Goal: Task Accomplishment & Management: Manage account settings

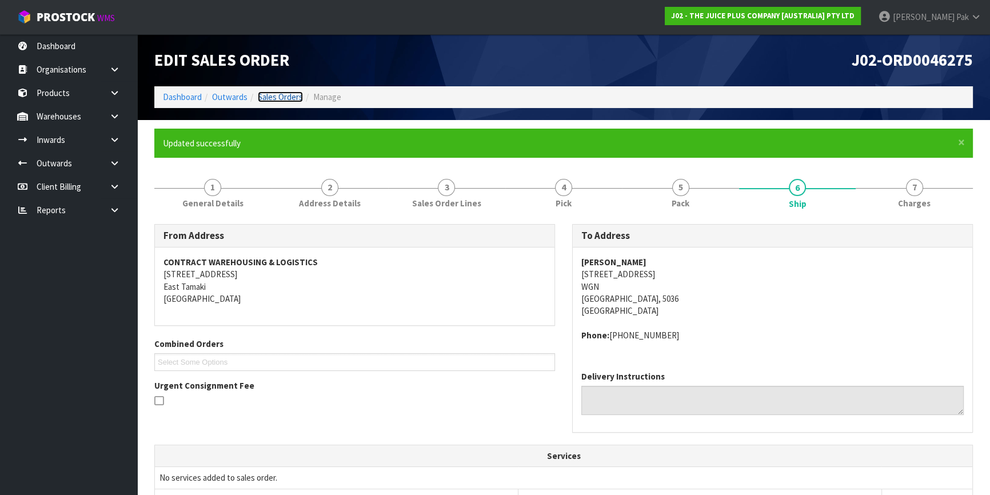
click at [278, 100] on link "Sales Orders" at bounding box center [280, 96] width 45 height 11
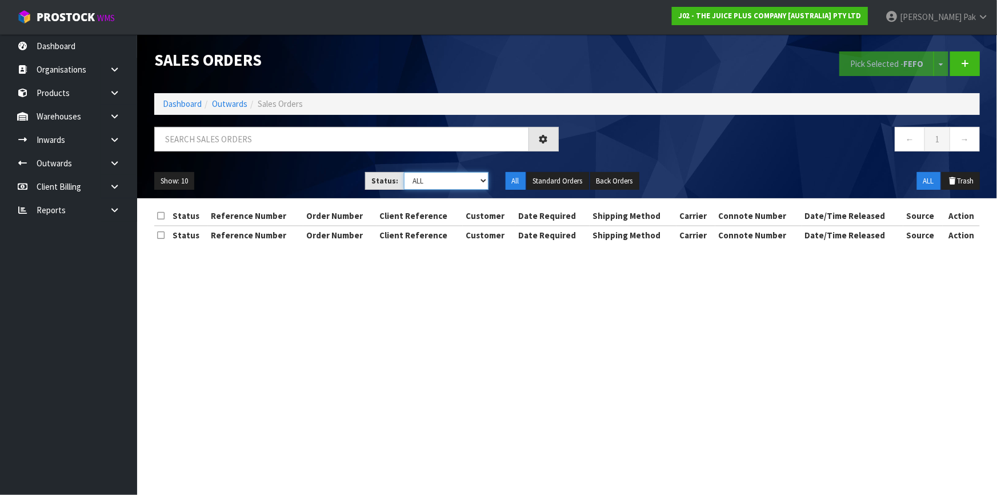
drag, startPoint x: 467, startPoint y: 171, endPoint x: 467, endPoint y: 165, distance: 6.3
click at [467, 172] on select "Draft Pending Allocated Pending Pick Goods Picked Goods Packed Pending Charges …" at bounding box center [446, 181] width 85 height 18
click at [465, 147] on input "text" at bounding box center [341, 139] width 375 height 25
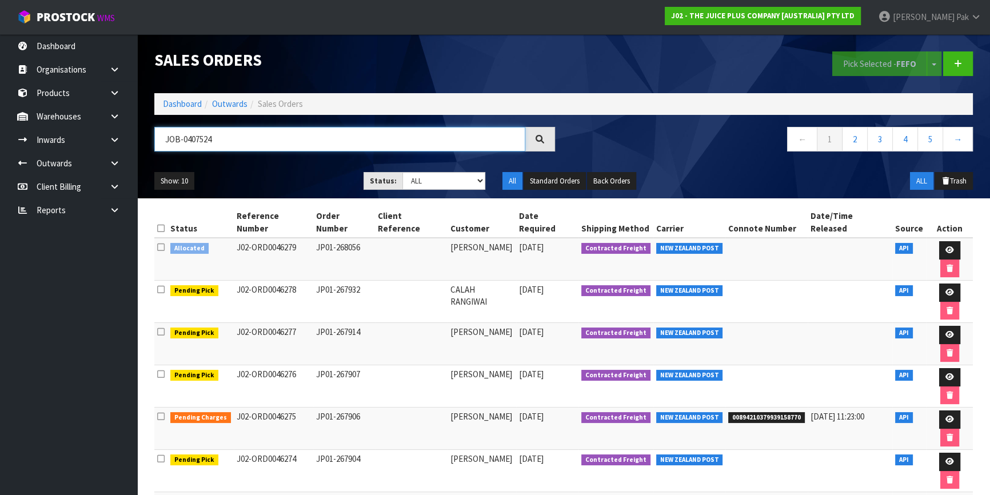
type input "JOB-0407524"
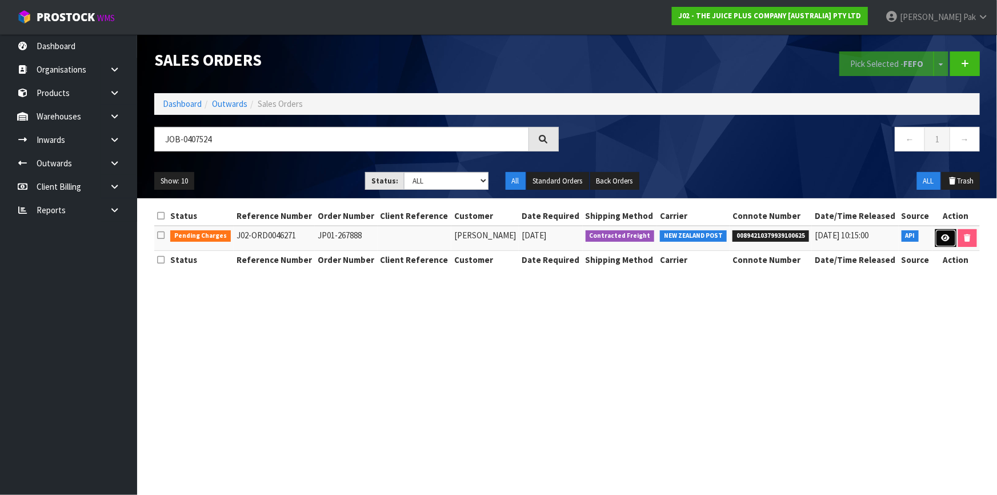
click at [945, 243] on link at bounding box center [945, 238] width 21 height 18
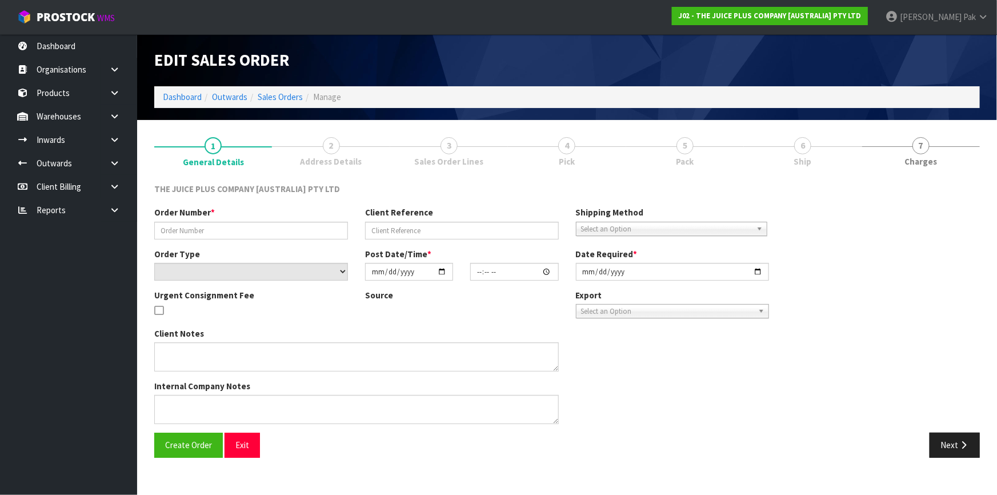
type input "JP01-267888"
select select "number:0"
type input "[DATE]"
type input "12:28:42.000"
type input "[DATE]"
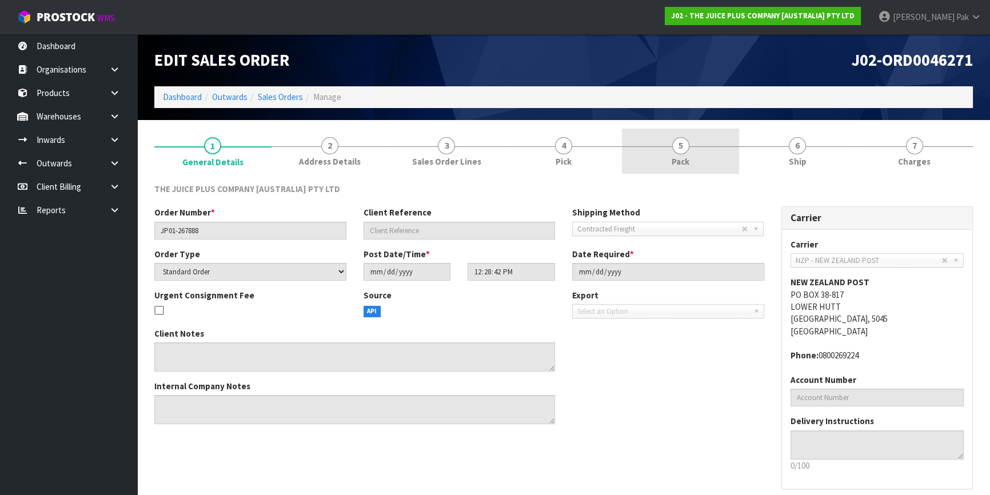
click at [686, 142] on span "5" at bounding box center [680, 145] width 17 height 17
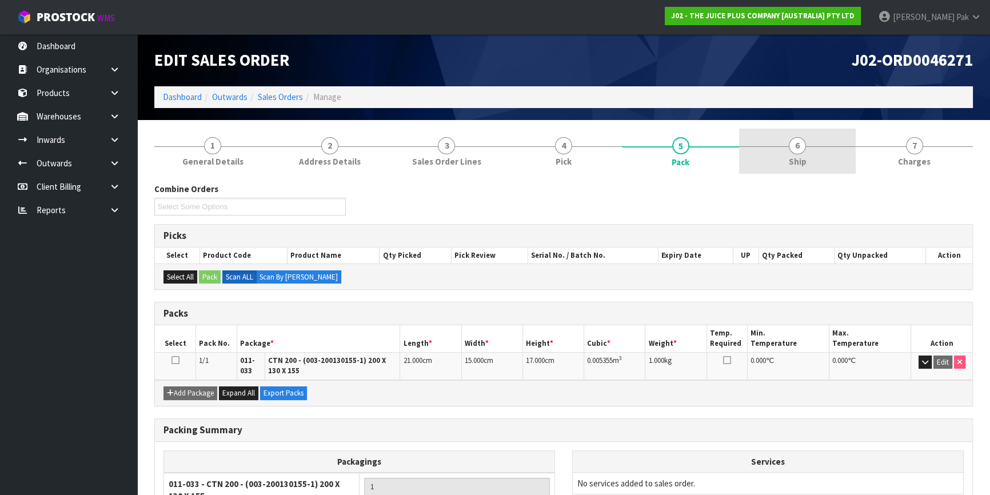
click at [797, 152] on span "6" at bounding box center [797, 145] width 17 height 17
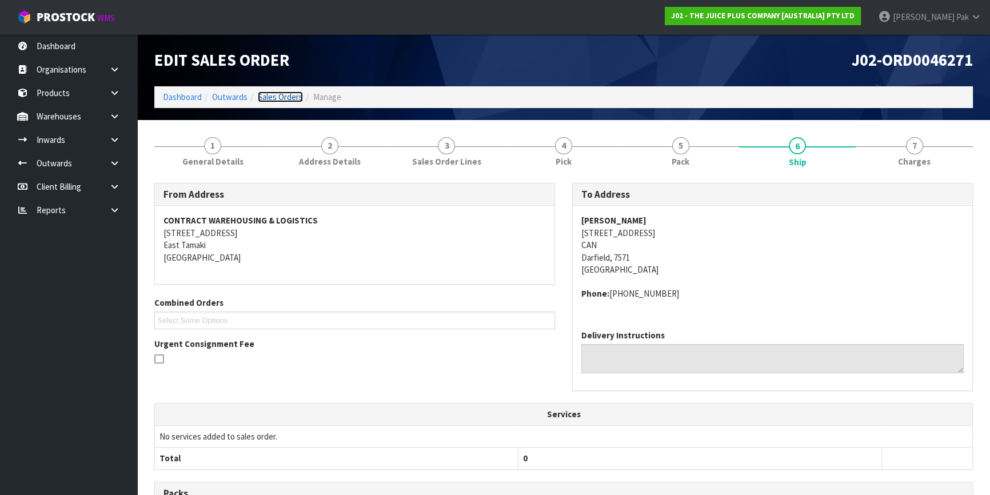
click at [285, 94] on link "Sales Orders" at bounding box center [280, 96] width 45 height 11
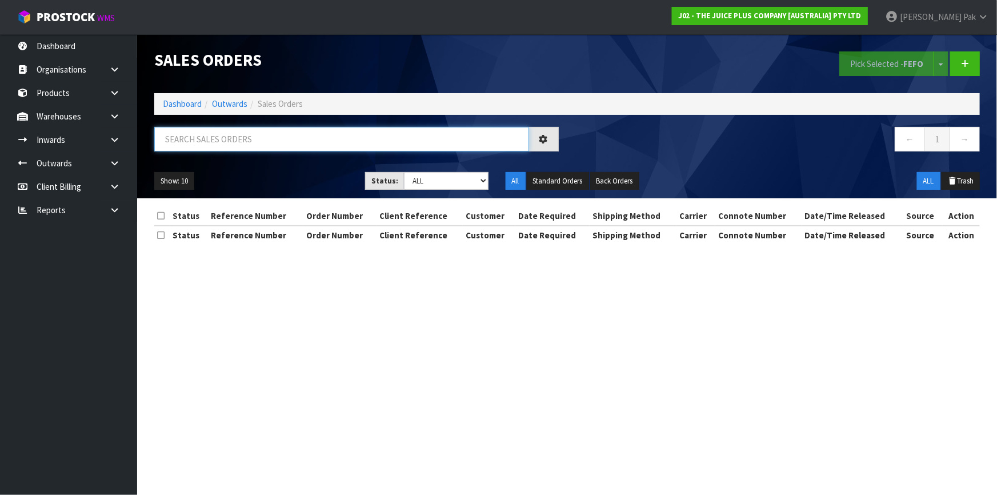
click at [223, 147] on input "text" at bounding box center [341, 139] width 375 height 25
type input "JOB-0407524"
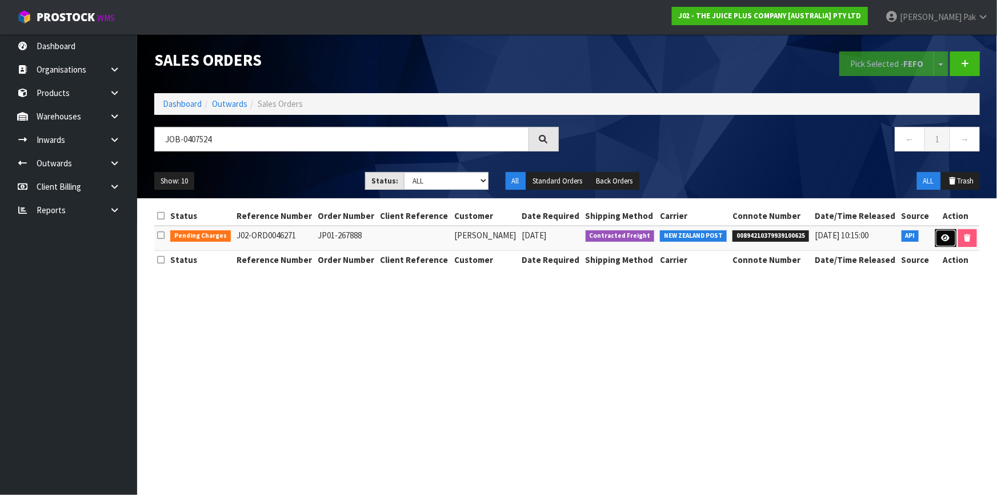
click at [947, 242] on link at bounding box center [945, 238] width 21 height 18
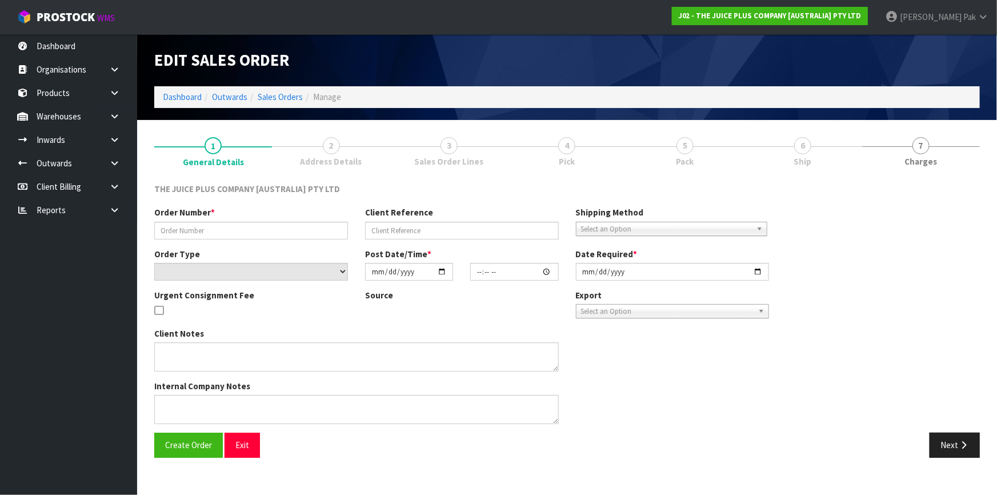
type input "JP01-267888"
select select "number:0"
type input "[DATE]"
type input "12:28:42.000"
type input "[DATE]"
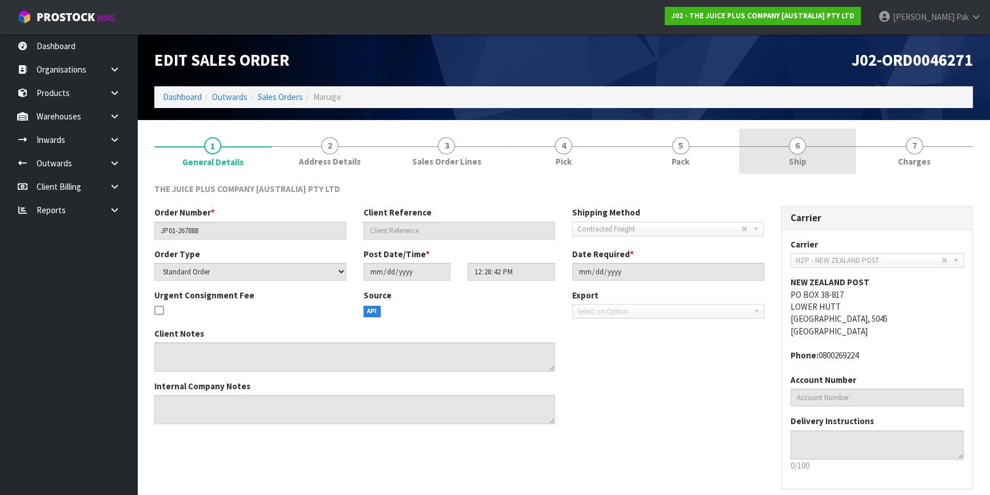
click at [806, 150] on link "6 Ship" at bounding box center [797, 151] width 117 height 45
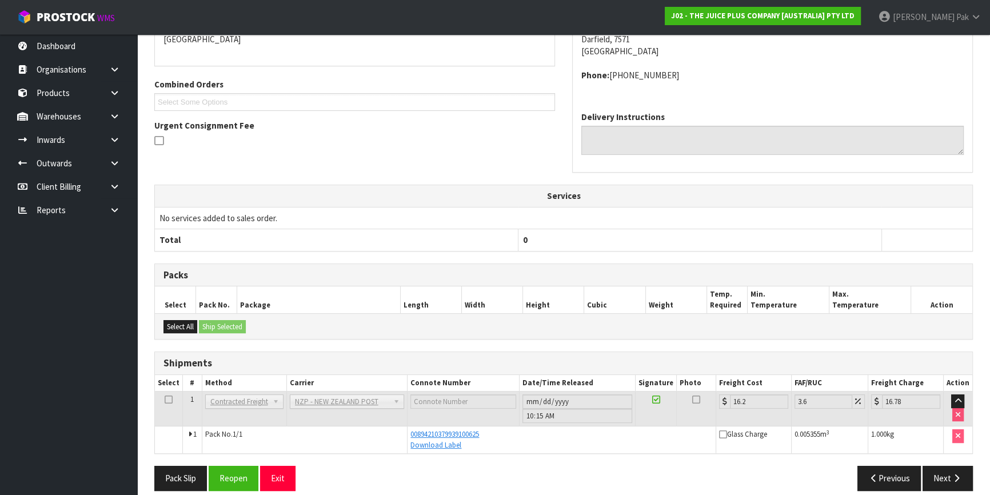
scroll to position [229, 0]
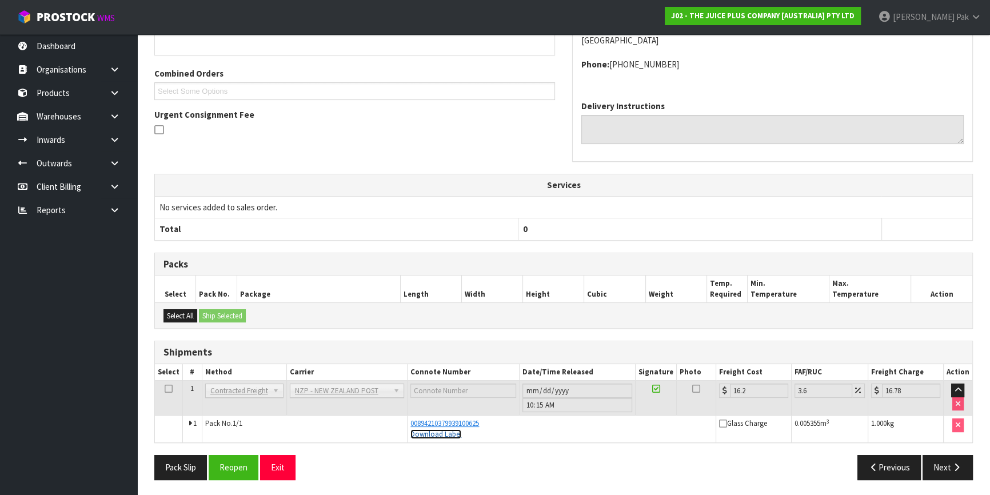
click at [457, 434] on link "Download Label" at bounding box center [435, 434] width 51 height 10
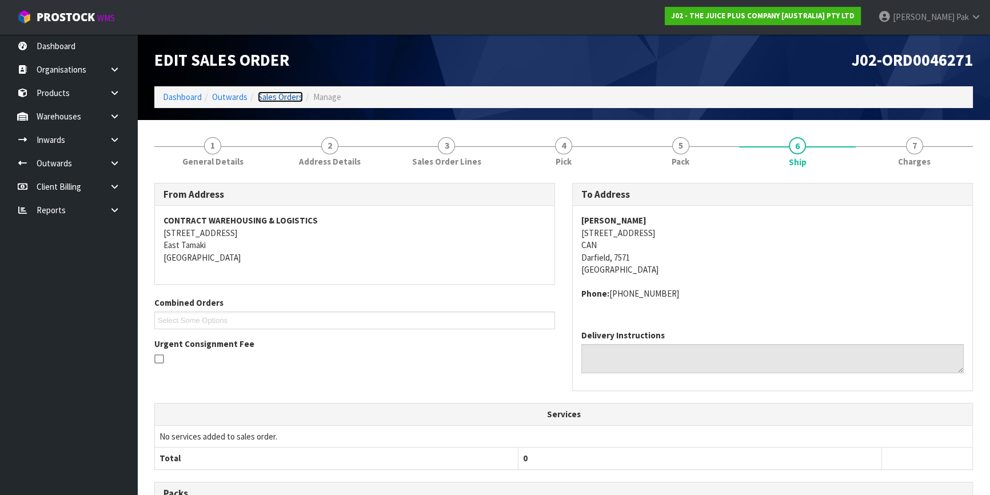
click at [287, 91] on link "Sales Orders" at bounding box center [280, 96] width 45 height 11
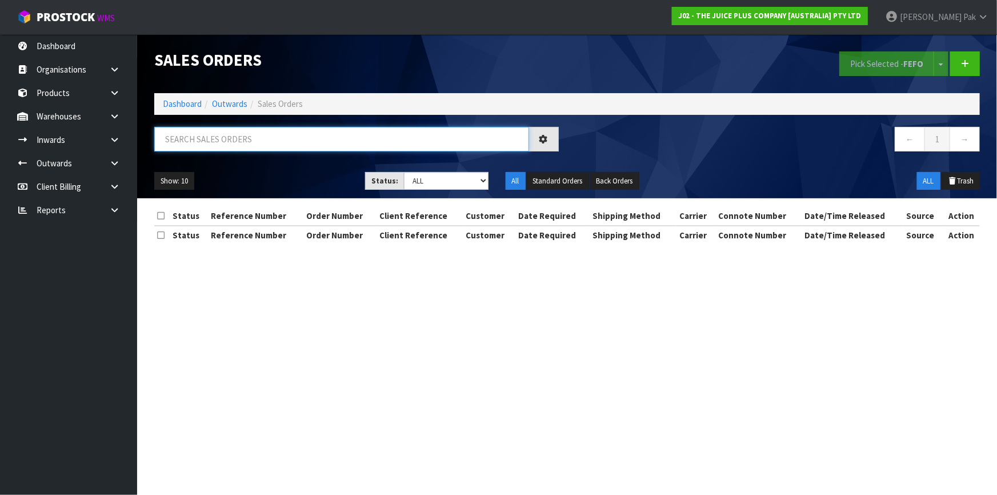
click at [273, 142] on input "text" at bounding box center [341, 139] width 375 height 25
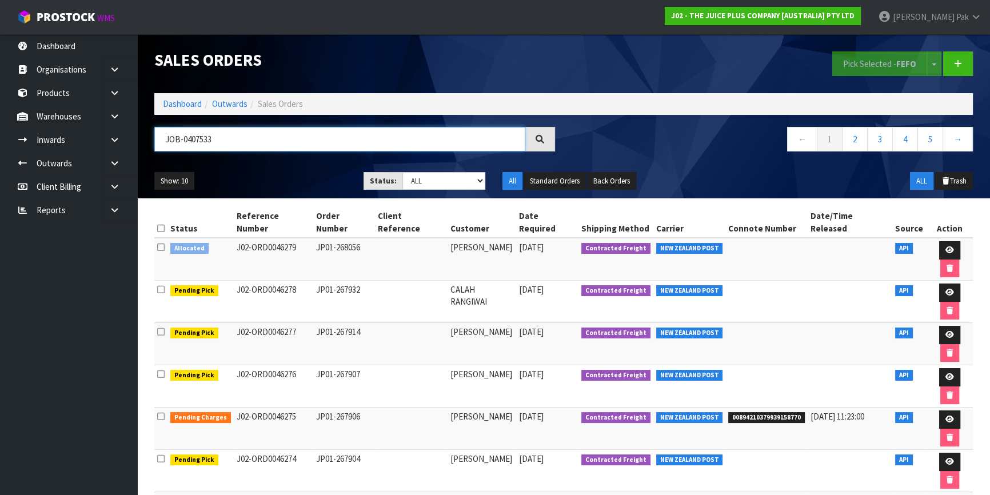
type input "JOB-0407533"
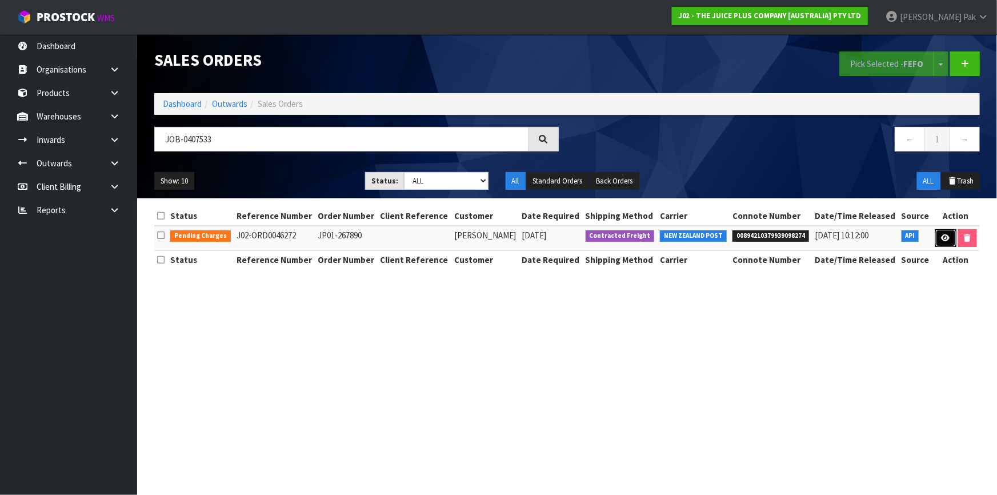
click at [942, 239] on icon at bounding box center [946, 237] width 9 height 7
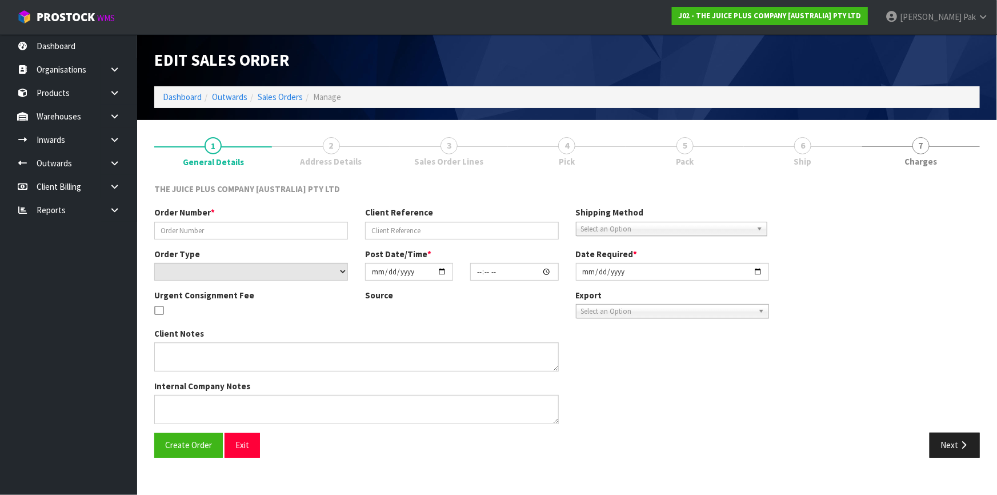
type input "JP01-267890"
select select "number:0"
type input "[DATE]"
type input "13:24:27.000"
type input "[DATE]"
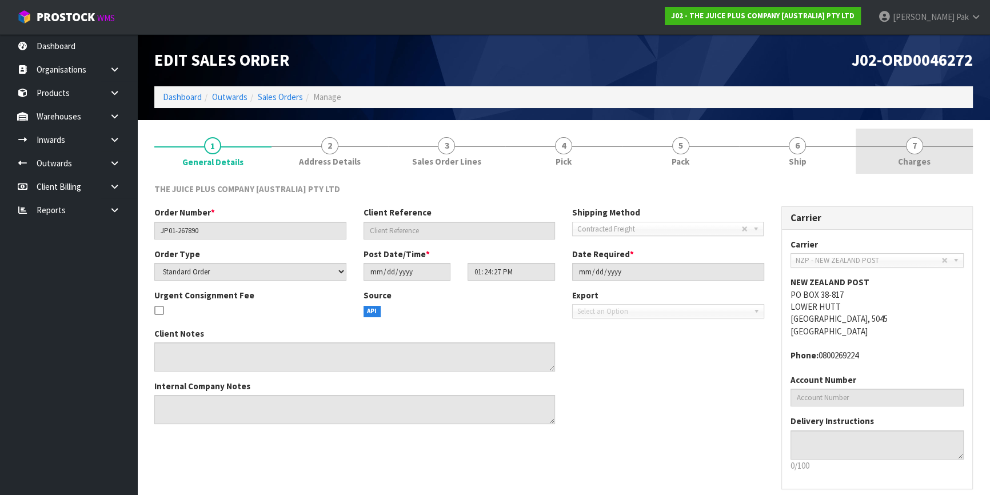
click at [929, 155] on link "7 [GEOGRAPHIC_DATA]" at bounding box center [913, 151] width 117 height 45
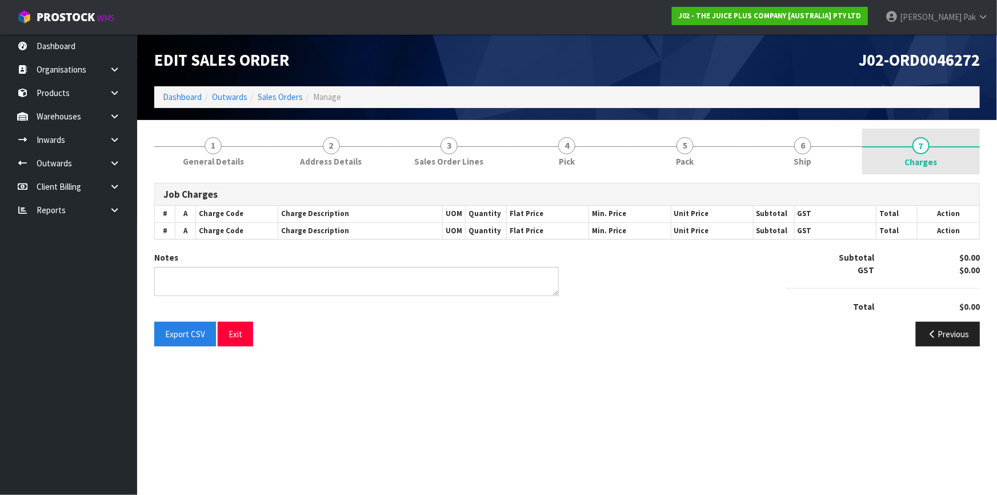
click at [934, 156] on span "Charges" at bounding box center [921, 162] width 33 height 12
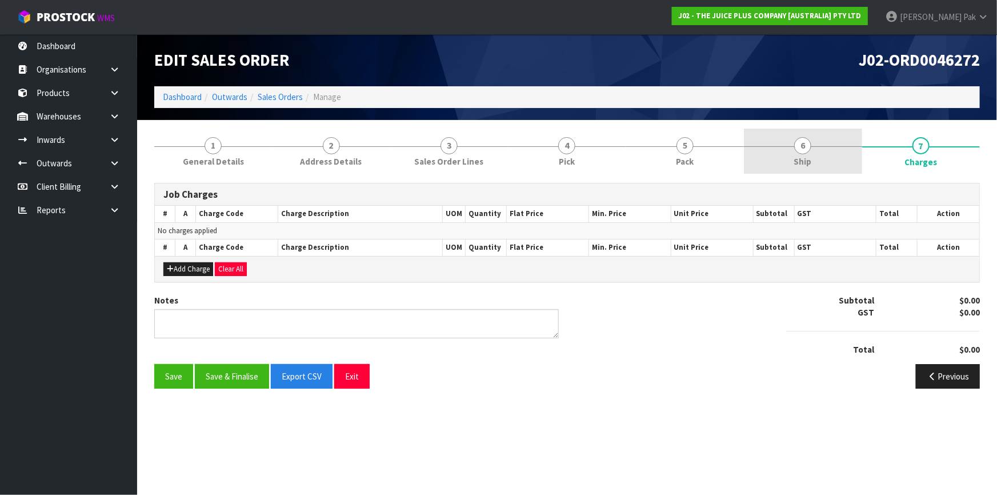
click at [844, 142] on link "6 Ship" at bounding box center [803, 151] width 118 height 45
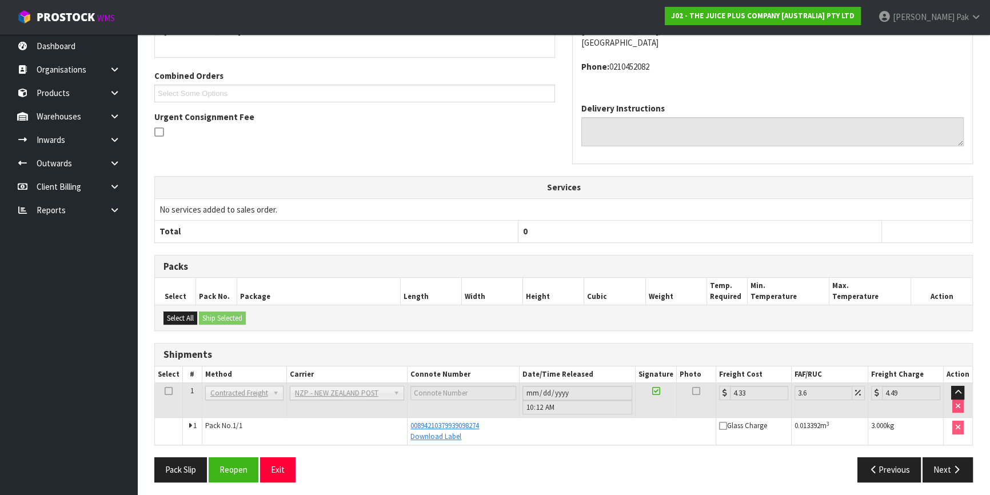
scroll to position [229, 0]
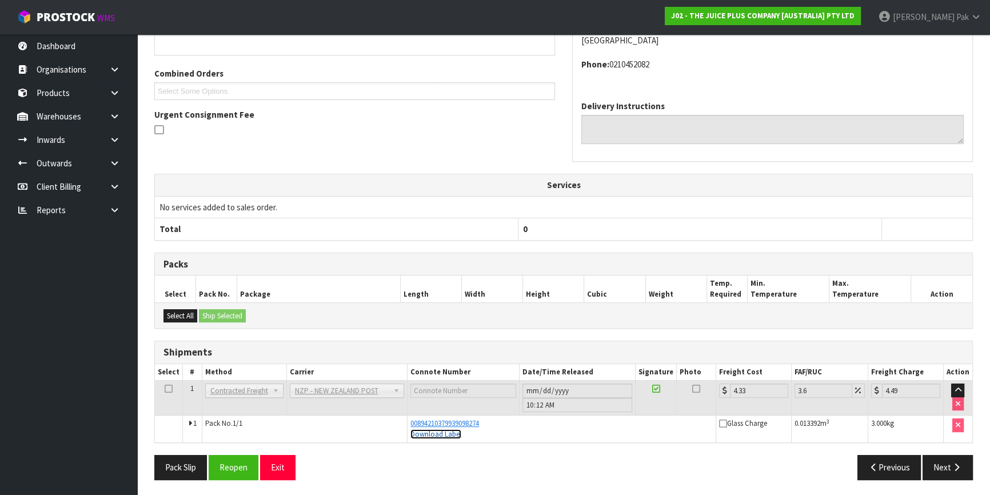
click at [442, 433] on link "Download Label" at bounding box center [435, 434] width 51 height 10
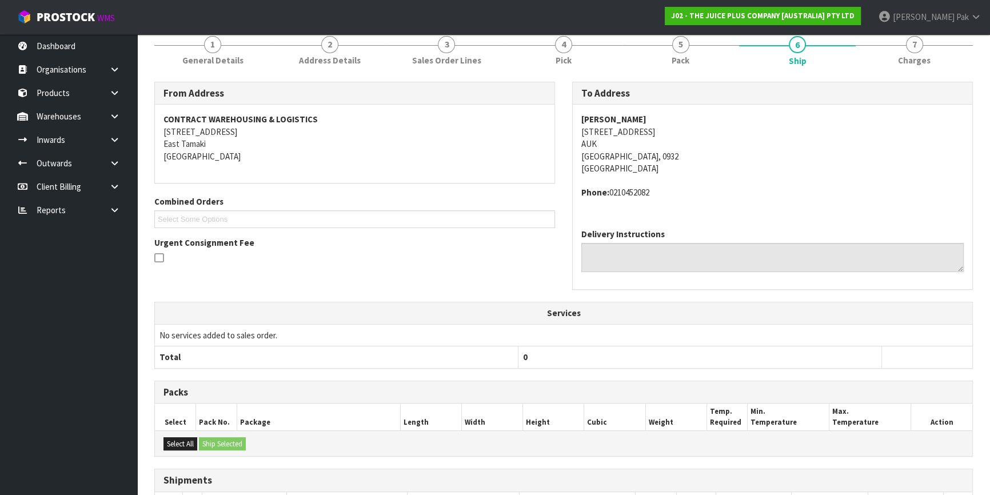
scroll to position [0, 0]
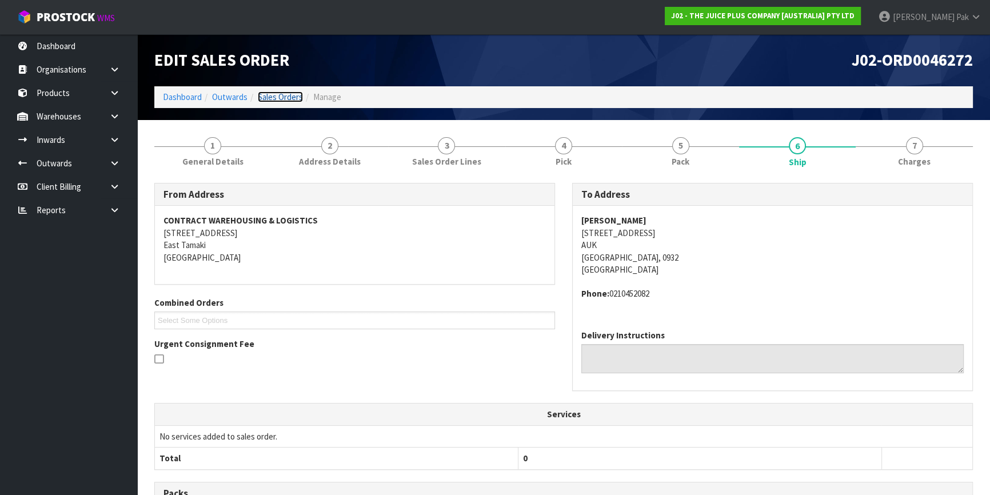
click at [267, 92] on link "Sales Orders" at bounding box center [280, 96] width 45 height 11
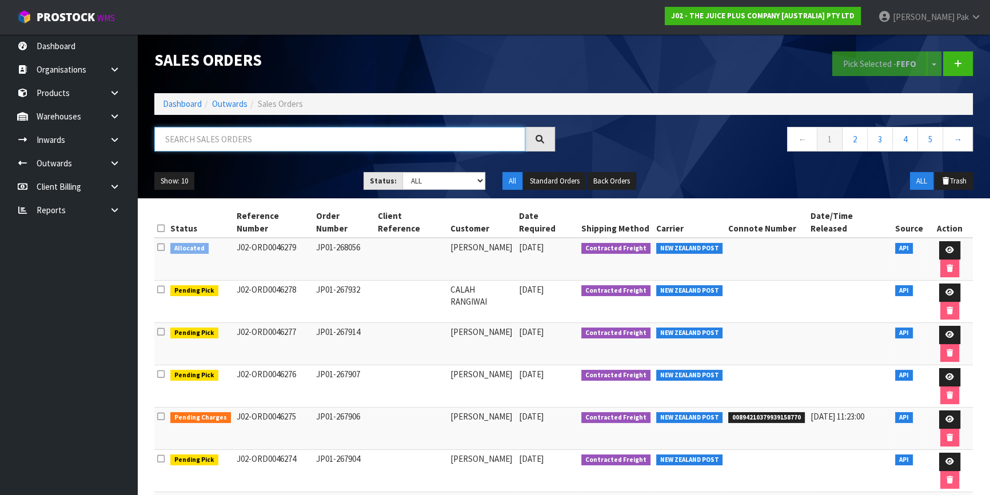
click at [260, 137] on input "text" at bounding box center [339, 139] width 371 height 25
type input "JOB-0407594"
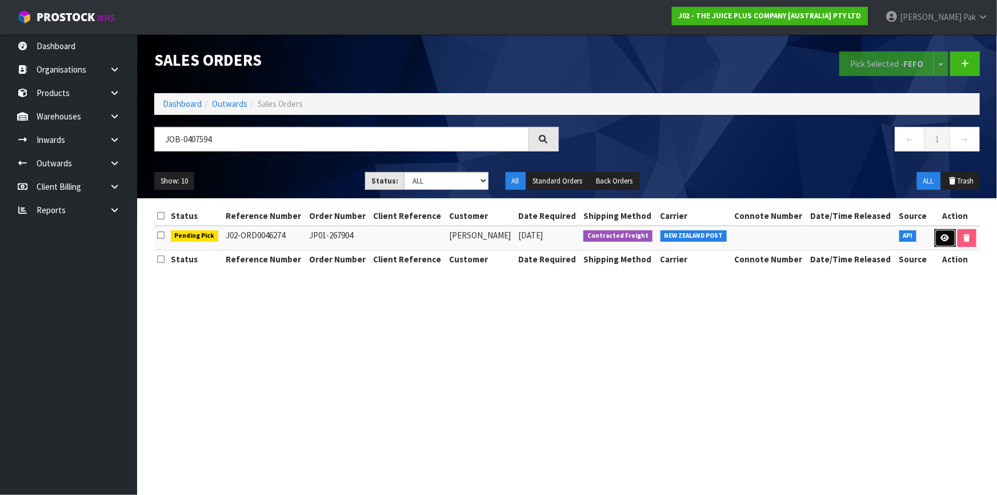
click at [946, 240] on icon at bounding box center [945, 237] width 9 height 7
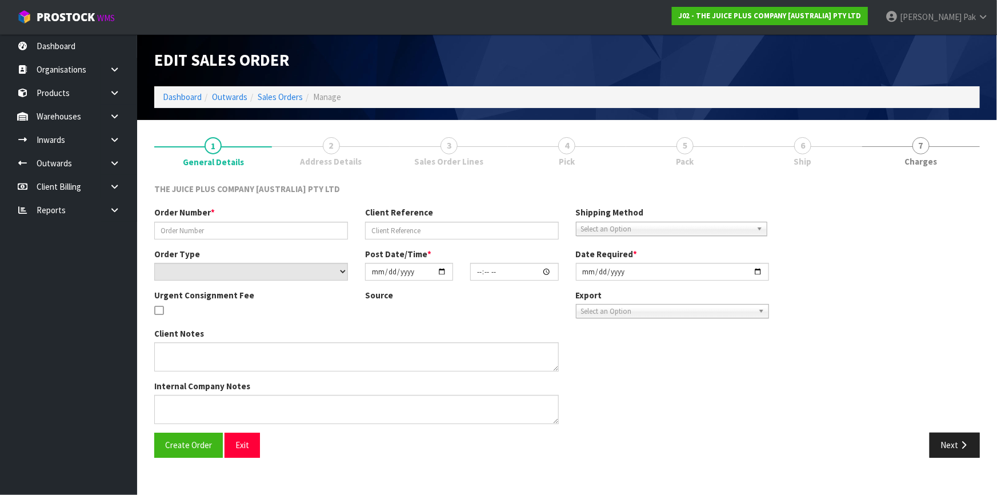
type input "JP01-267904"
select select "number:0"
type input "[DATE]"
type input "20:21:53.000"
type input "[DATE]"
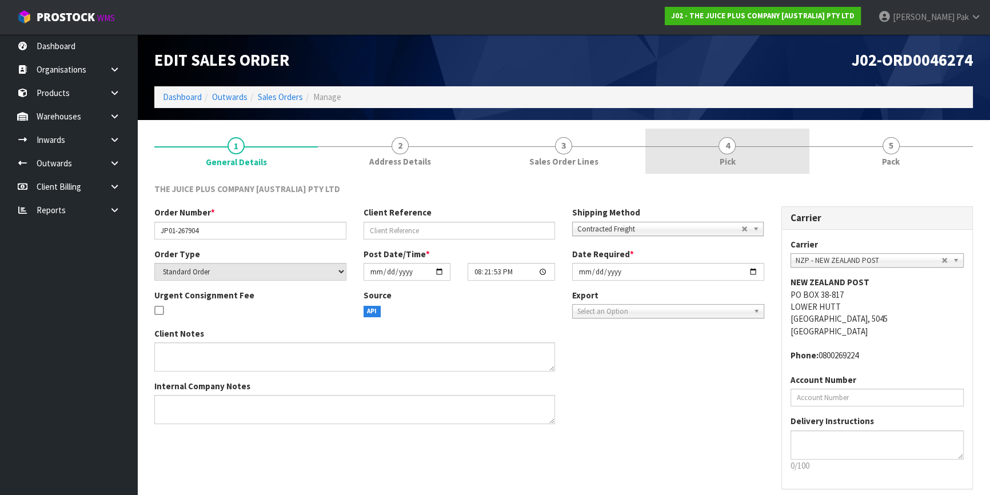
click at [716, 149] on link "4 Pick" at bounding box center [726, 151] width 163 height 45
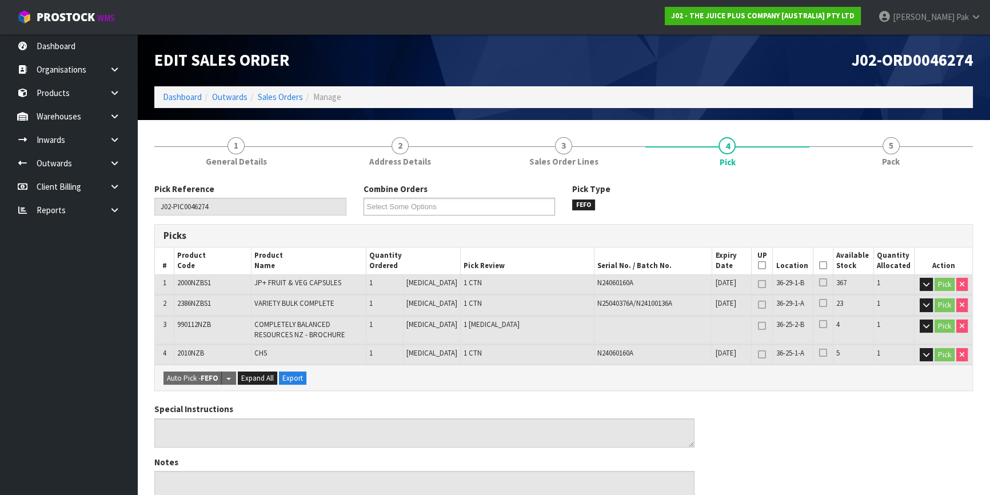
click at [819, 265] on icon at bounding box center [823, 265] width 8 height 1
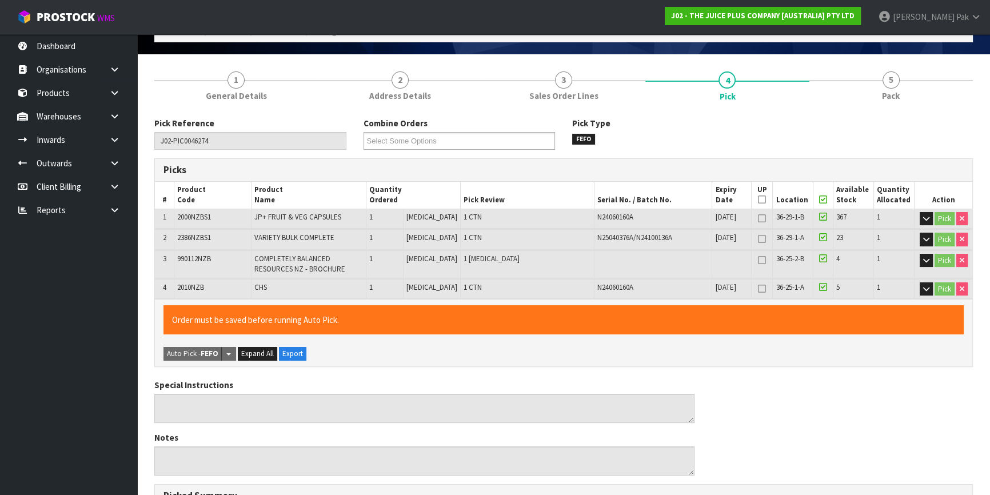
scroll to position [363, 0]
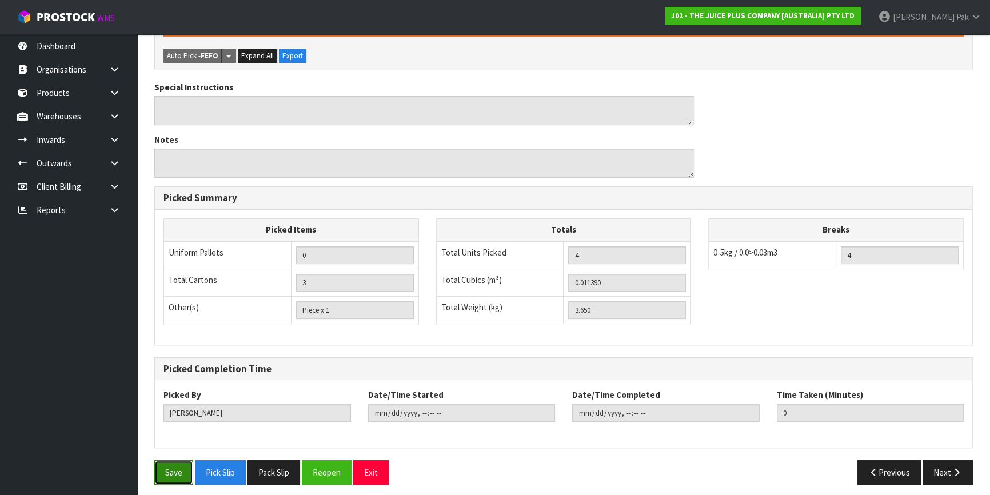
click at [172, 465] on button "Save" at bounding box center [173, 472] width 39 height 25
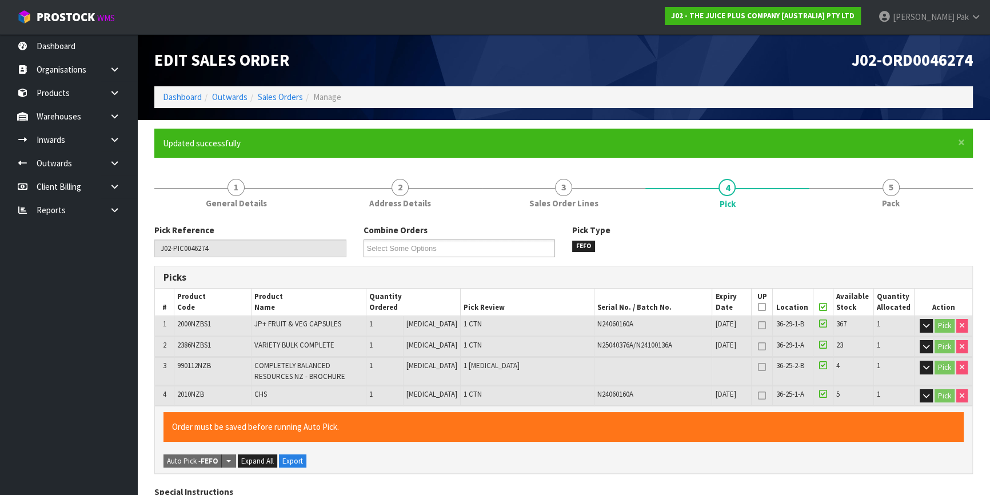
type input "[PERSON_NAME]"
type input "[DATE]T12:24:53"
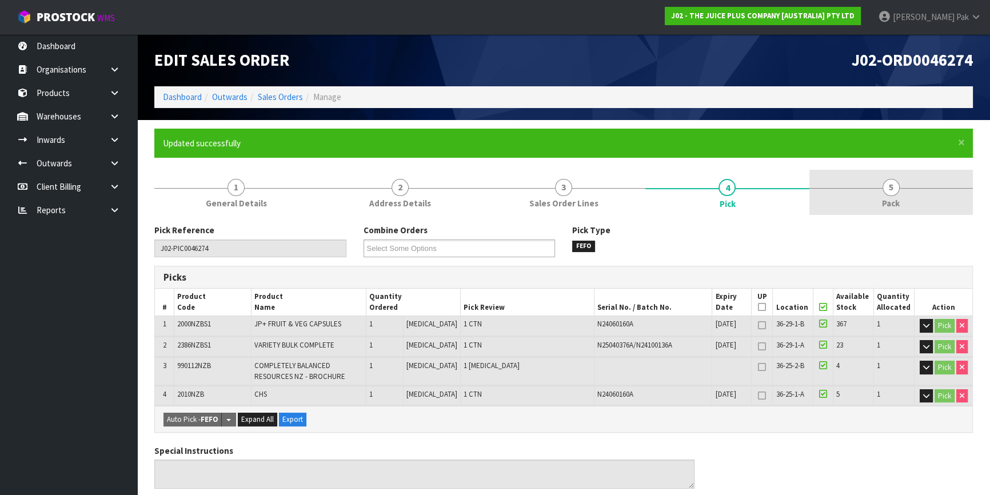
click at [879, 210] on link "5 Pack" at bounding box center [890, 192] width 163 height 45
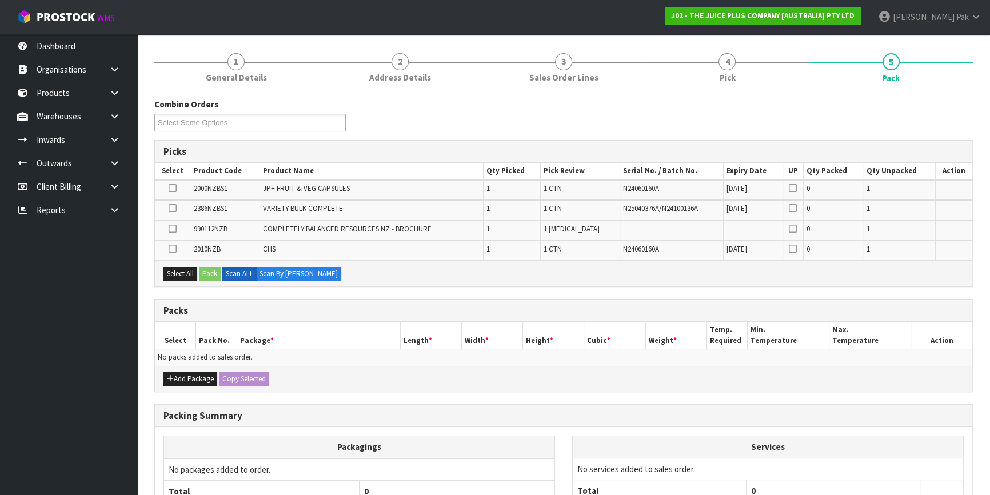
scroll to position [231, 0]
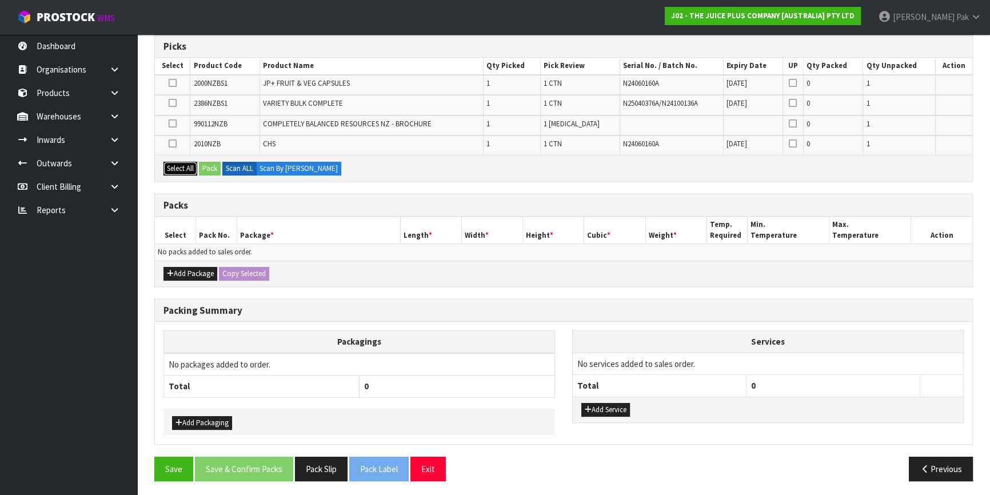
click at [183, 164] on button "Select All" at bounding box center [180, 169] width 34 height 14
click at [204, 165] on button "Pack" at bounding box center [210, 169] width 22 height 14
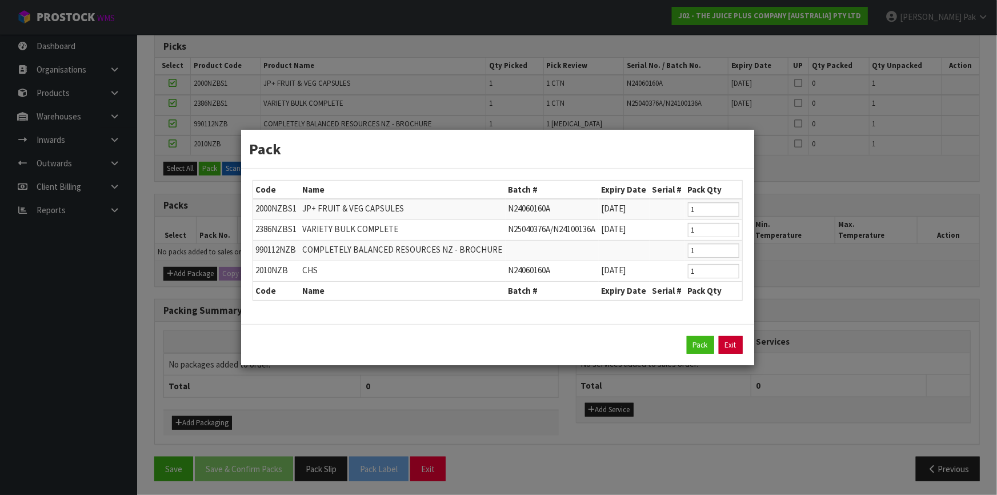
click at [731, 347] on link "Exit" at bounding box center [731, 345] width 24 height 18
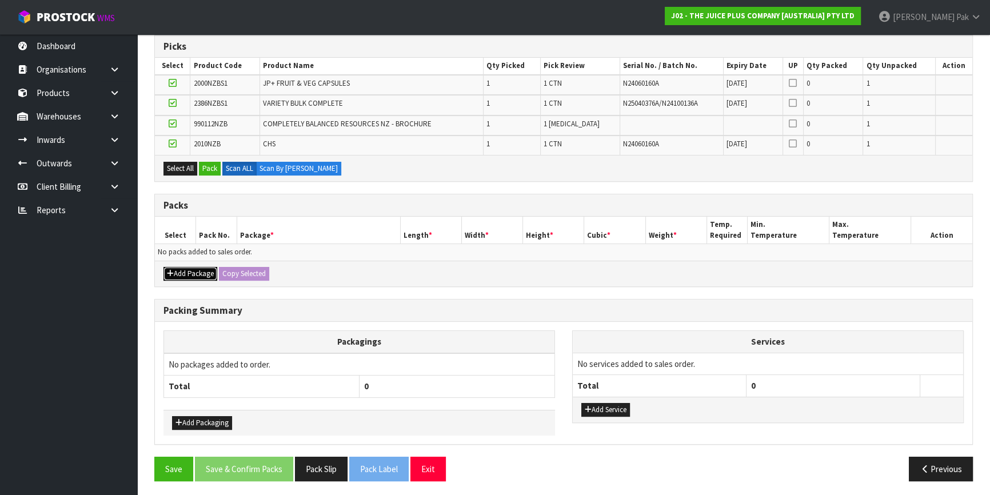
click at [207, 270] on button "Add Package" at bounding box center [190, 274] width 54 height 14
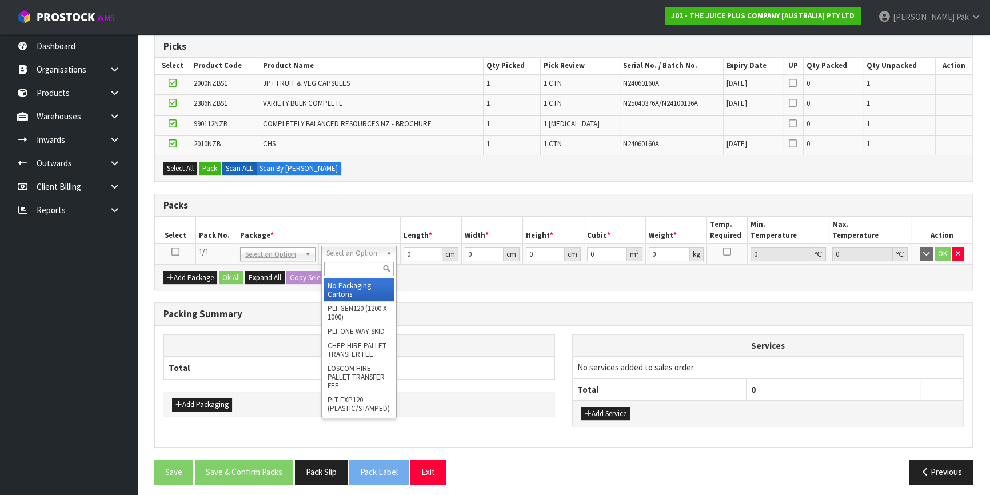
click at [350, 274] on input "text" at bounding box center [359, 269] width 70 height 14
type input "A4"
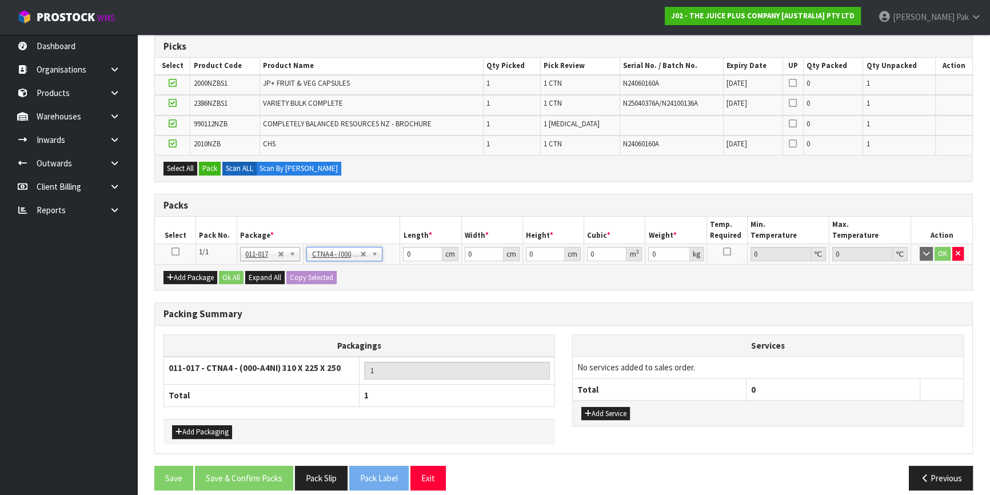
type input "31"
type input "22.5"
type input "25"
type input "0.017438"
type input "0.2"
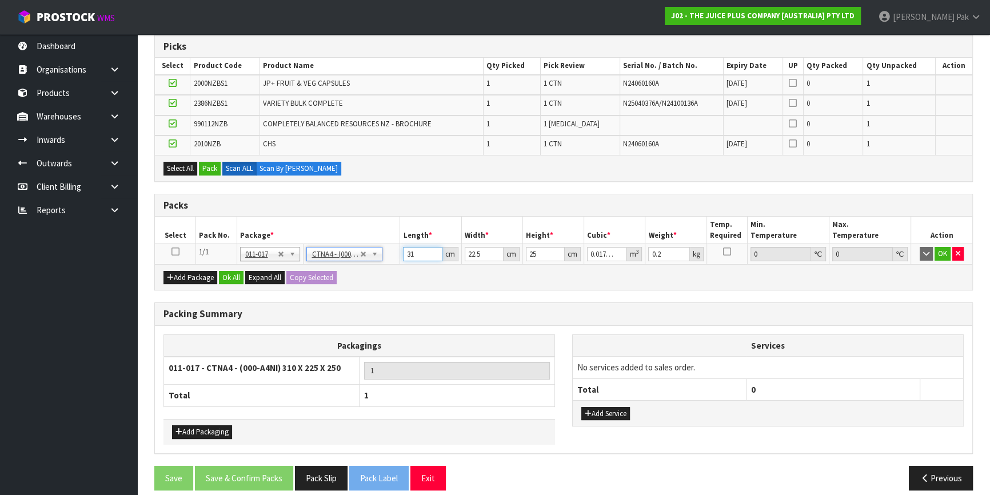
drag, startPoint x: 417, startPoint y: 251, endPoint x: 251, endPoint y: 234, distance: 166.0
click at [251, 234] on table "Select Pack No. Package * Length * Width * Height * Cubic * Weight * Temp. Requ…" at bounding box center [563, 240] width 817 height 47
type input "3"
type input "0.001687"
type input "32"
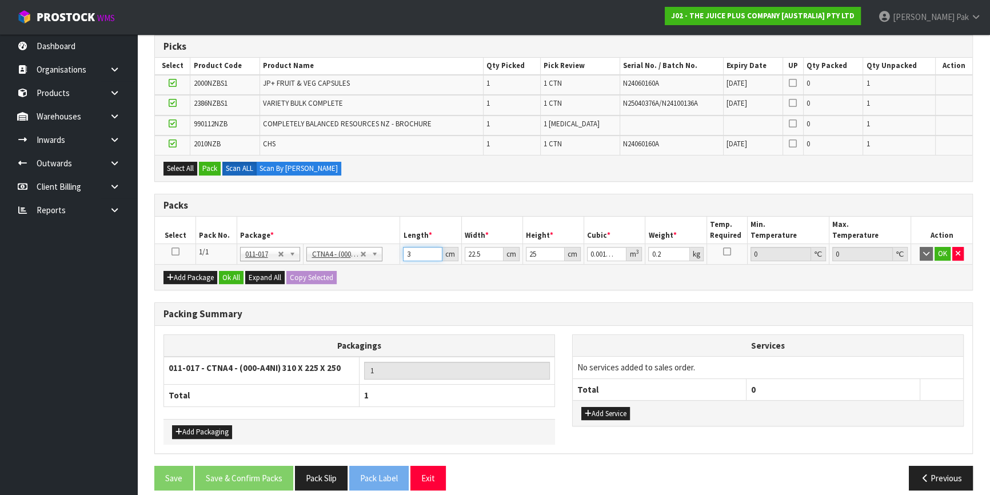
type input "0.018"
click at [213, 162] on button "Pack" at bounding box center [210, 169] width 22 height 14
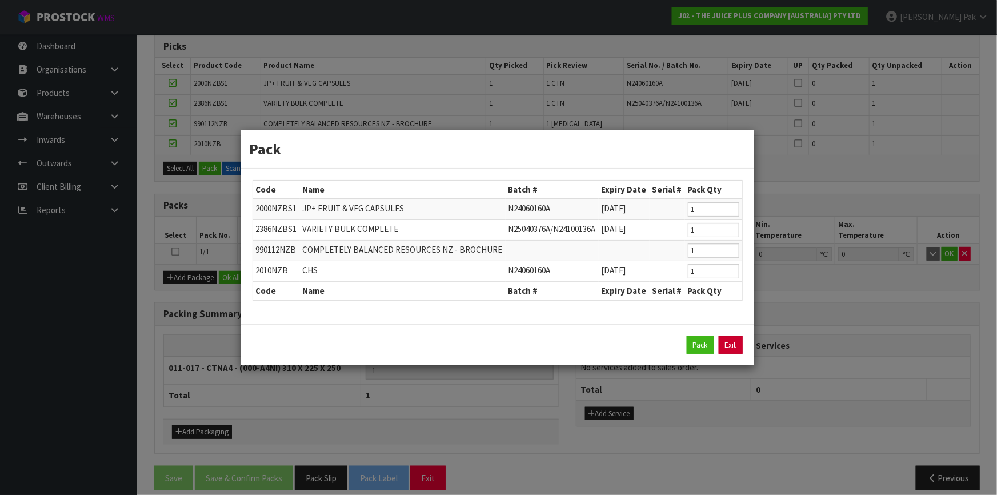
click at [733, 344] on link "Exit" at bounding box center [731, 345] width 24 height 18
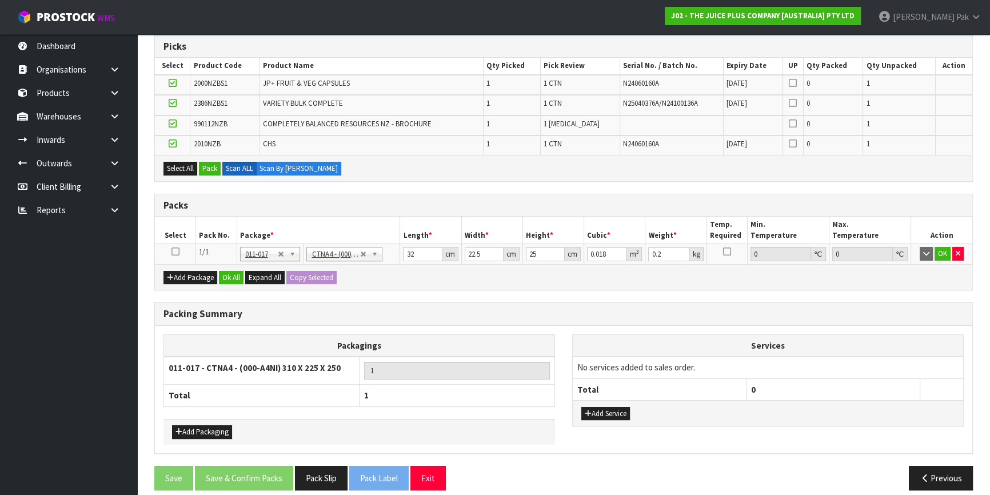
click at [174, 251] on icon at bounding box center [175, 251] width 8 height 1
click at [215, 169] on button "Pack" at bounding box center [210, 169] width 22 height 14
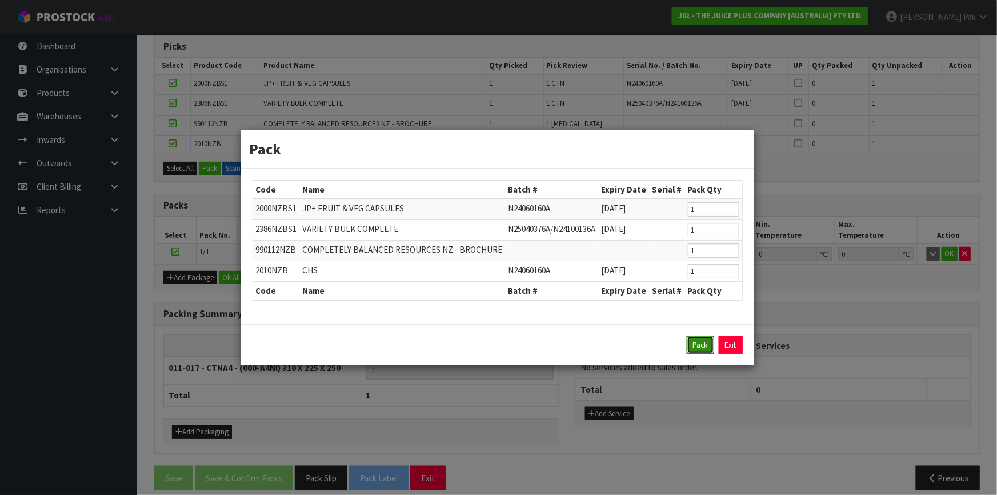
click at [712, 339] on button "Pack" at bounding box center [700, 345] width 27 height 18
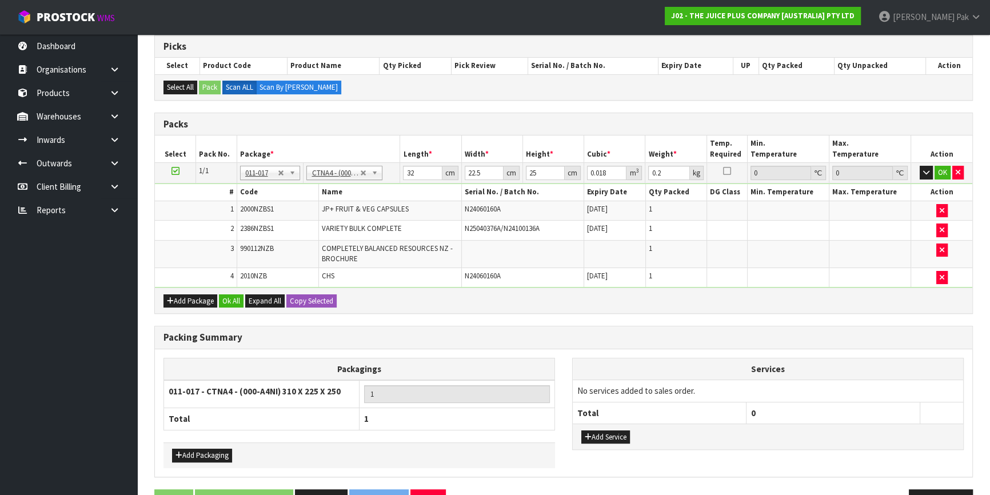
type input "31"
type input "0.017438"
type input "3.85"
drag, startPoint x: 415, startPoint y: 169, endPoint x: 304, endPoint y: 153, distance: 112.0
click at [304, 153] on table "Select Pack No. Package * Length * Width * Height * Cubic * Weight * Temp. Requ…" at bounding box center [563, 211] width 817 height 152
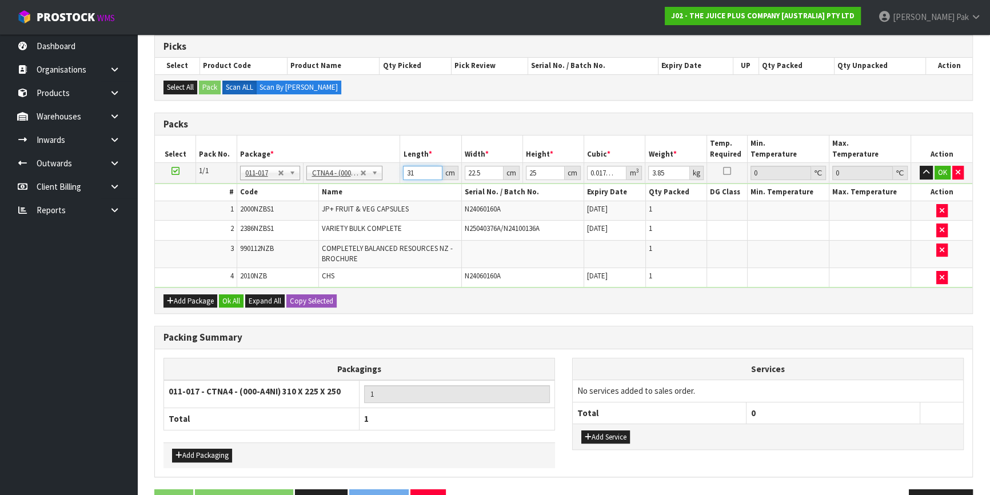
type input "3"
type input "0.001687"
type input "32"
type input "0.018"
type input "32"
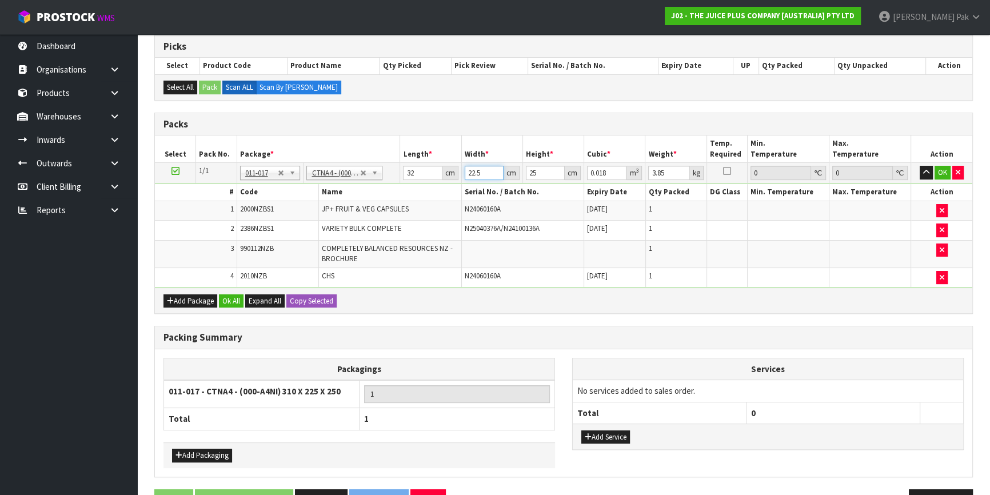
type input "2"
type input "0.0016"
type input "24"
type input "0.0192"
type input "24"
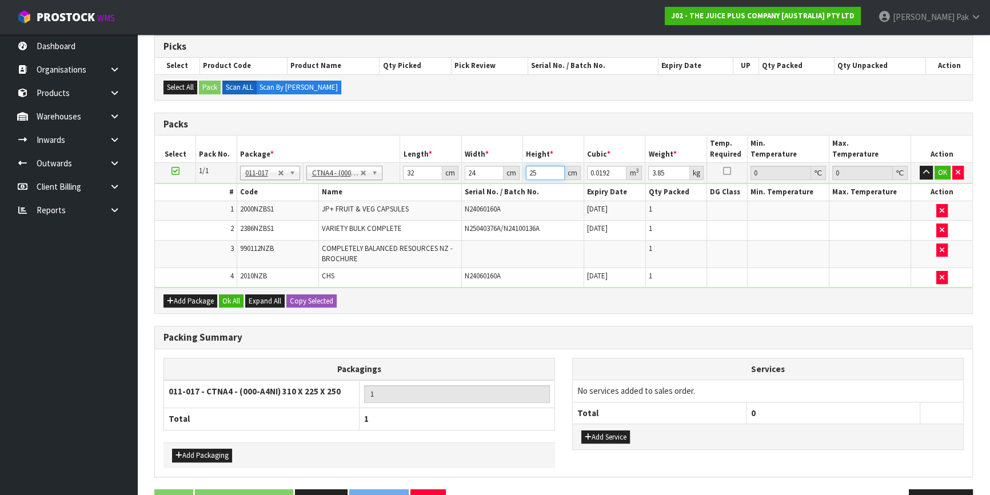
type input "2"
type input "0.001536"
type input "23"
type input "0.017664"
type input "23"
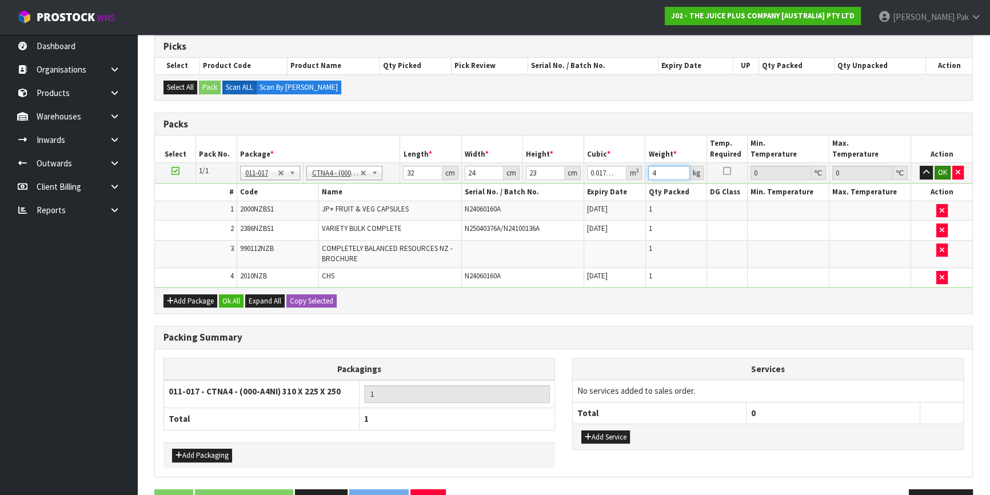
type input "4"
click at [946, 169] on button "OK" at bounding box center [942, 173] width 16 height 14
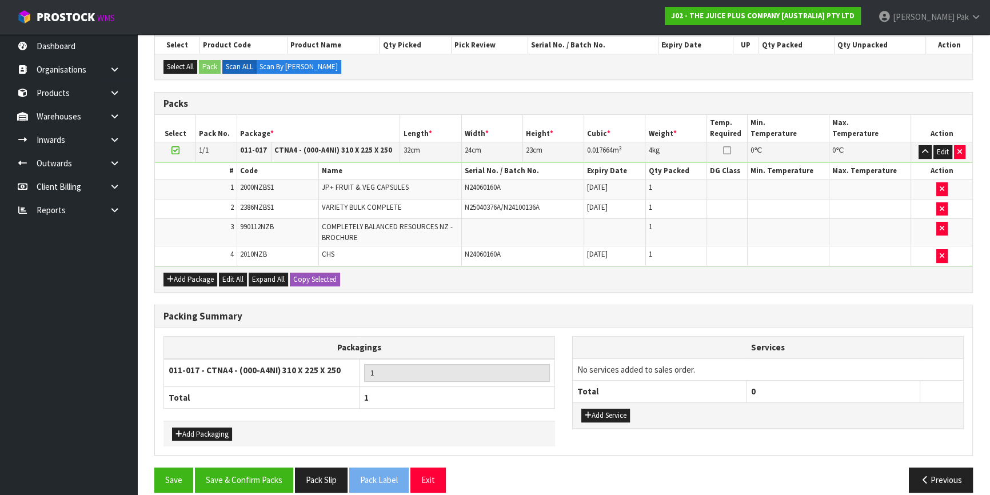
scroll to position [263, 0]
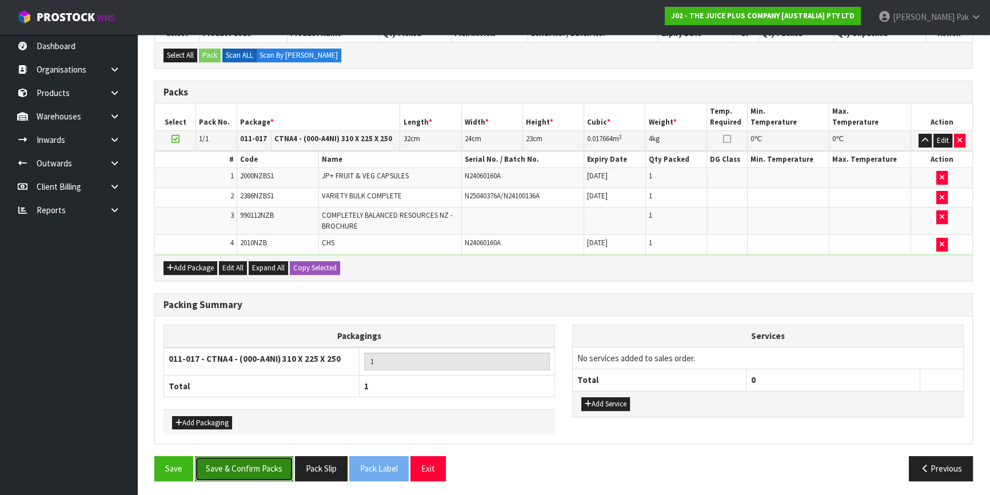
click at [274, 457] on button "Save & Confirm Packs" at bounding box center [244, 468] width 98 height 25
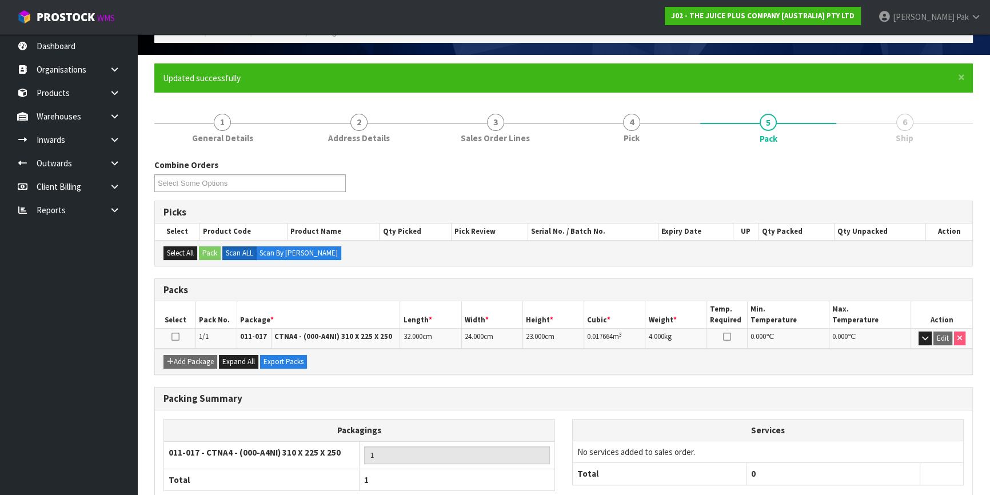
scroll to position [134, 0]
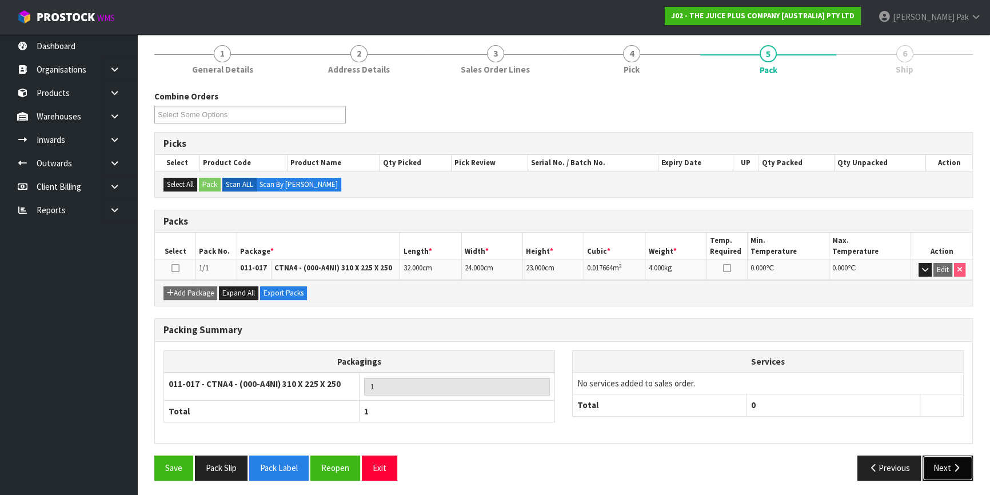
click at [945, 458] on button "Next" at bounding box center [947, 467] width 50 height 25
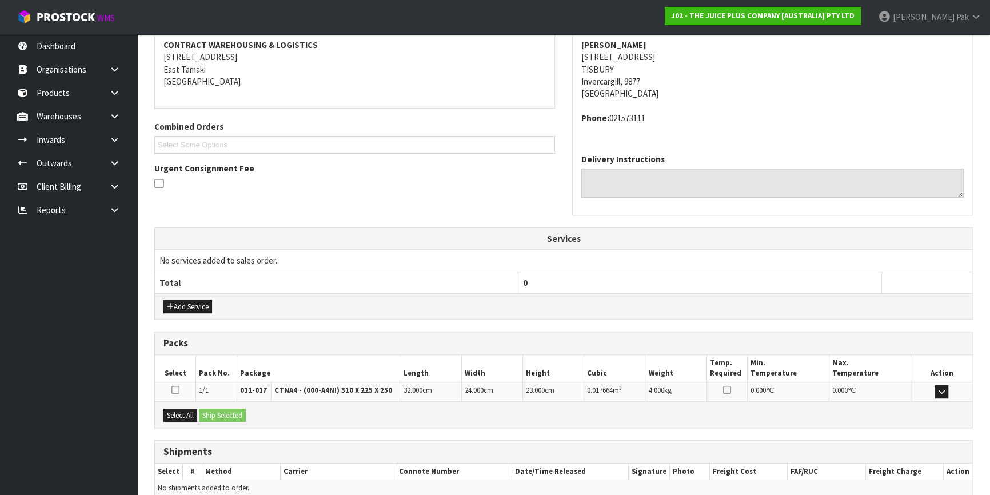
scroll to position [271, 0]
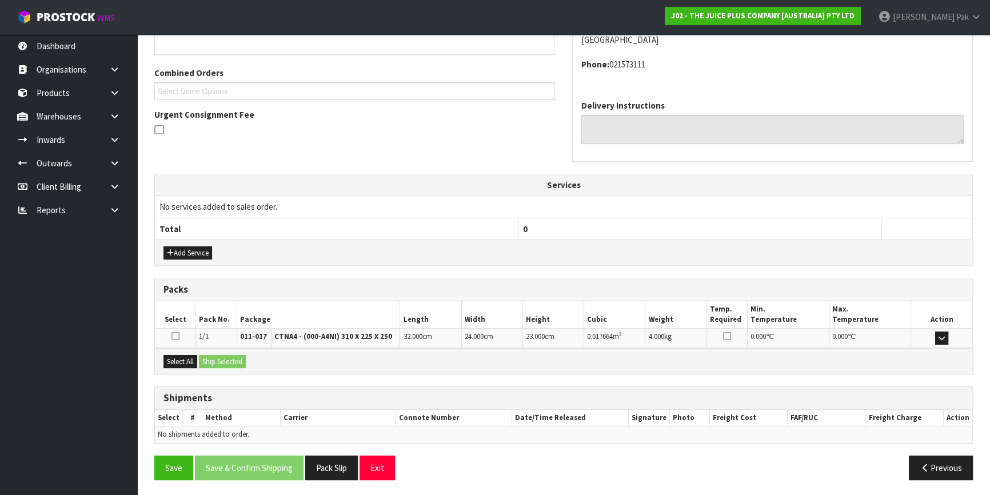
click at [175, 336] on icon at bounding box center [175, 335] width 8 height 9
click at [0, 0] on input "checkbox" at bounding box center [0, 0] width 0 height 0
click at [230, 356] on button "Ship Selected" at bounding box center [222, 362] width 47 height 14
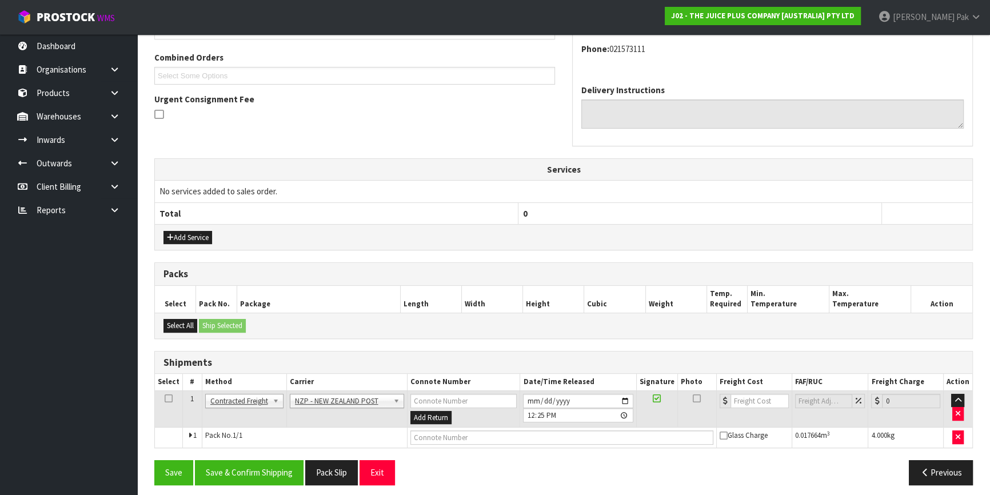
scroll to position [291, 0]
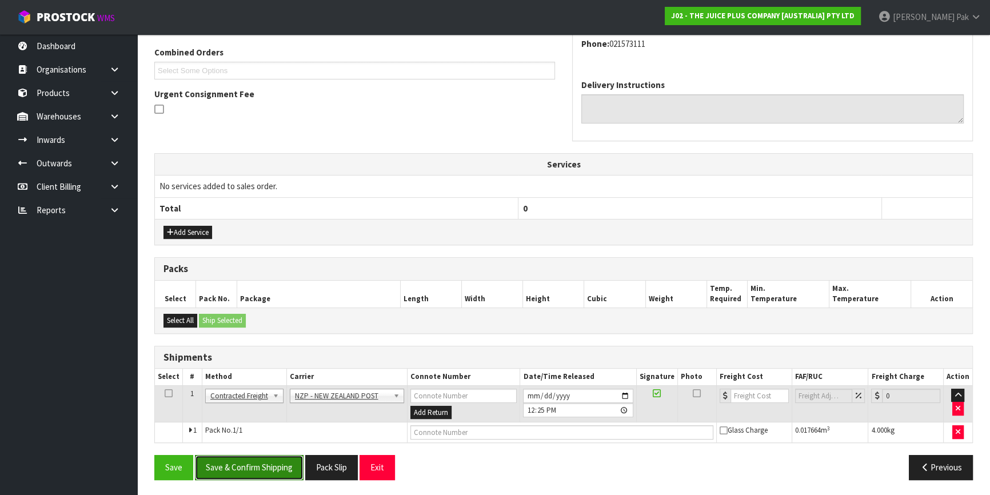
click at [231, 469] on button "Save & Confirm Shipping" at bounding box center [249, 467] width 109 height 25
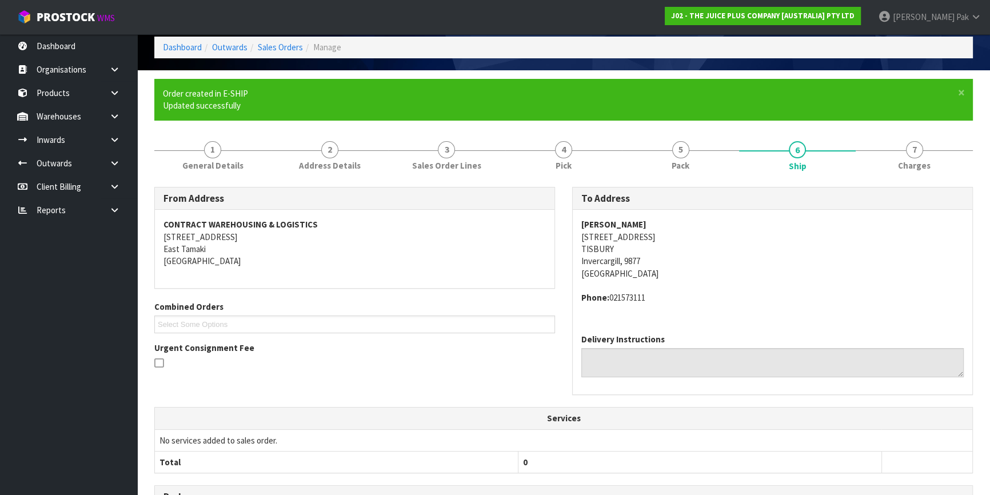
scroll to position [275, 0]
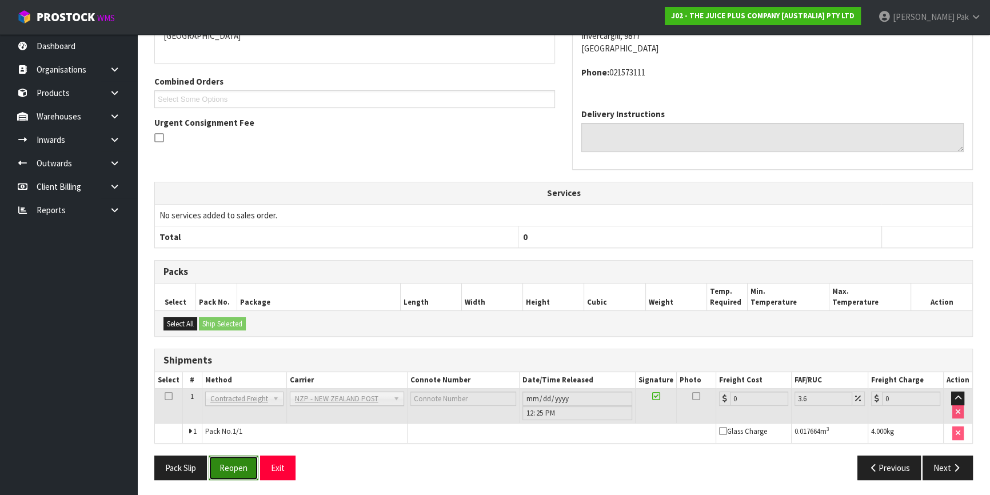
drag, startPoint x: 227, startPoint y: 457, endPoint x: 233, endPoint y: 462, distance: 7.3
click at [227, 457] on button "Reopen" at bounding box center [234, 467] width 50 height 25
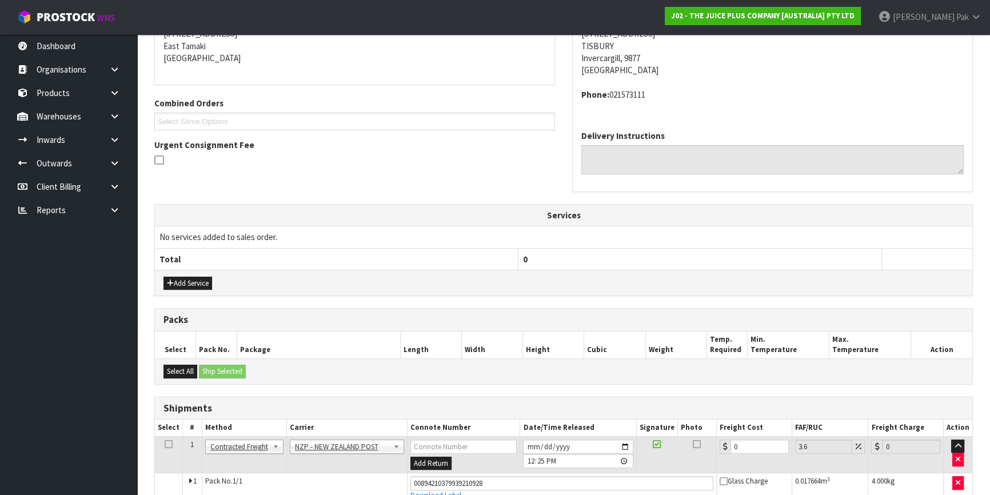
scroll to position [302, 0]
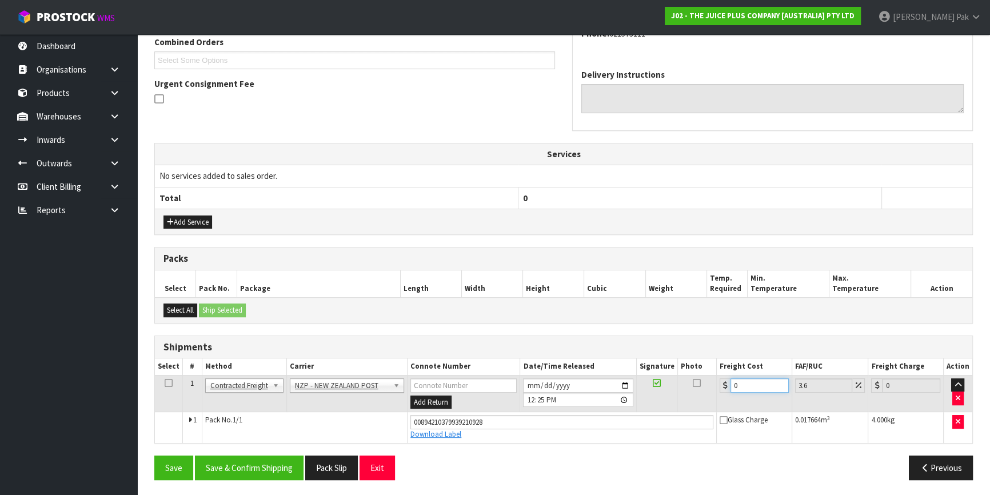
drag, startPoint x: 696, startPoint y: 374, endPoint x: 594, endPoint y: 360, distance: 102.7
click at [594, 360] on table "Select # Method Carrier Connote Number Date/Time Released Signature Photo Freig…" at bounding box center [563, 400] width 817 height 84
type input "1"
type input "1.04"
type input "16"
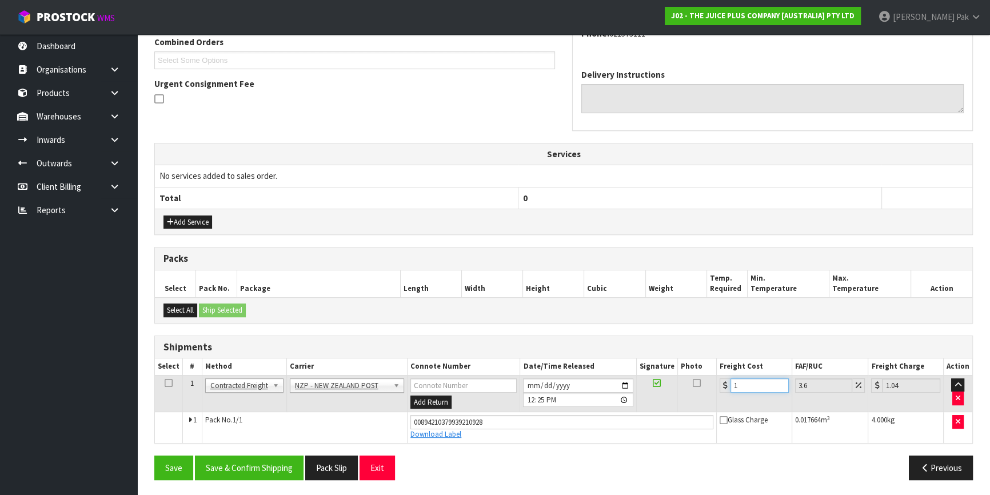
type input "16.58"
type input "16.2"
type input "16.78"
type input "16.2"
click at [235, 473] on button "Save & Confirm Shipping" at bounding box center [249, 467] width 109 height 25
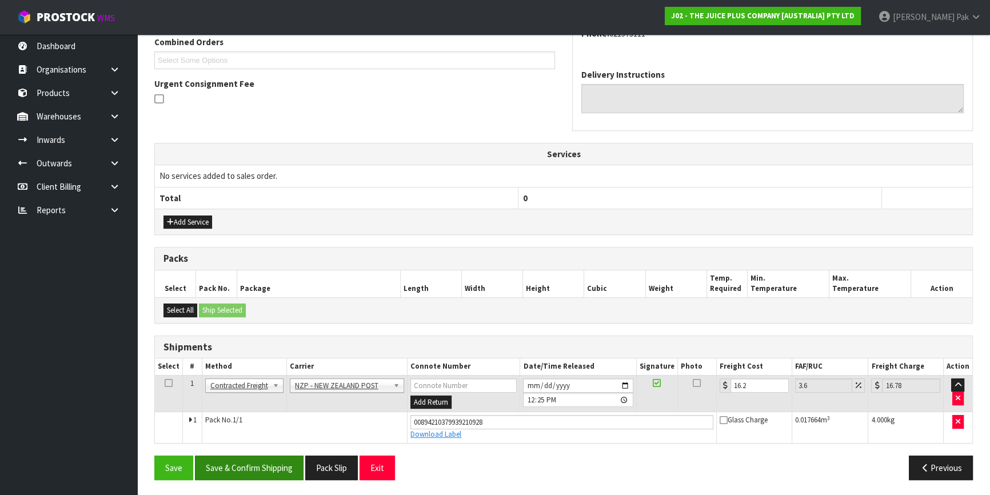
scroll to position [0, 0]
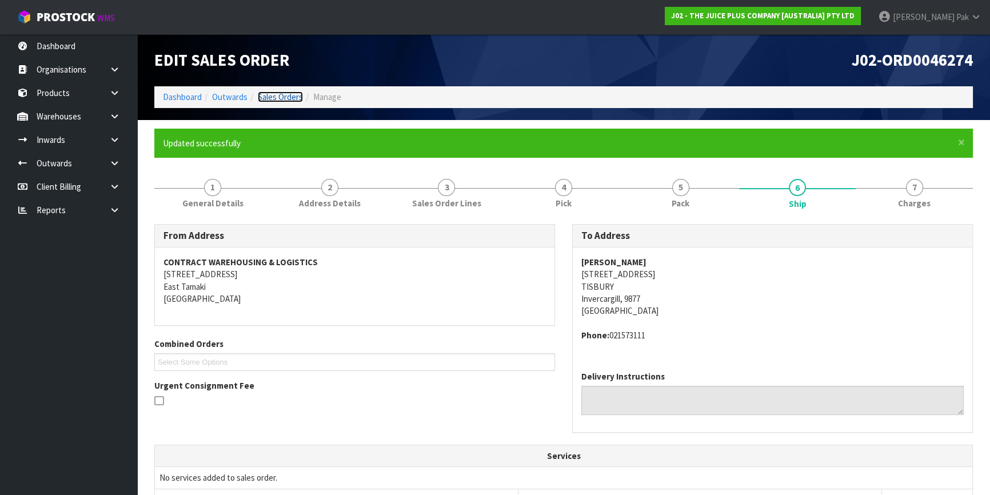
click at [274, 96] on link "Sales Orders" at bounding box center [280, 96] width 45 height 11
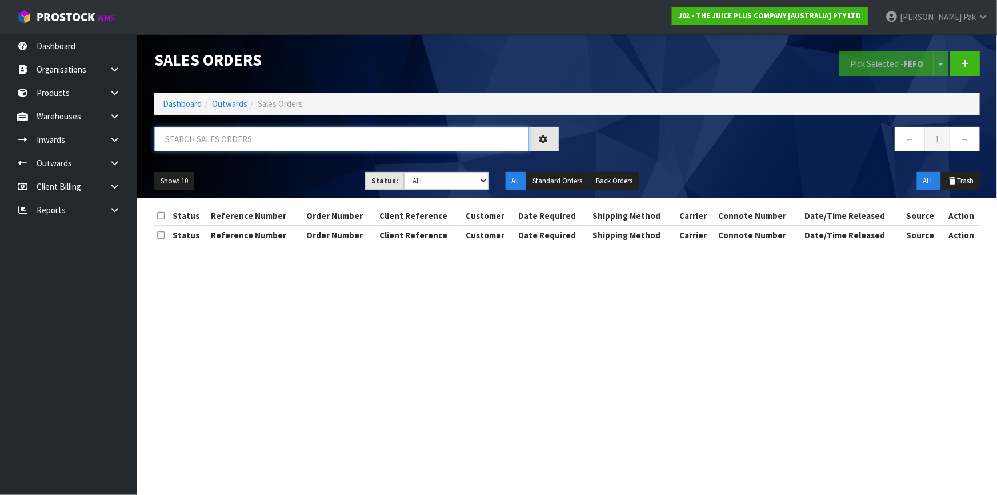
click at [273, 136] on input "text" at bounding box center [341, 139] width 375 height 25
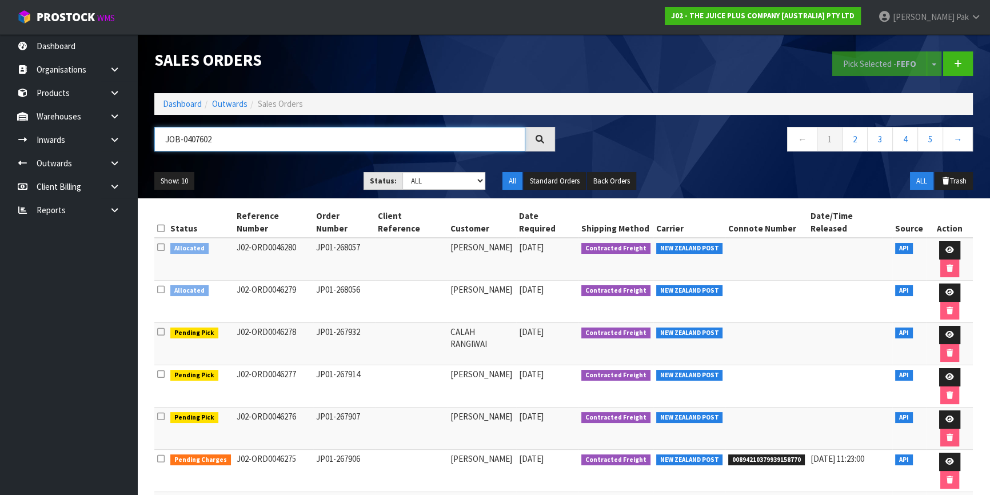
type input "JOB-0407602"
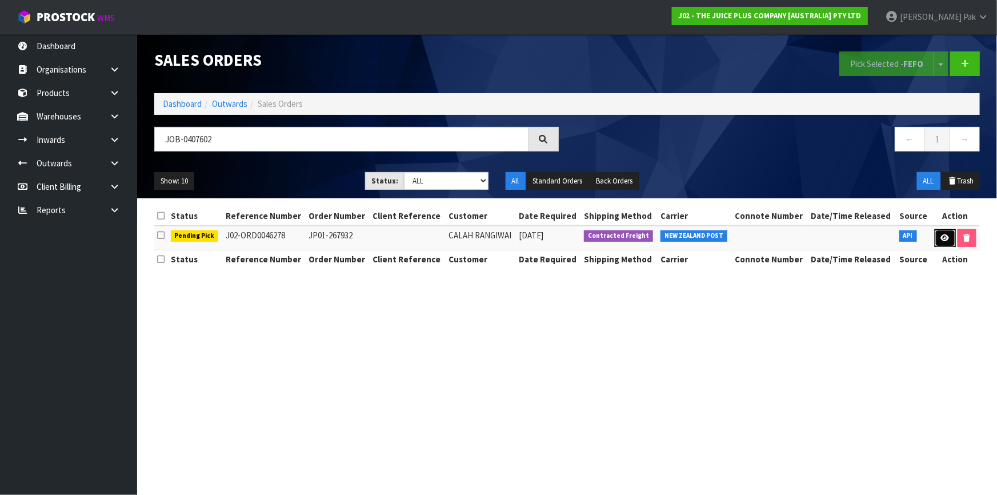
click at [943, 239] on icon at bounding box center [945, 237] width 9 height 7
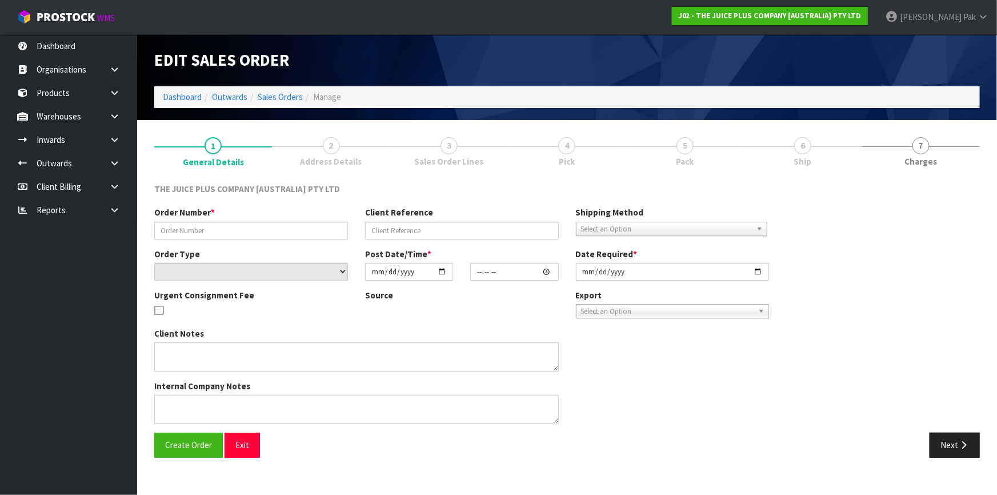
type input "JP01-267932"
select select "number:0"
type input "[DATE]"
type input "03:01:13.000"
type input "[DATE]"
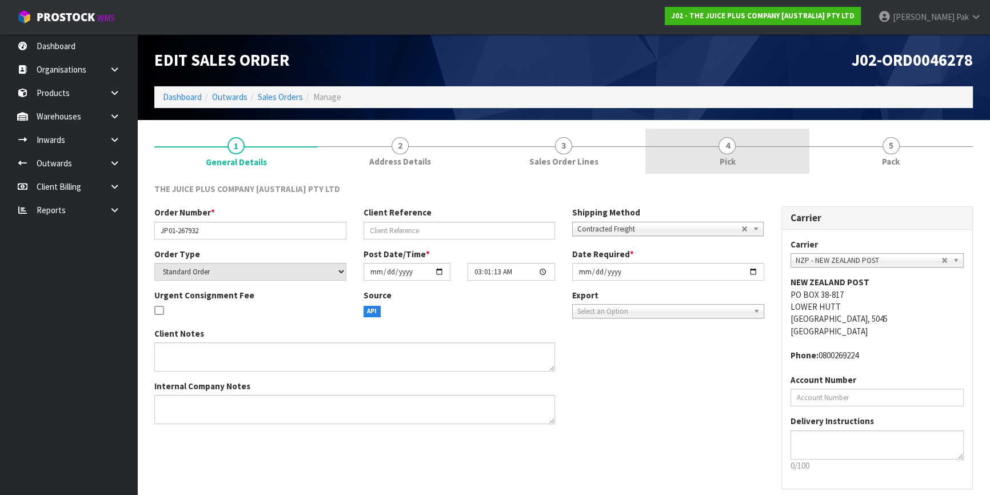
click at [738, 162] on link "4 Pick" at bounding box center [726, 151] width 163 height 45
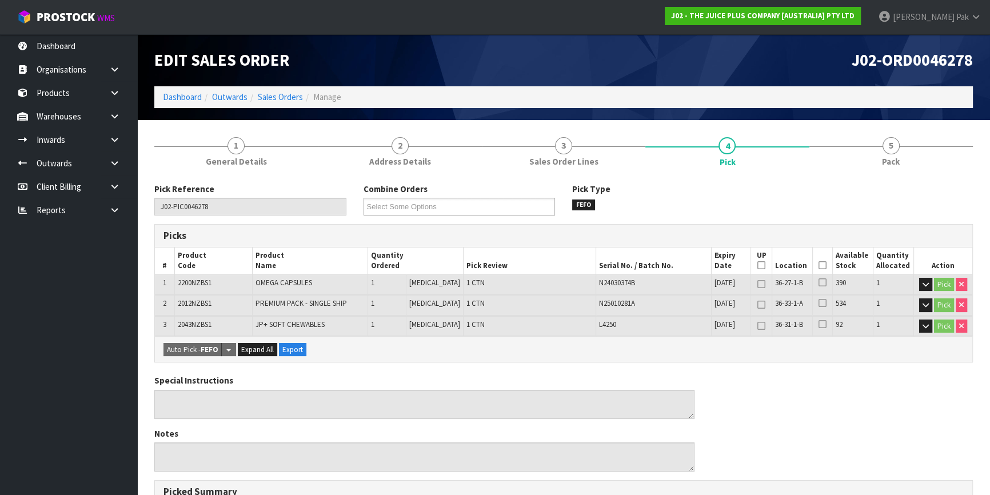
click at [825, 267] on th "Picked" at bounding box center [823, 260] width 20 height 27
click at [818, 265] on icon at bounding box center [822, 265] width 8 height 1
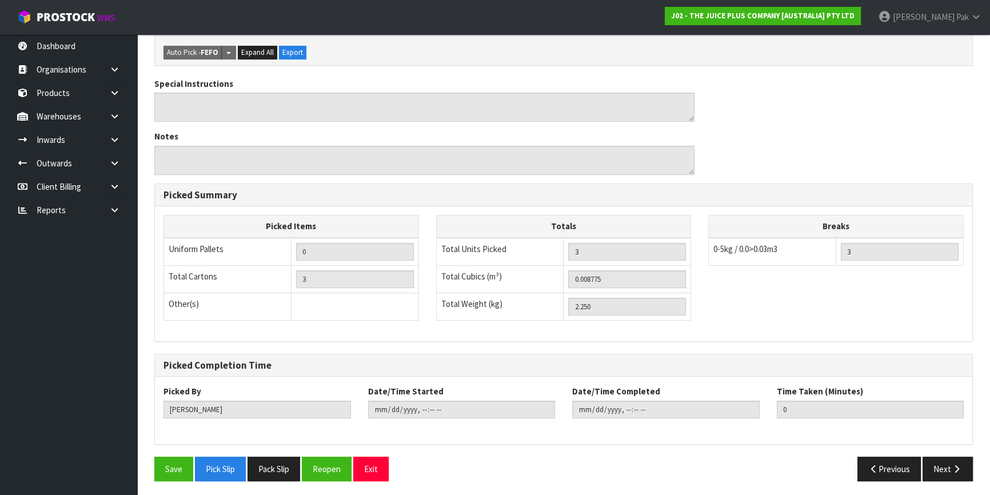
scroll to position [339, 0]
click at [177, 467] on button "Save" at bounding box center [173, 468] width 39 height 25
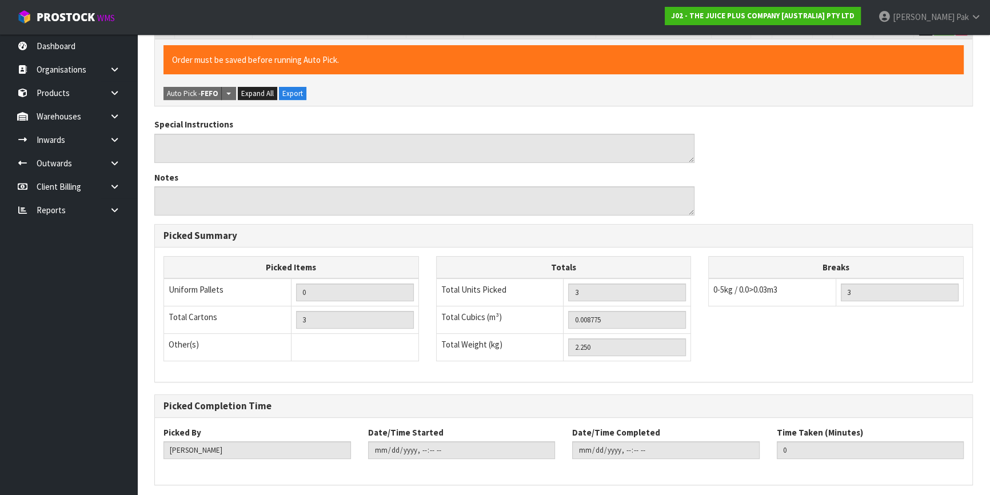
scroll to position [0, 0]
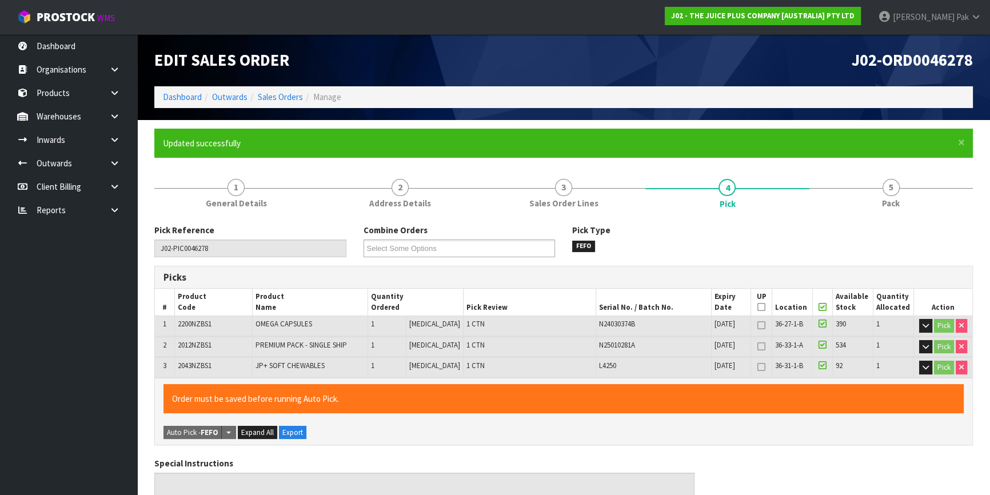
type input "[PERSON_NAME]"
type input "[DATE]T12:35:40"
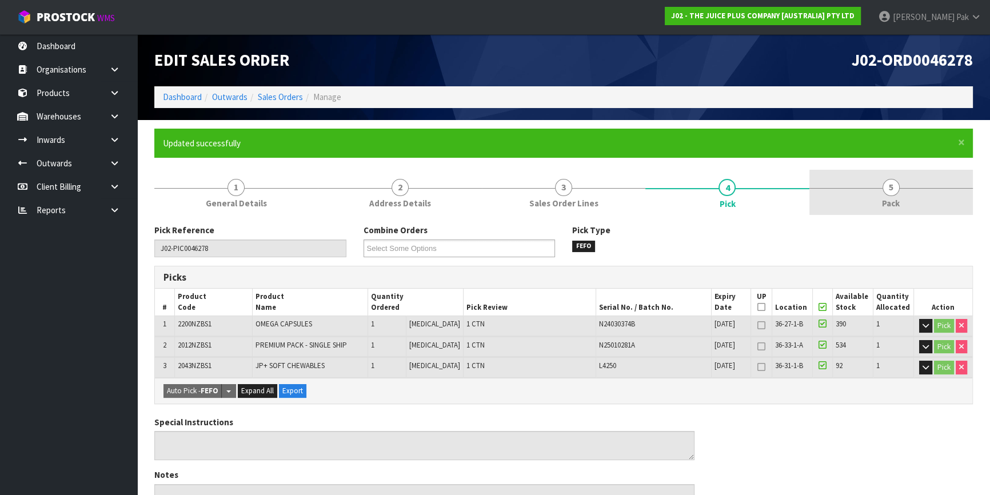
click at [888, 193] on span "5" at bounding box center [890, 187] width 17 height 17
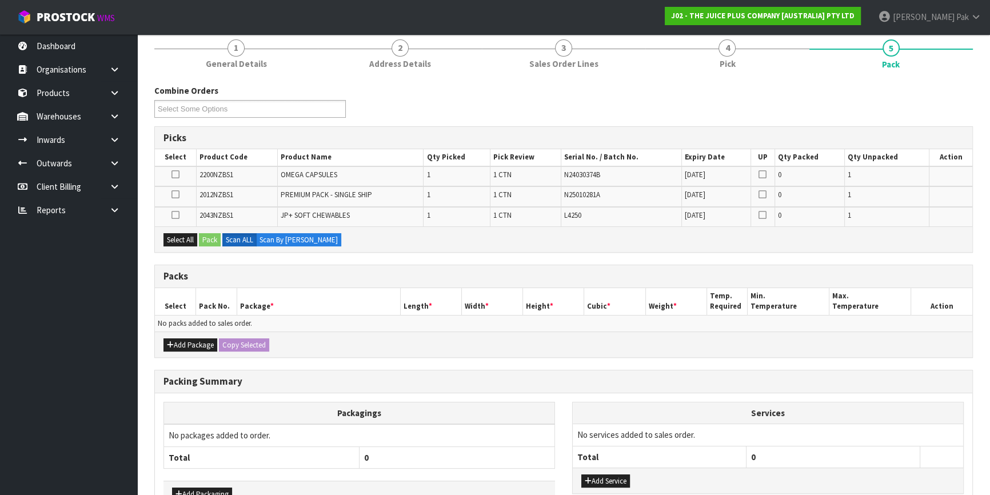
scroll to position [155, 0]
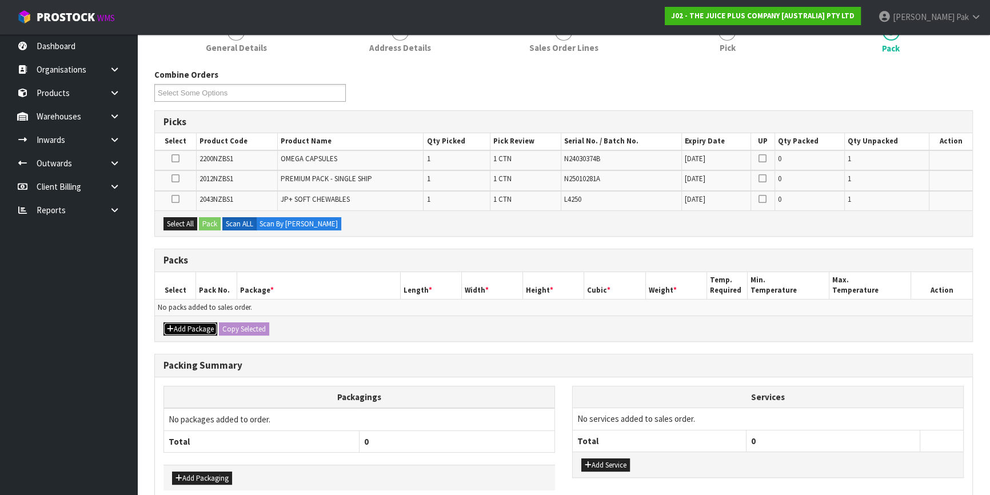
click at [195, 326] on button "Add Package" at bounding box center [190, 329] width 54 height 14
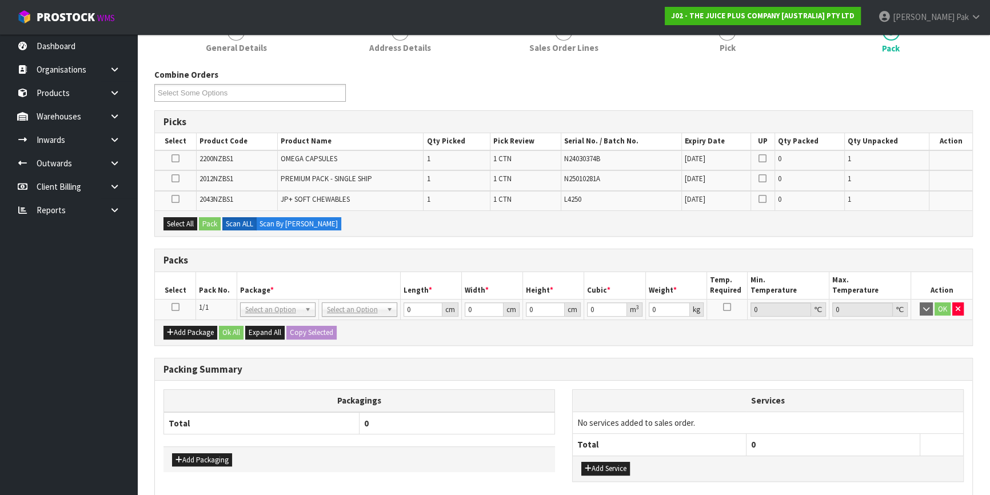
click at [175, 307] on icon at bounding box center [175, 307] width 8 height 1
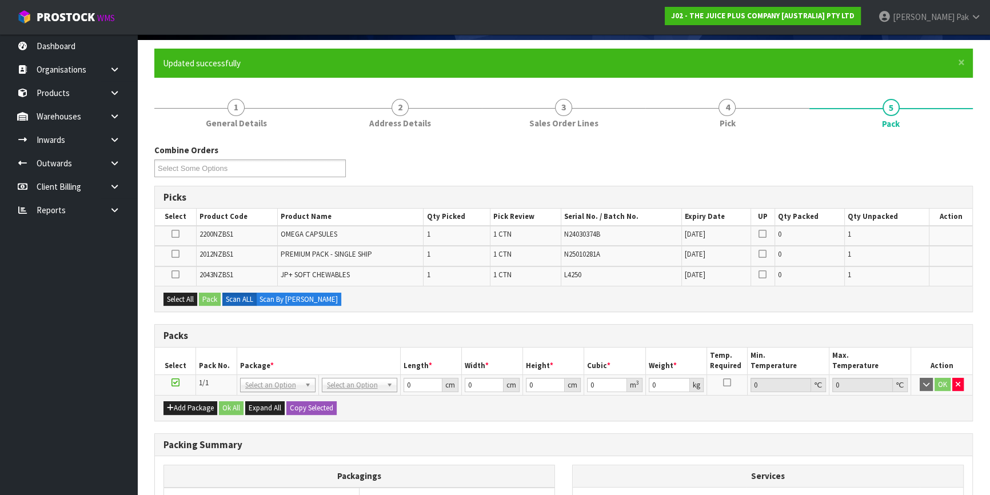
scroll to position [0, 0]
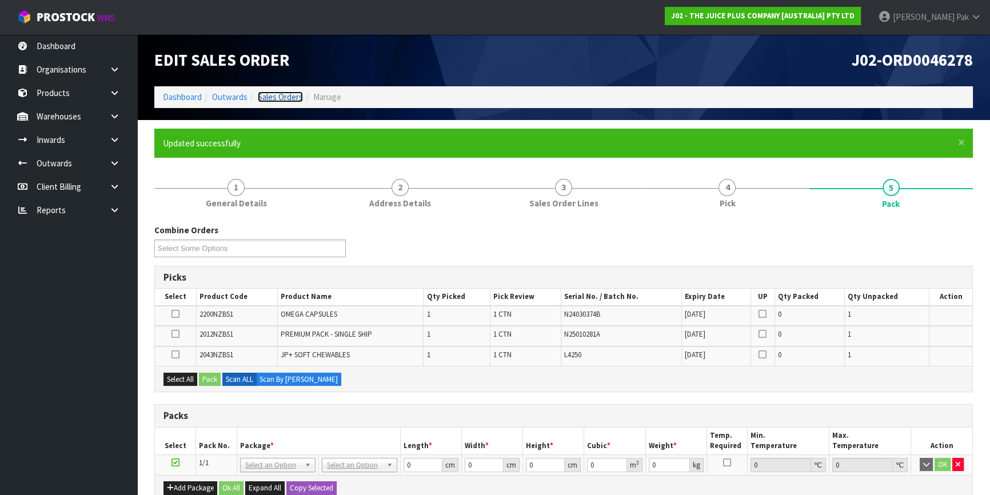
click at [284, 95] on link "Sales Orders" at bounding box center [280, 96] width 45 height 11
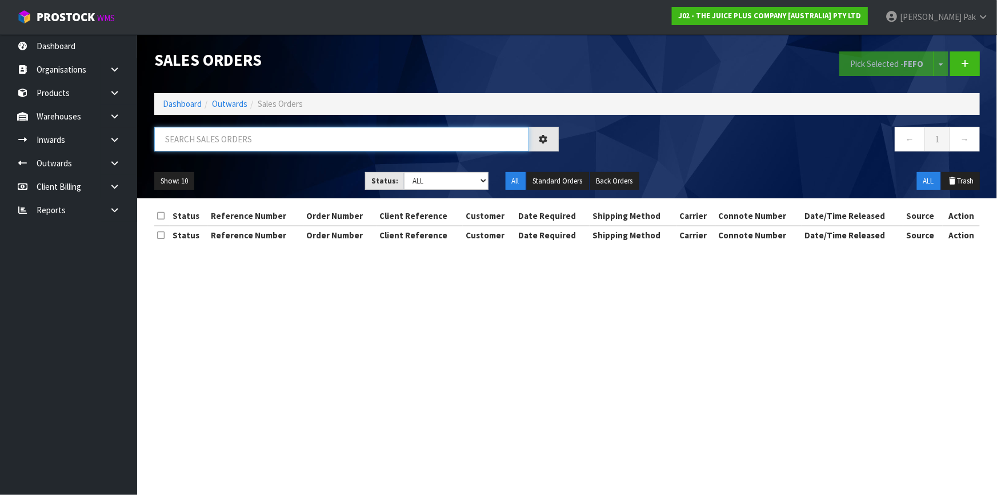
click at [287, 137] on input "text" at bounding box center [341, 139] width 375 height 25
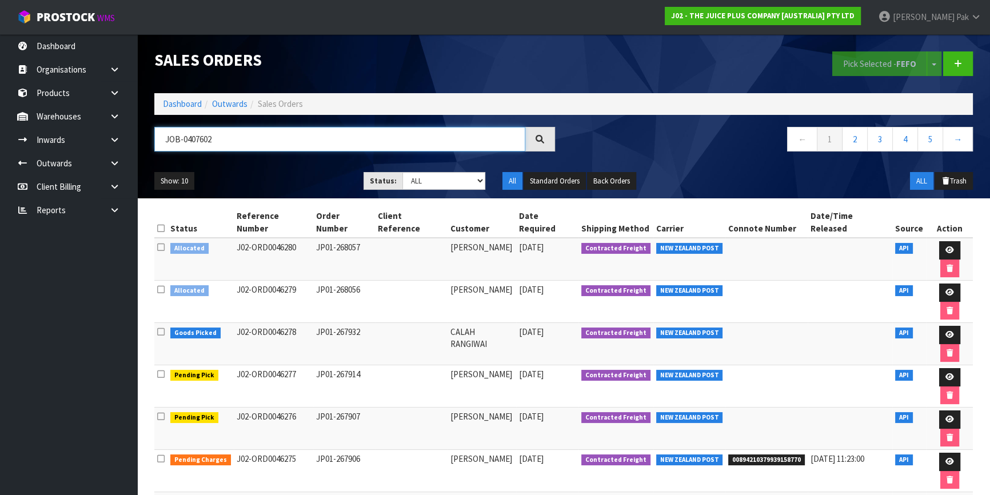
type input "JOB-0407602"
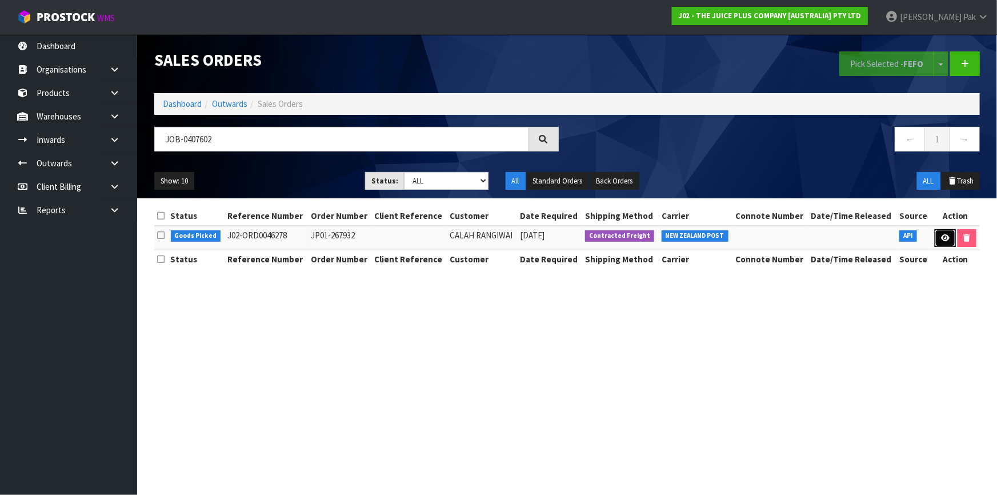
click at [947, 239] on icon at bounding box center [945, 237] width 9 height 7
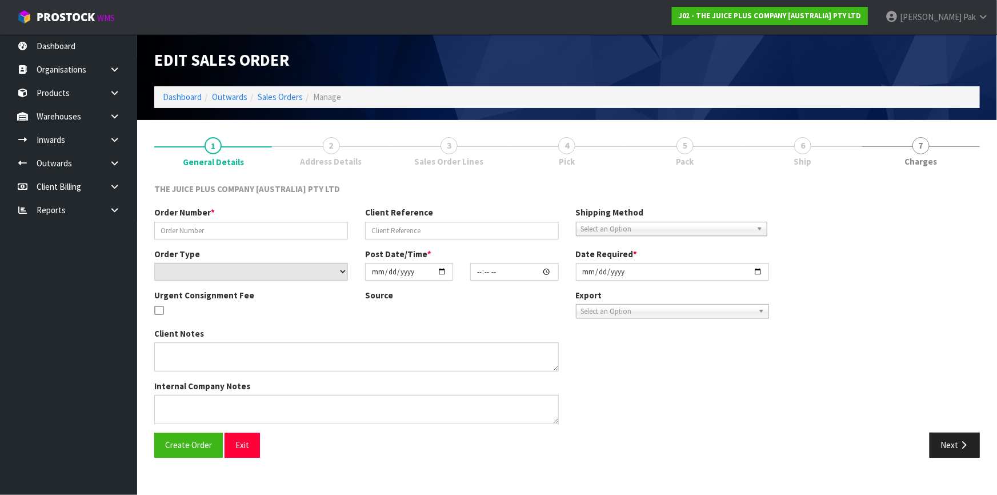
type input "JP01-267932"
select select "number:0"
type input "[DATE]"
type input "03:01:13.000"
type input "[DATE]"
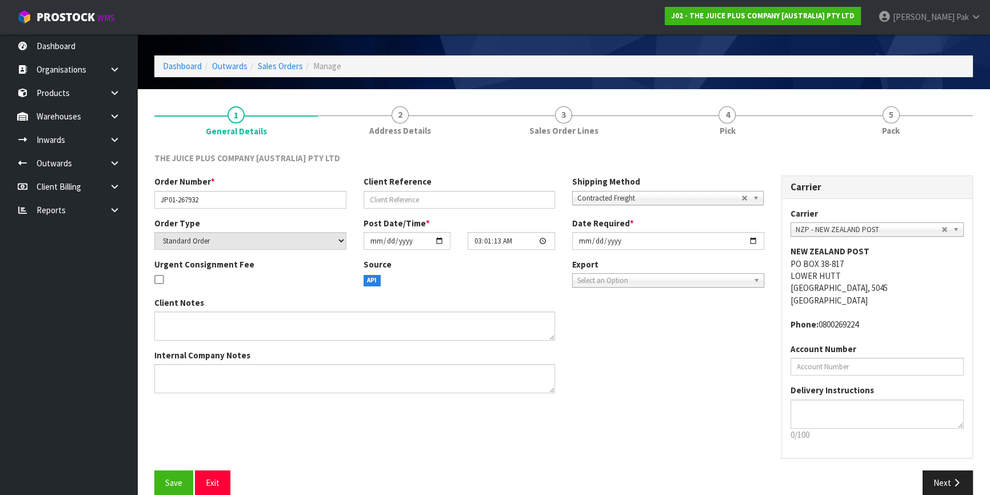
scroll to position [47, 0]
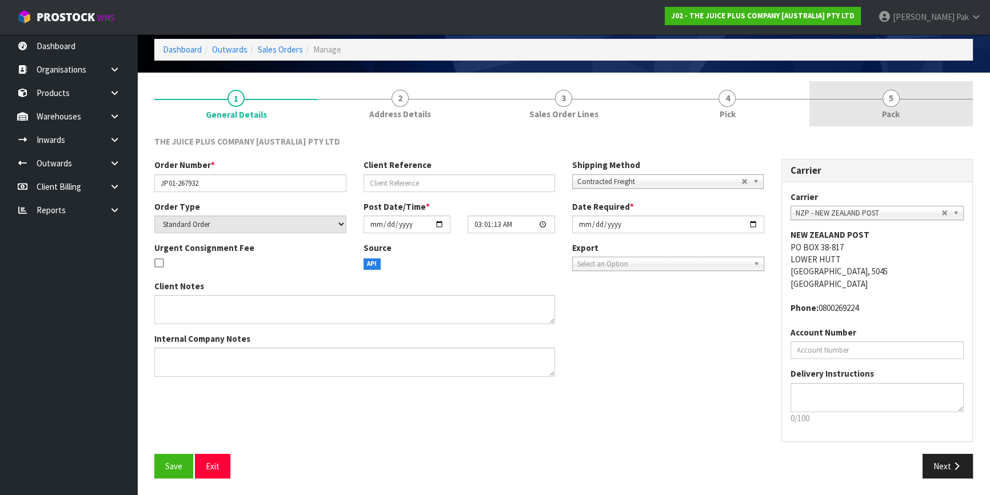
click at [881, 112] on link "5 Pack" at bounding box center [890, 103] width 163 height 45
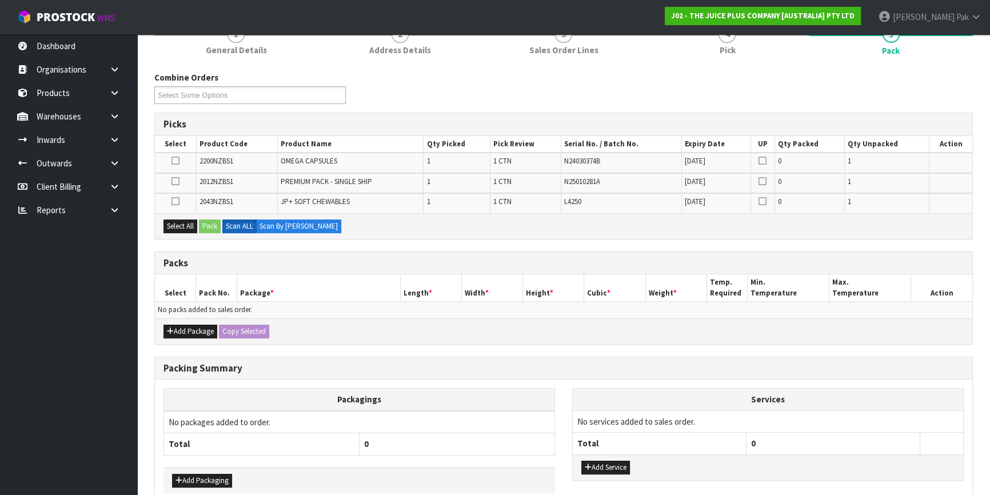
scroll to position [14, 0]
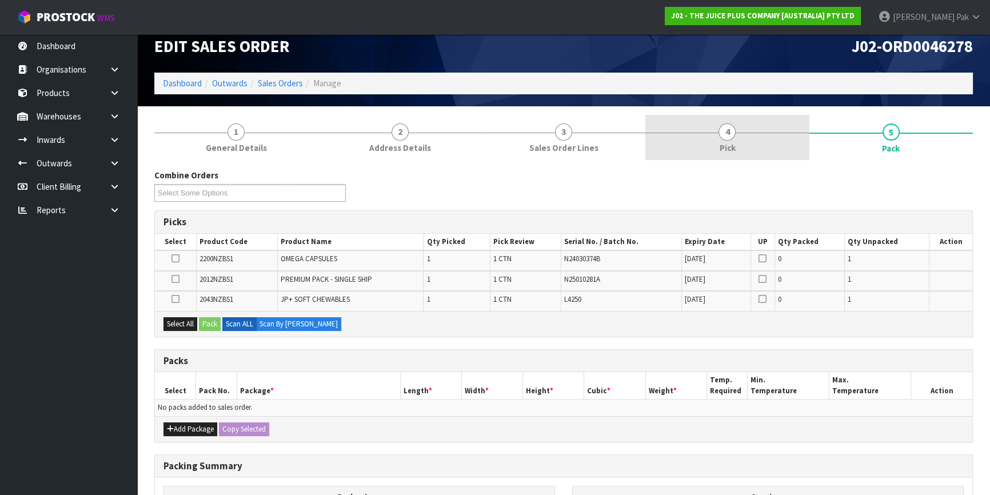
click at [744, 145] on link "4 Pick" at bounding box center [726, 137] width 163 height 45
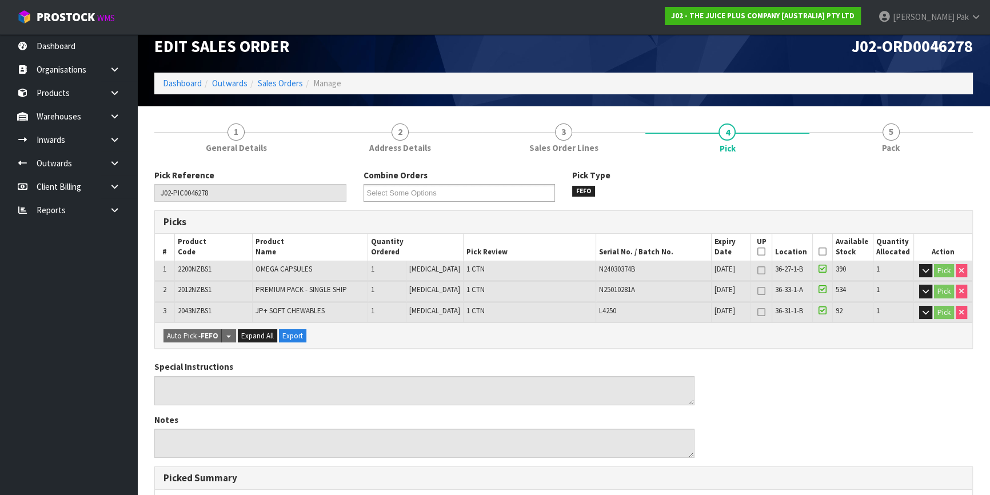
click at [823, 251] on th "Picked" at bounding box center [823, 247] width 20 height 27
click at [819, 251] on icon at bounding box center [822, 251] width 8 height 1
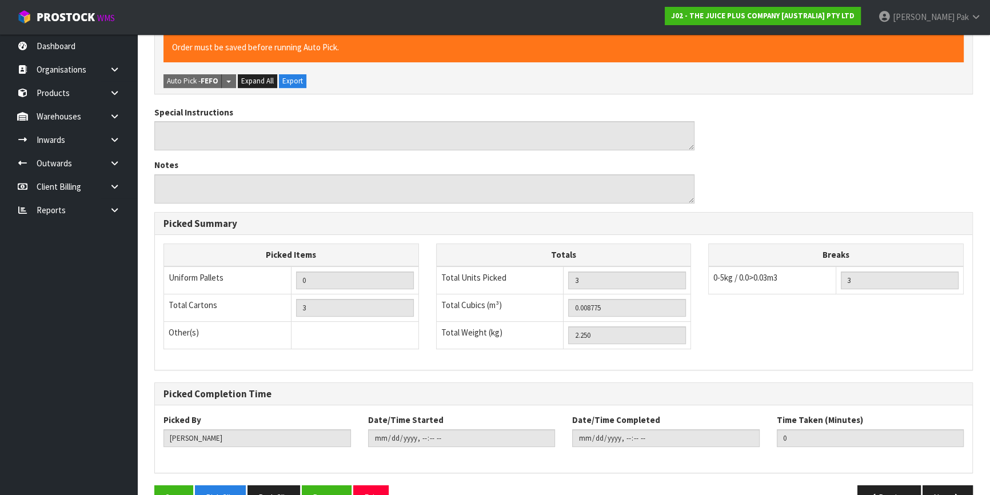
scroll to position [339, 0]
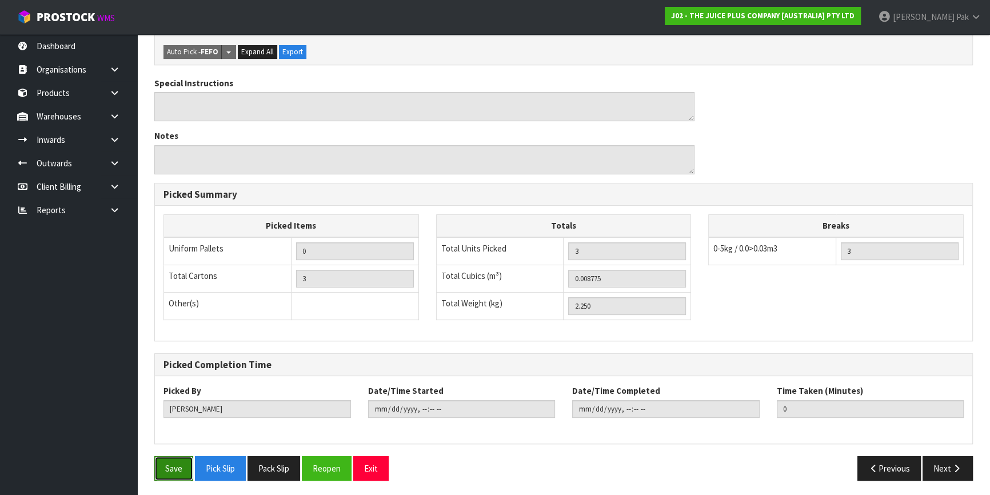
click at [174, 456] on button "Save" at bounding box center [173, 468] width 39 height 25
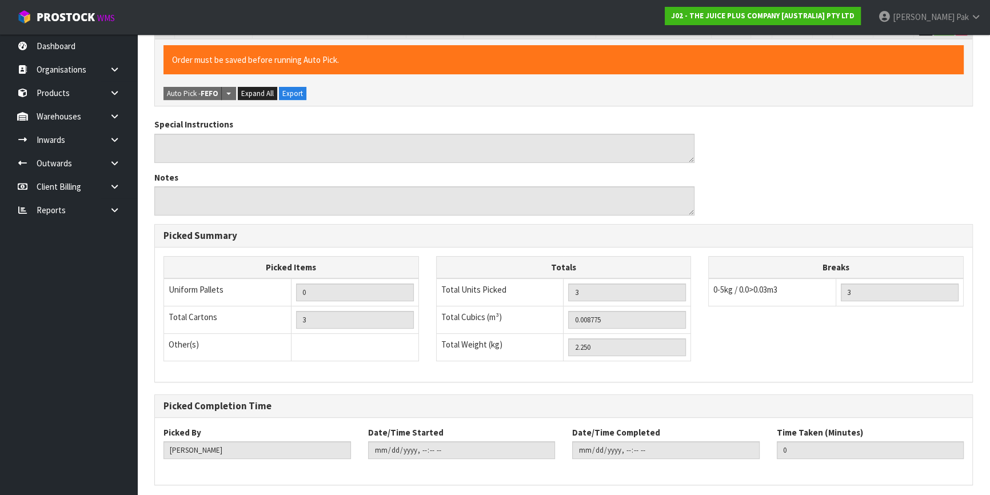
scroll to position [0, 0]
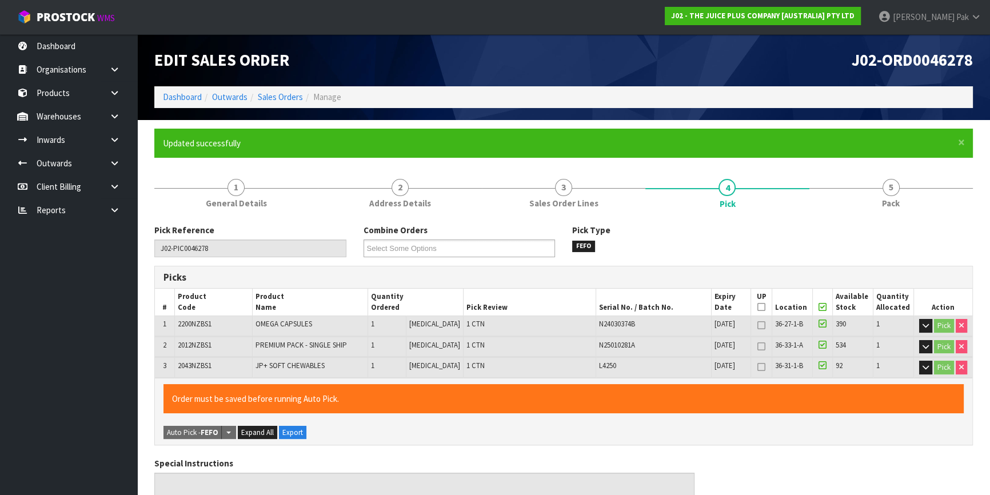
type input "[DATE]T12:49:50"
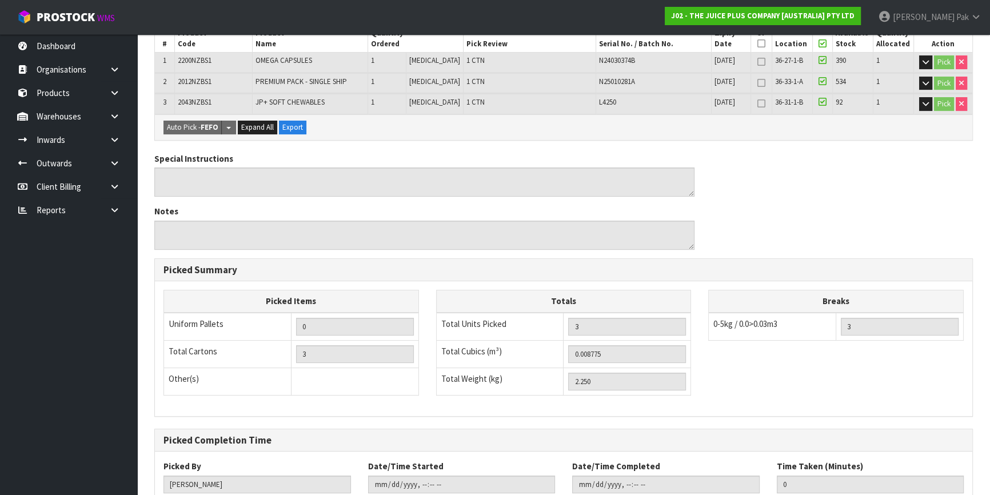
scroll to position [339, 0]
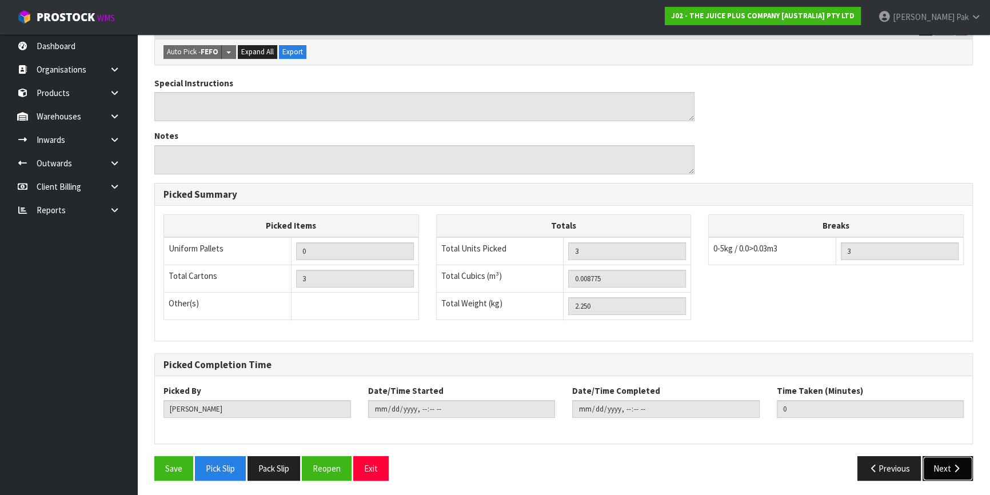
click at [959, 464] on icon "button" at bounding box center [956, 468] width 11 height 9
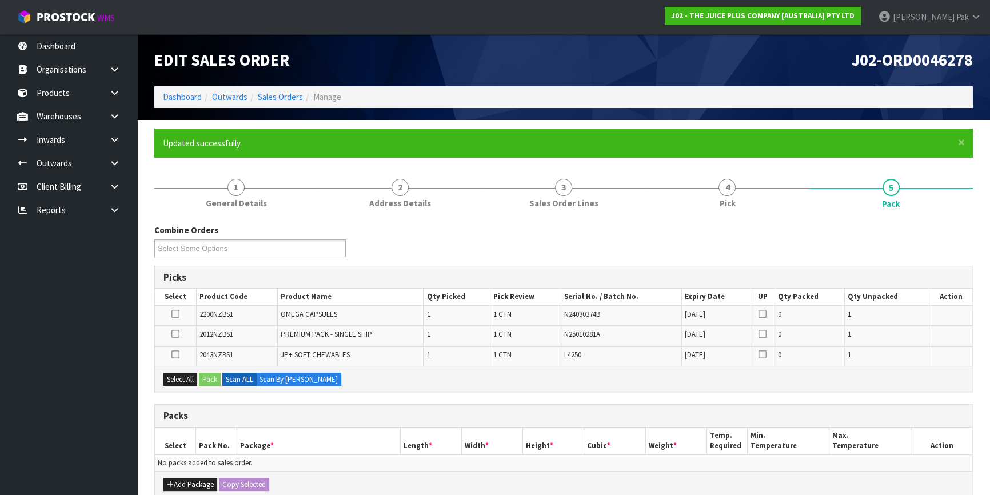
scroll to position [155, 0]
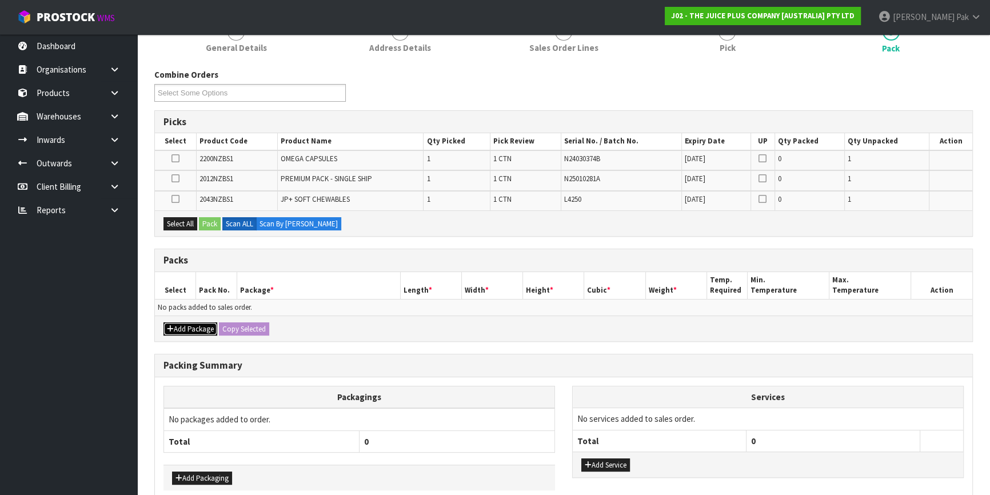
click at [190, 329] on button "Add Package" at bounding box center [190, 329] width 54 height 14
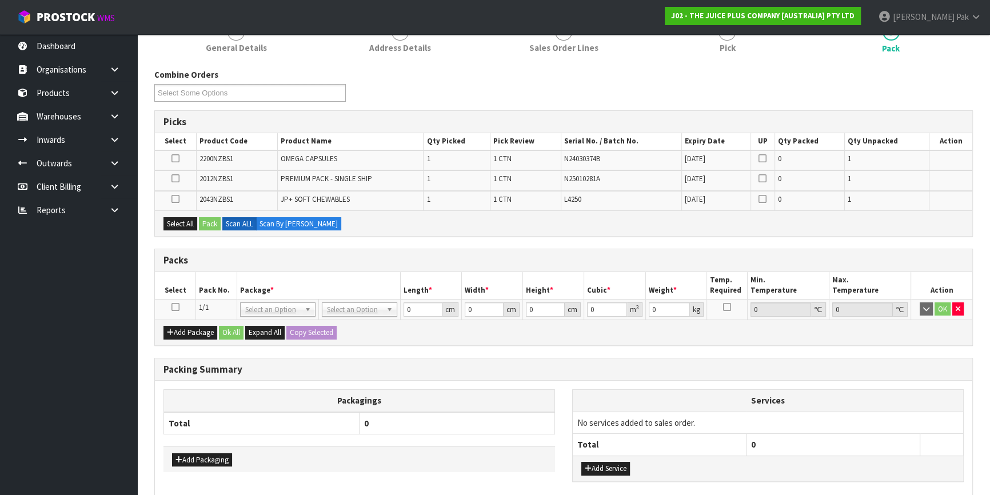
click at [177, 307] on icon at bounding box center [175, 307] width 8 height 1
click at [171, 217] on button "Select All" at bounding box center [180, 224] width 34 height 14
click at [203, 218] on button "Pack" at bounding box center [210, 224] width 22 height 14
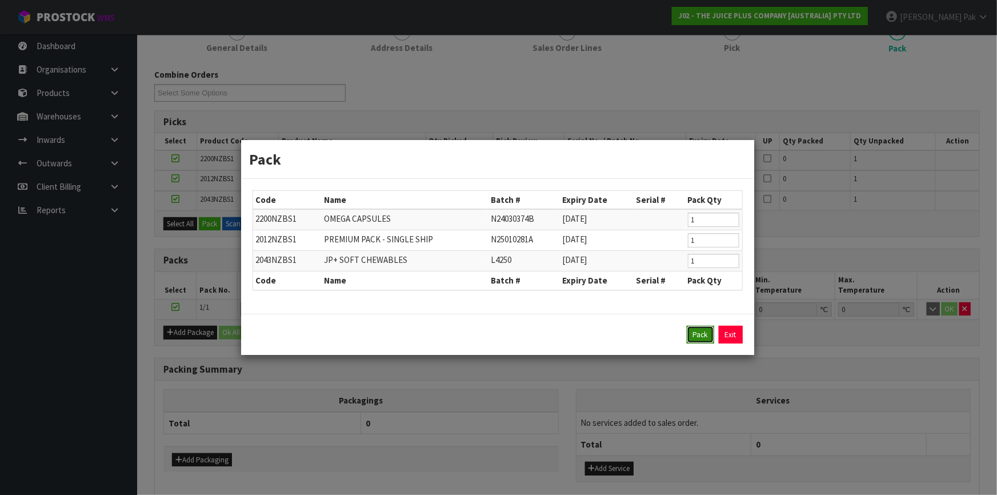
click at [691, 330] on button "Pack" at bounding box center [700, 335] width 27 height 18
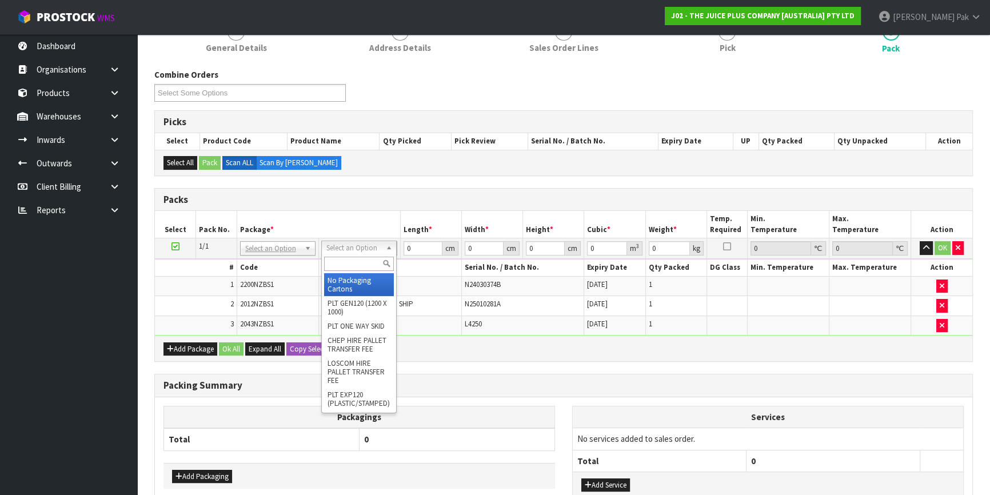
click at [331, 267] on input "text" at bounding box center [359, 264] width 70 height 14
type input "A4"
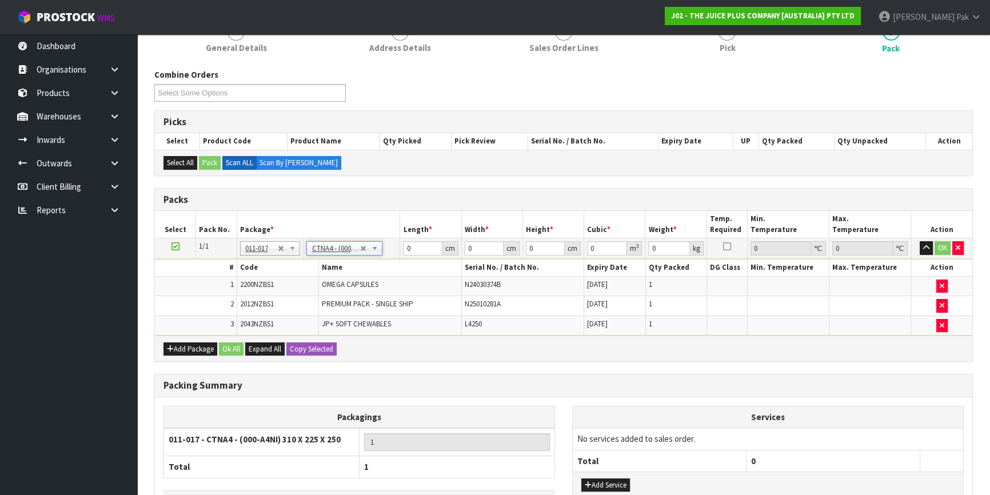
type input "31"
type input "22.5"
type input "25"
type input "0.017438"
type input "2.45"
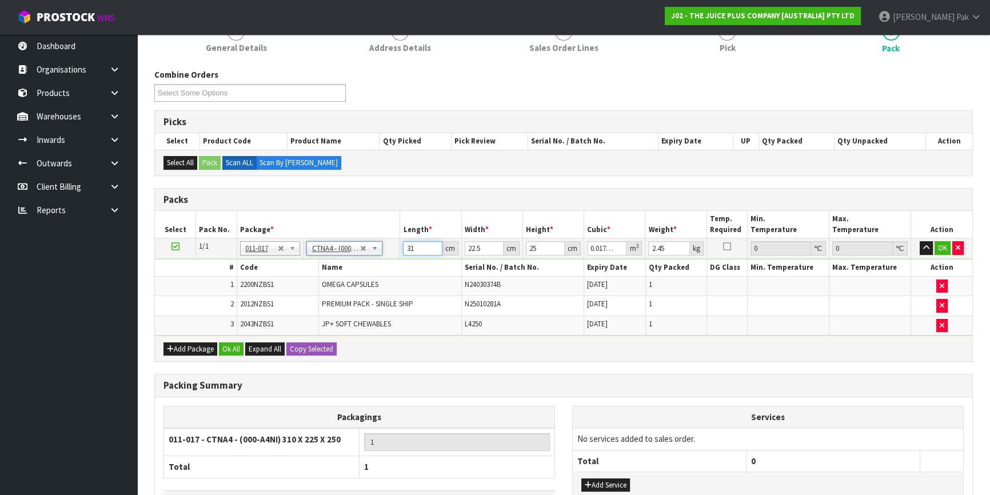
click at [409, 245] on input "31" at bounding box center [422, 248] width 39 height 14
drag, startPoint x: 428, startPoint y: 248, endPoint x: 382, endPoint y: 248, distance: 45.7
click at [382, 248] on tr "1/1 NONE 007-001 007-002 007-004 007-009 007-013 007-014 007-015 007-017 007-01…" at bounding box center [563, 248] width 817 height 21
type input "2"
type input "0.001125"
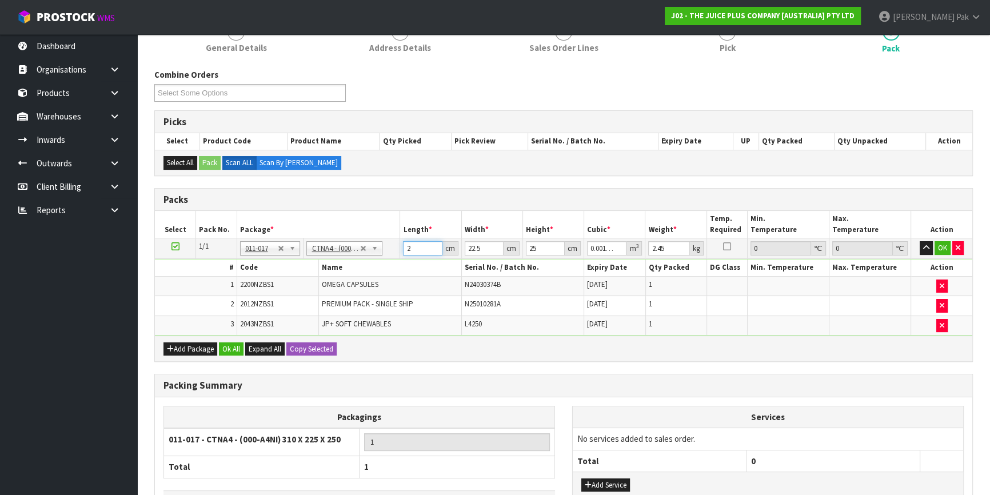
type input "0"
type input "3"
type input "0.001687"
type input "32"
type input "0.018"
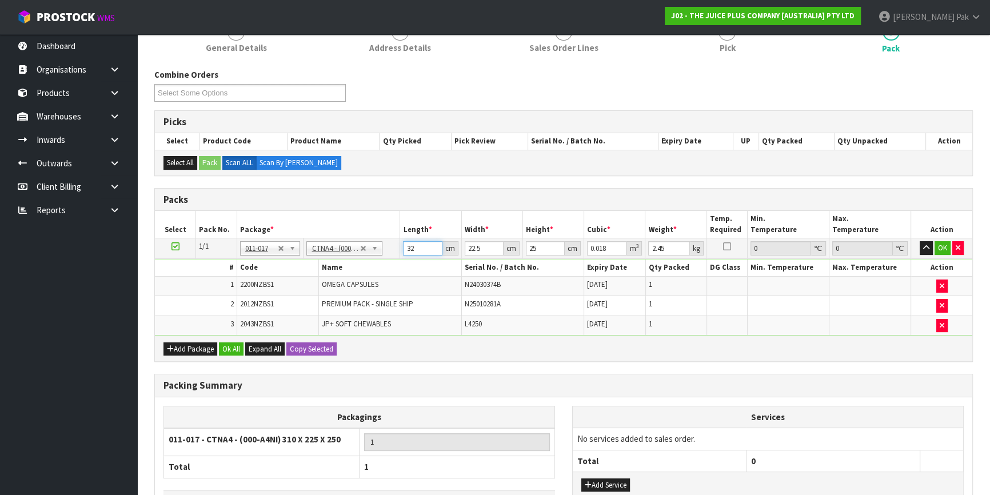
type input "32"
type input "2"
type input "0.0016"
type input "24"
type input "0.0192"
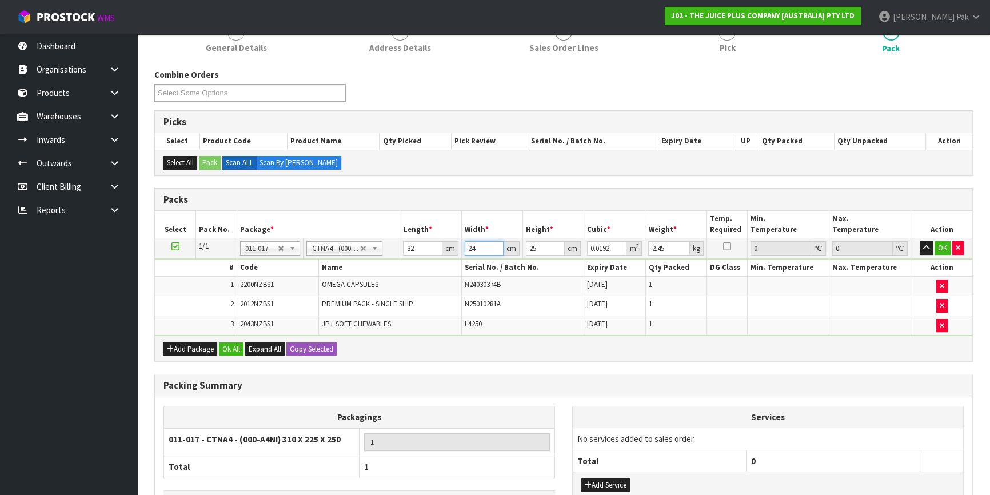
type input "24"
type input "2"
type input "0.001536"
type input "22"
type input "0.016896"
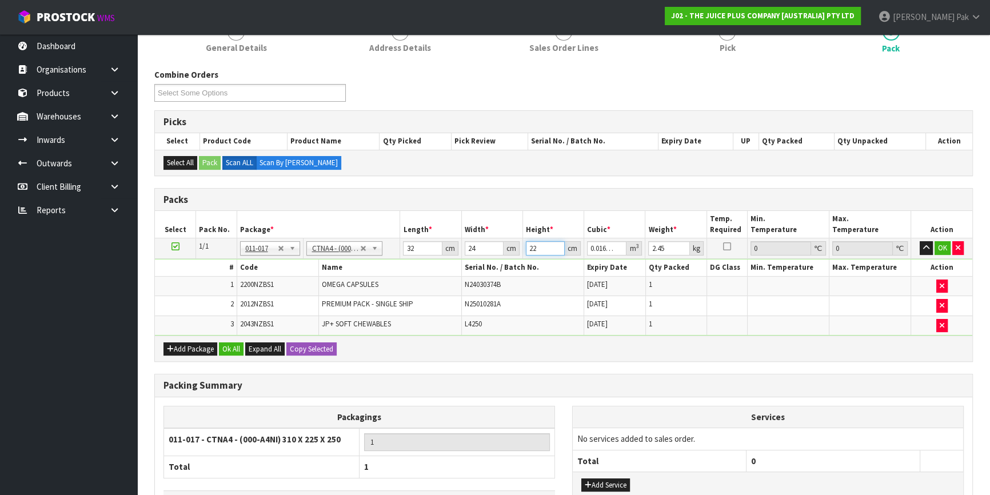
type input "22"
type input "3"
click at [943, 250] on button "OK" at bounding box center [942, 248] width 16 height 14
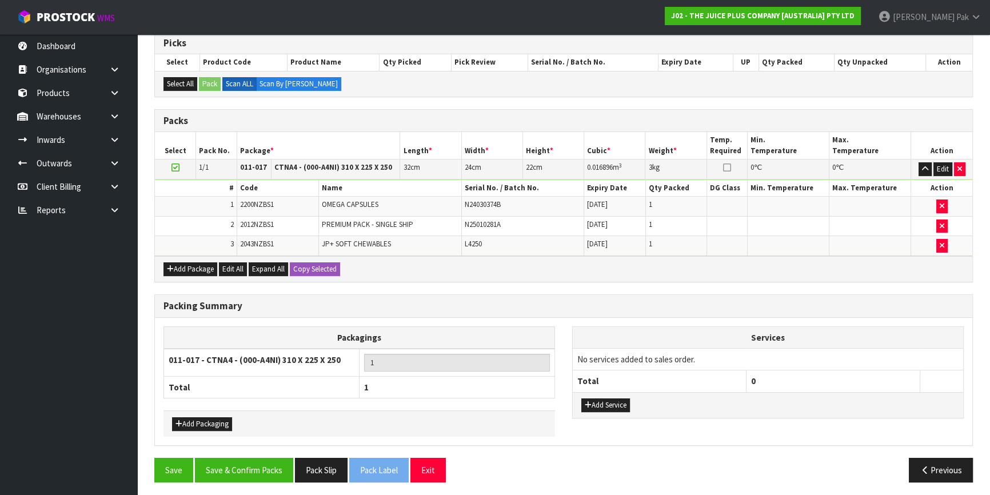
scroll to position [235, 0]
click at [246, 471] on button "Save & Confirm Packs" at bounding box center [244, 469] width 98 height 25
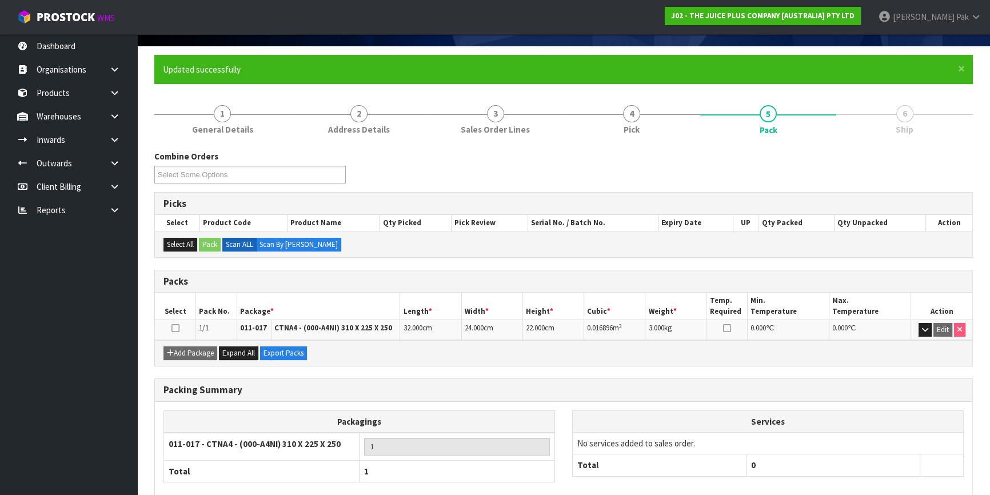
scroll to position [134, 0]
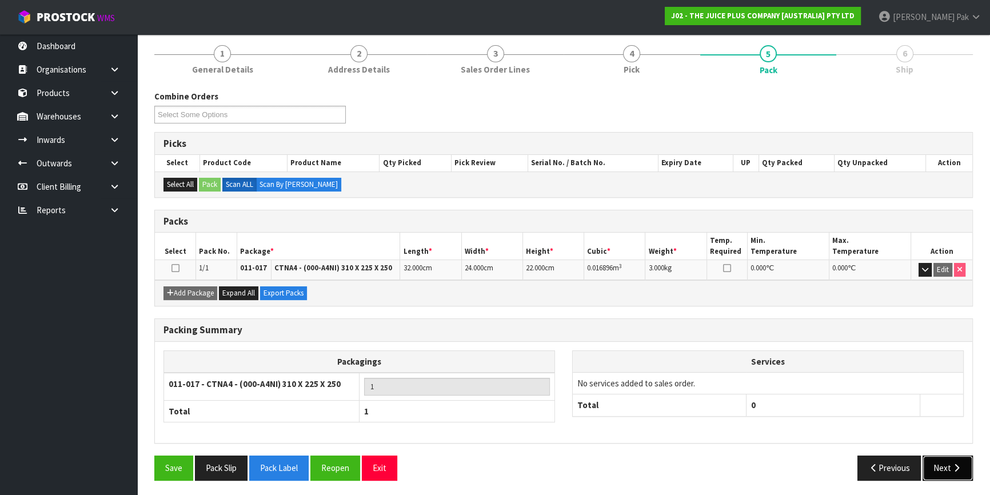
click at [954, 467] on icon "button" at bounding box center [956, 467] width 11 height 9
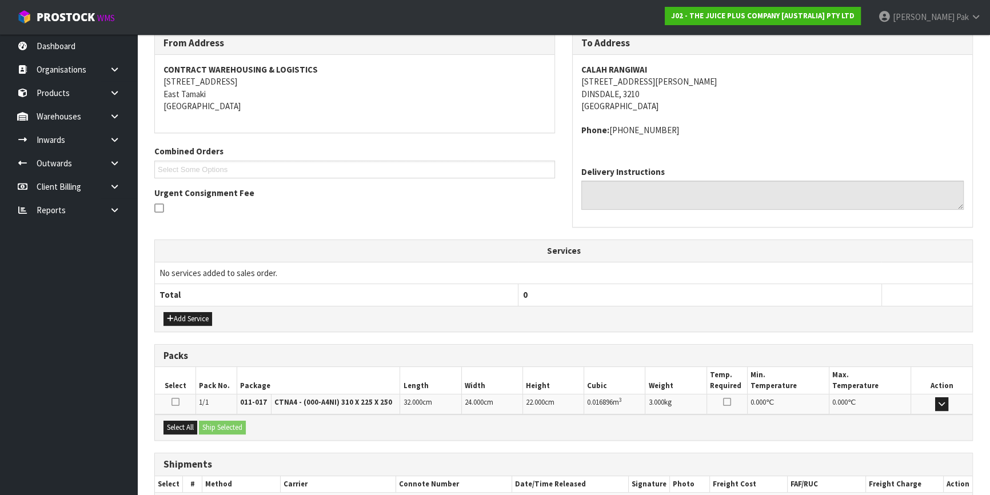
scroll to position [258, 0]
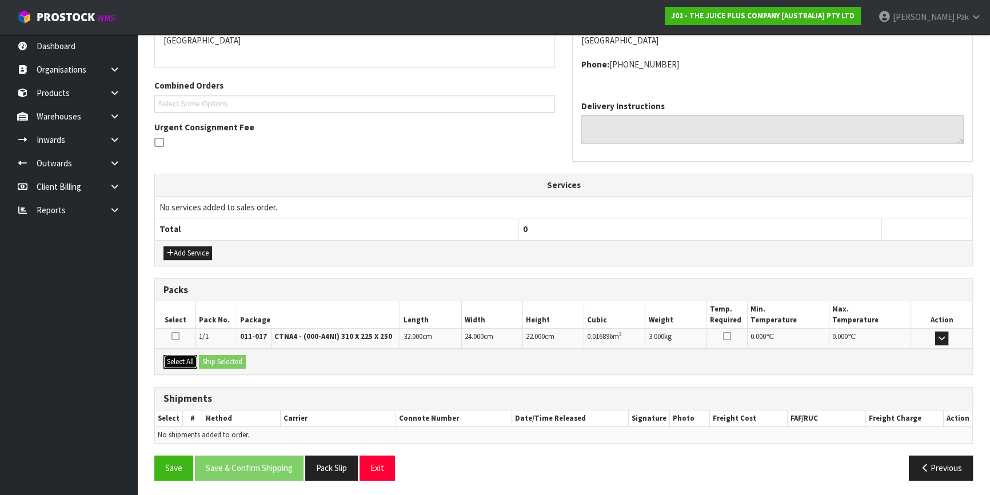
click at [179, 355] on button "Select All" at bounding box center [180, 362] width 34 height 14
click at [233, 357] on button "Ship Selected" at bounding box center [222, 362] width 47 height 14
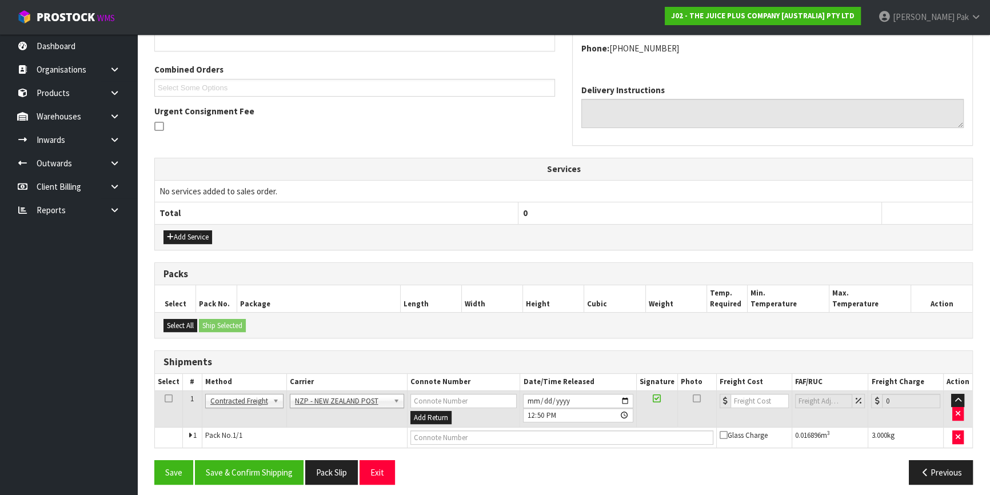
scroll to position [279, 0]
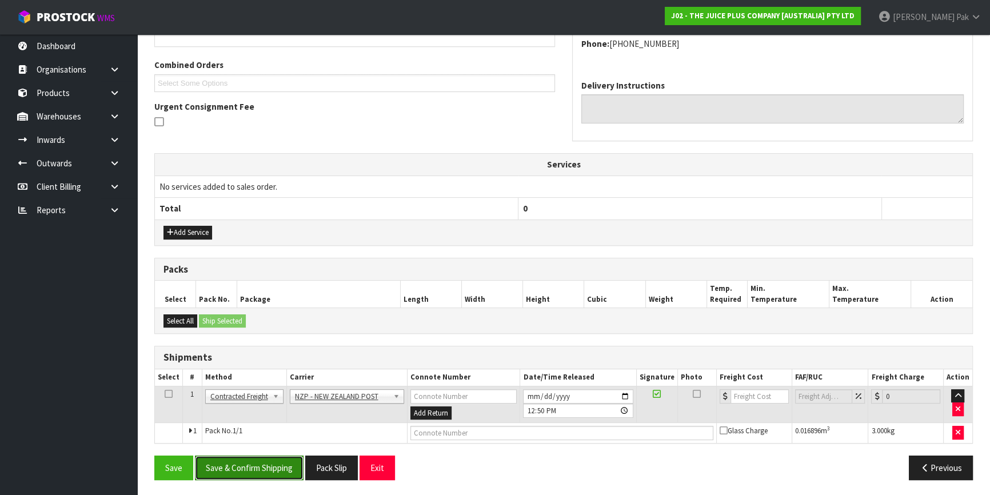
click at [262, 461] on button "Save & Confirm Shipping" at bounding box center [249, 467] width 109 height 25
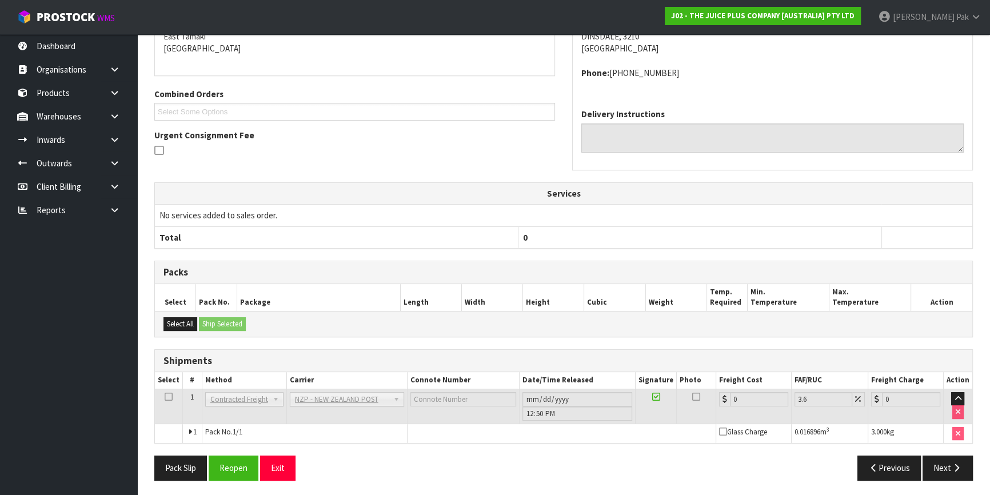
scroll to position [263, 0]
click at [227, 470] on button "Reopen" at bounding box center [234, 467] width 50 height 25
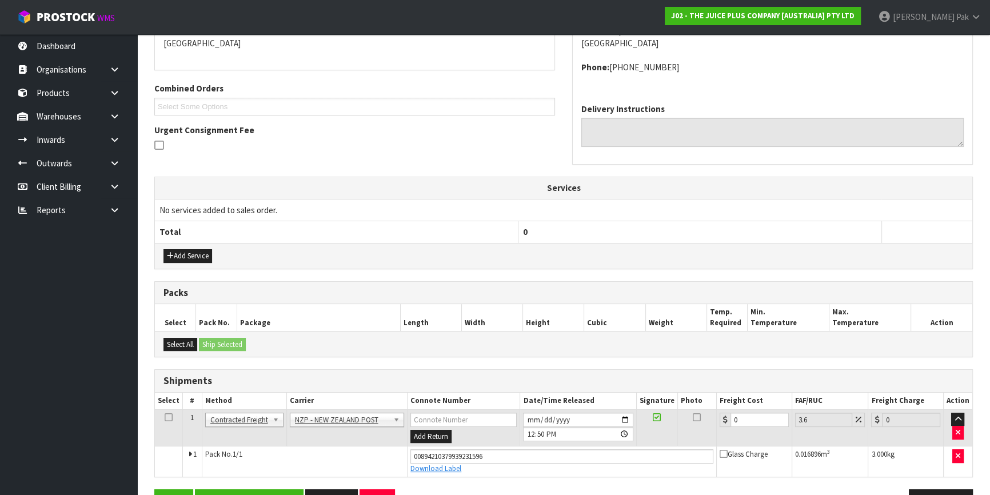
scroll to position [289, 0]
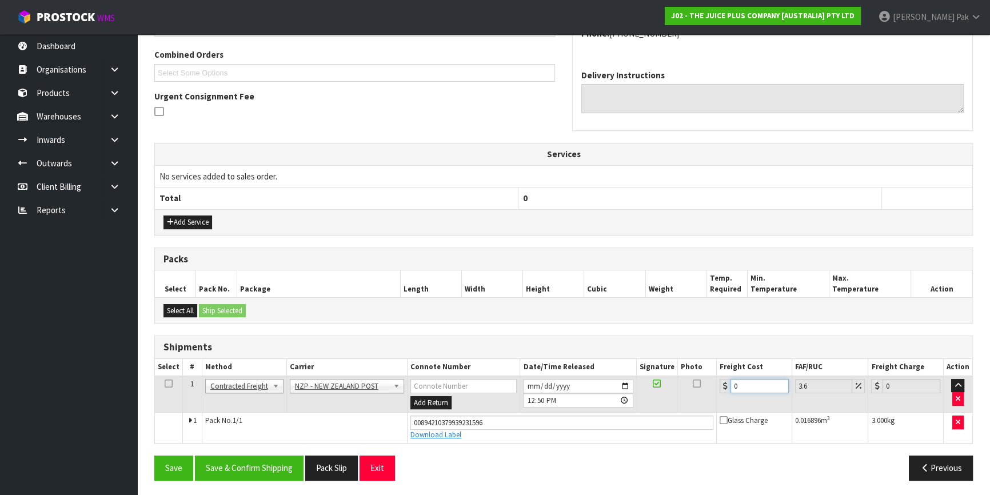
drag, startPoint x: 745, startPoint y: 378, endPoint x: 625, endPoint y: 378, distance: 120.6
click at [625, 378] on tr "1 Client Local Pickup Customer Local Pickup Company Freight Contracted Freight …" at bounding box center [563, 393] width 817 height 37
type input "7"
type input "7.25"
type input "7.3"
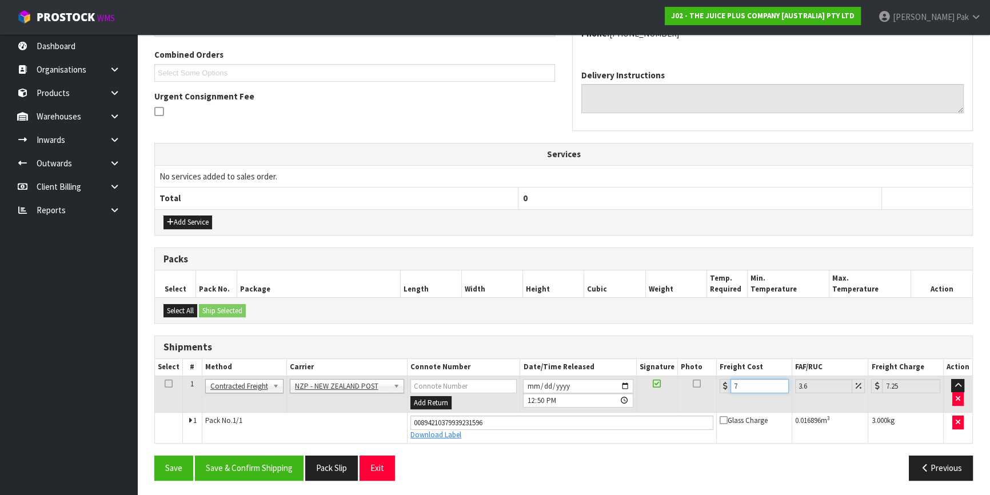
type input "7.56"
type input "7.31"
type input "7.57"
type input "7.31"
click at [260, 459] on button "Save & Confirm Shipping" at bounding box center [249, 467] width 109 height 25
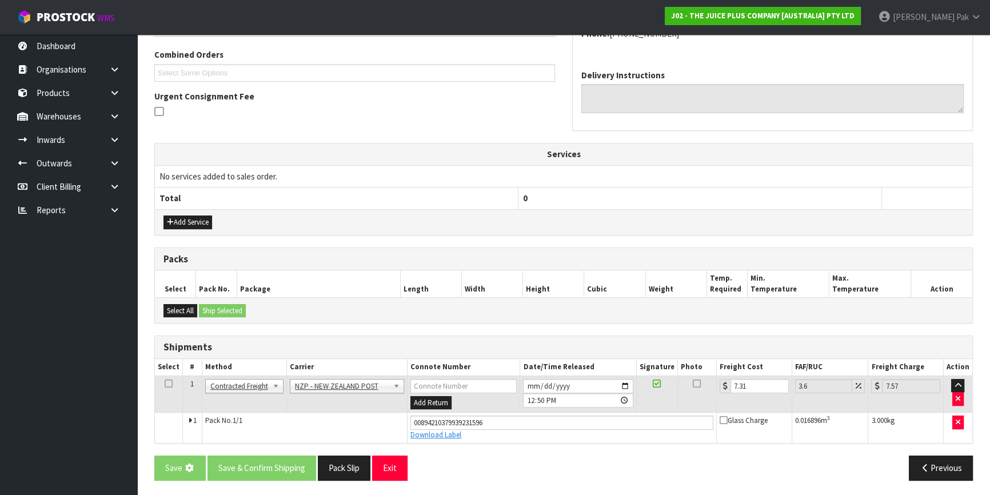
scroll to position [0, 0]
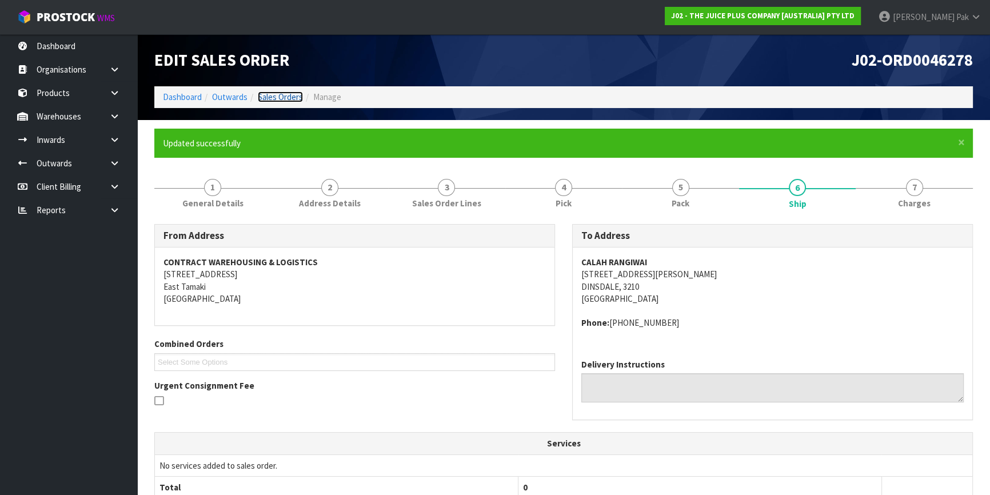
click at [273, 97] on link "Sales Orders" at bounding box center [280, 96] width 45 height 11
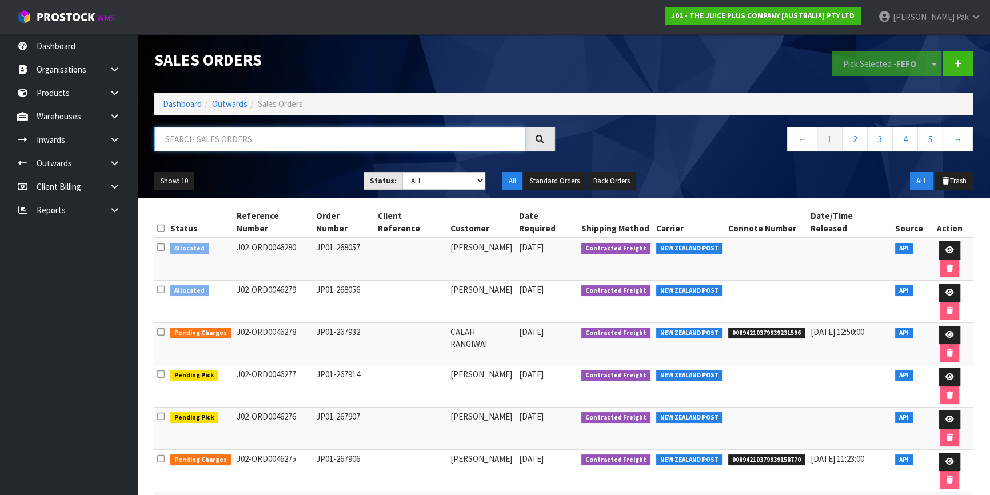
click at [359, 142] on input "text" at bounding box center [339, 139] width 371 height 25
type input "JOB-0407587"
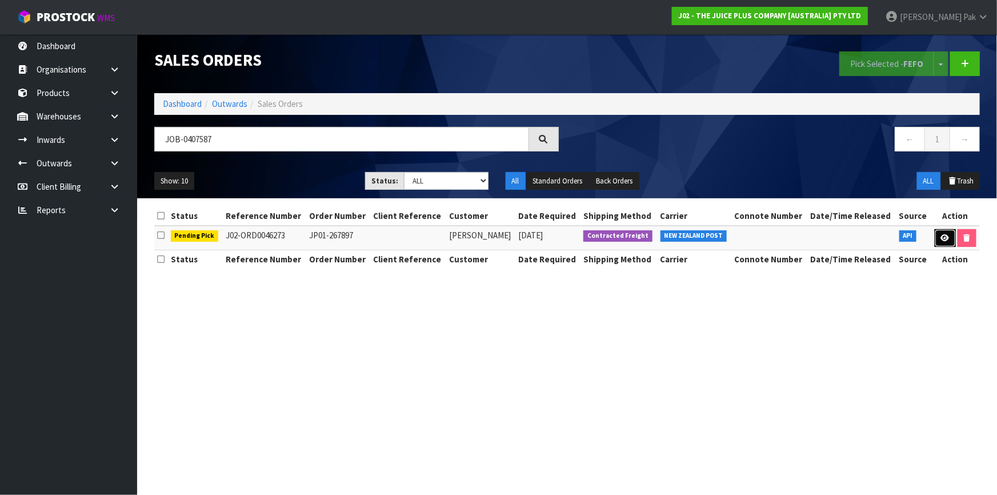
click at [938, 234] on link at bounding box center [945, 238] width 21 height 18
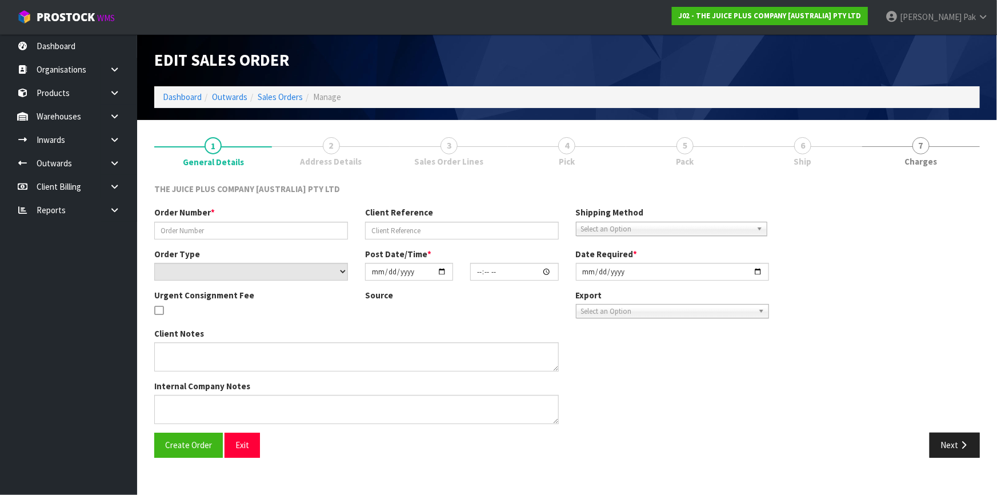
type input "JP01-267897"
select select "number:0"
type input "[DATE]"
type input "18:11:54.000"
type input "[DATE]"
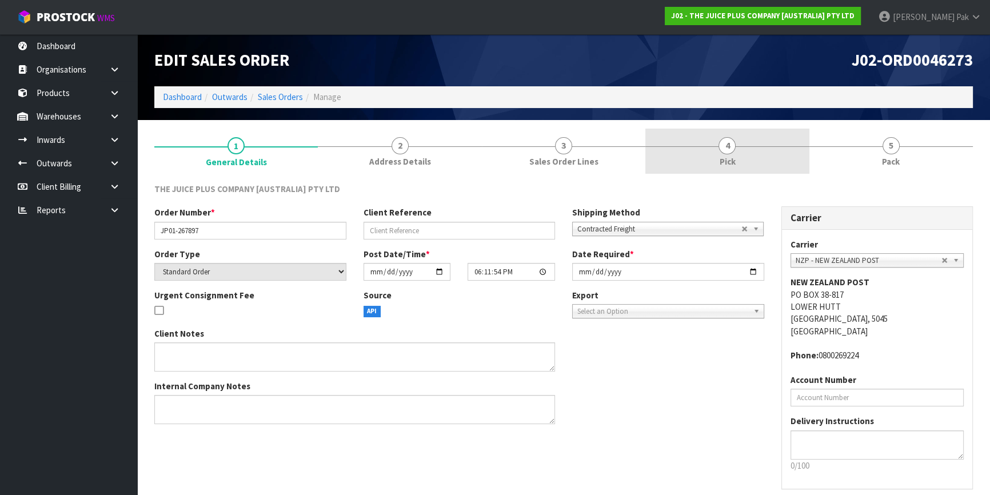
click at [742, 161] on link "4 Pick" at bounding box center [726, 151] width 163 height 45
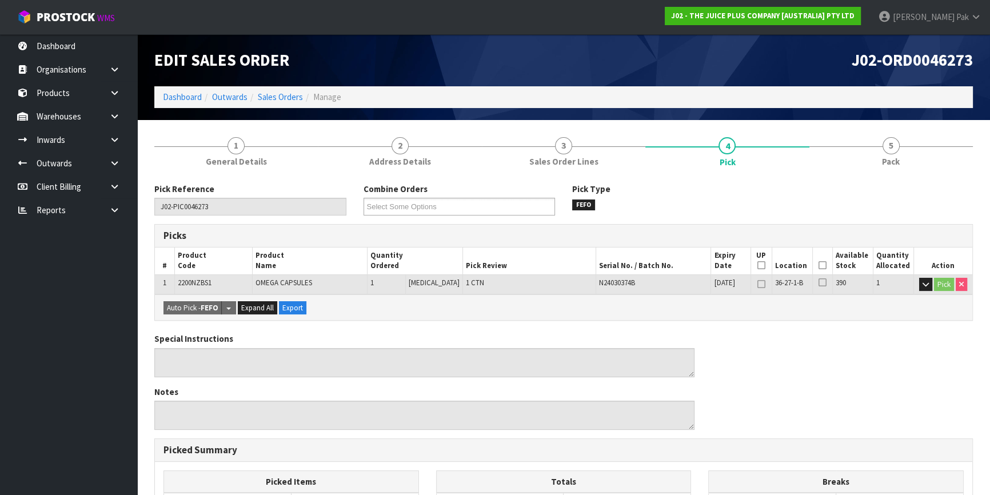
click at [757, 266] on icon at bounding box center [761, 265] width 8 height 1
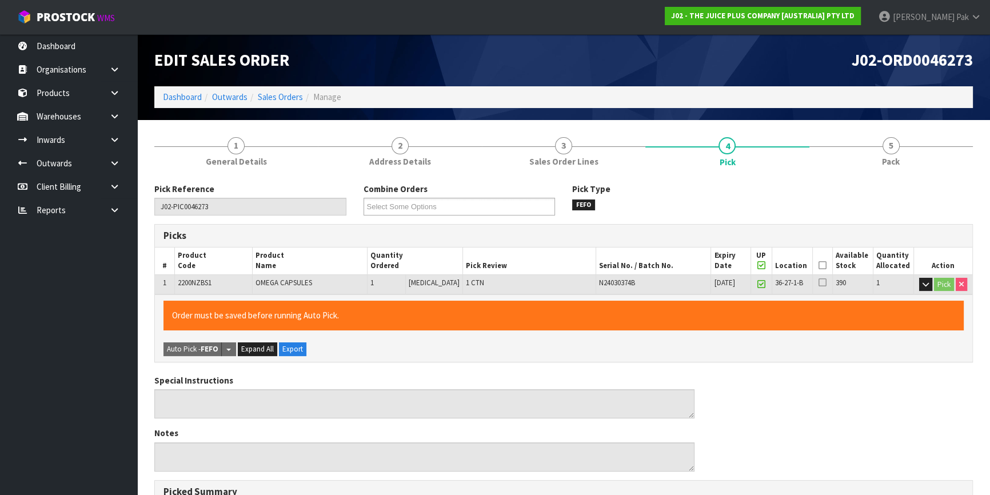
click at [757, 265] on icon at bounding box center [761, 265] width 8 height 1
type input "0"
click at [822, 266] on icon at bounding box center [822, 265] width 8 height 1
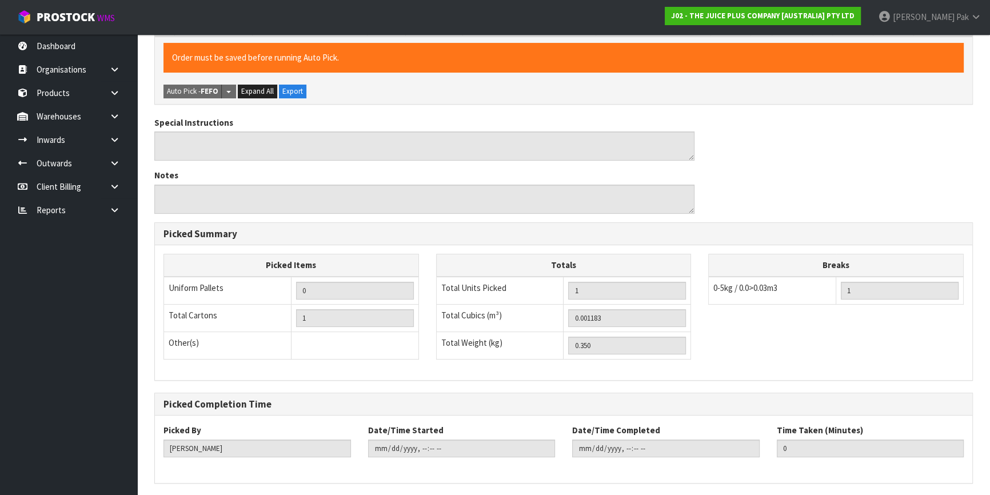
scroll to position [298, 0]
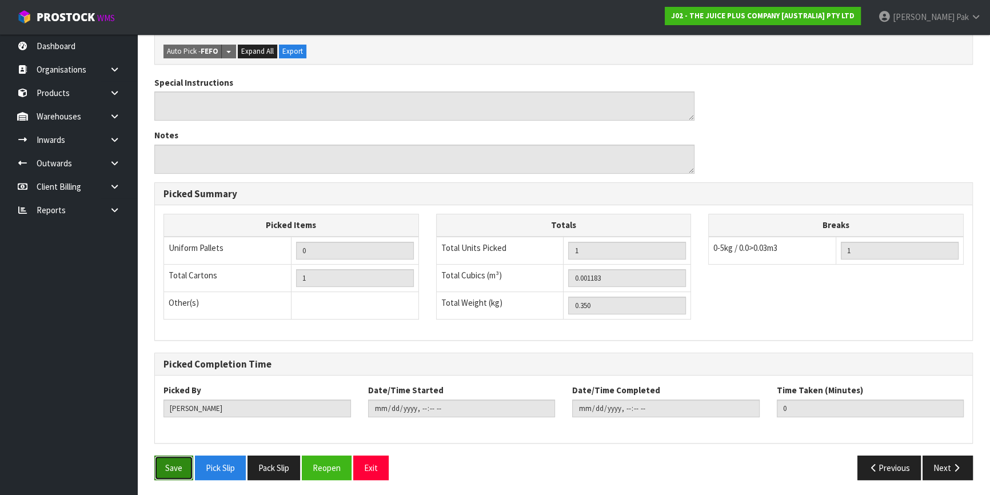
click at [165, 466] on button "Save" at bounding box center [173, 467] width 39 height 25
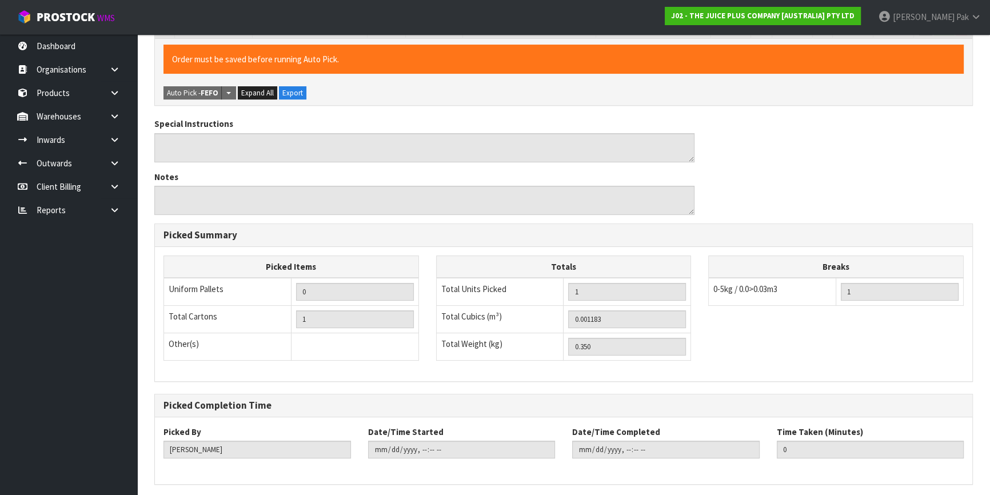
scroll to position [0, 0]
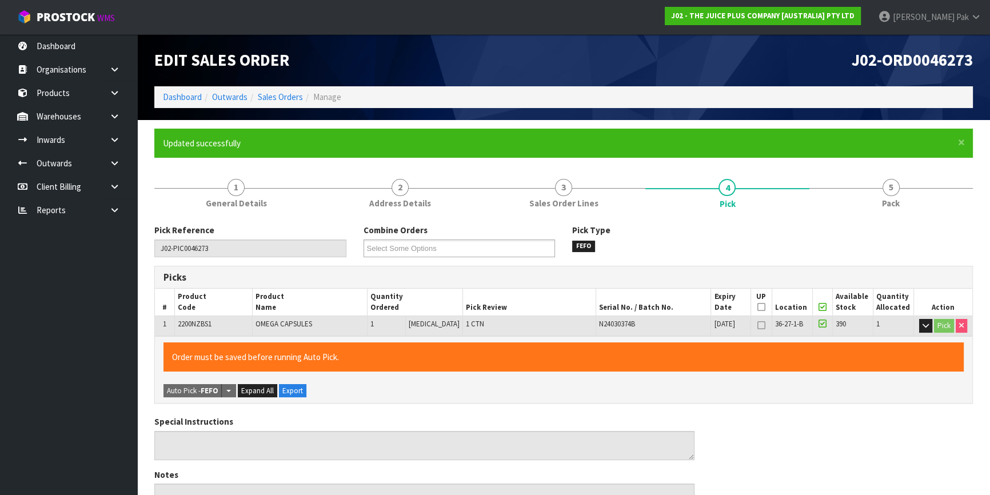
type input "[PERSON_NAME]"
type input "[DATE]T12:58:57"
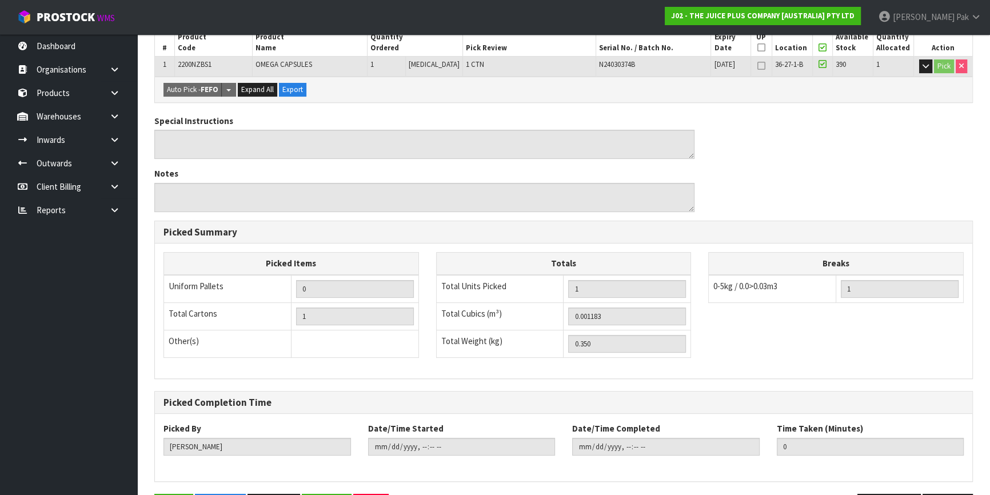
scroll to position [298, 0]
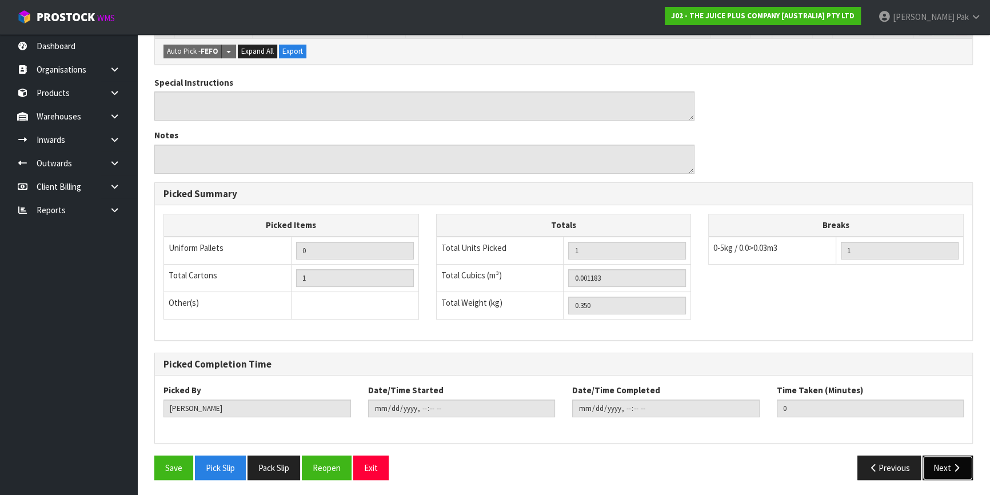
click at [939, 474] on button "Next" at bounding box center [947, 467] width 50 height 25
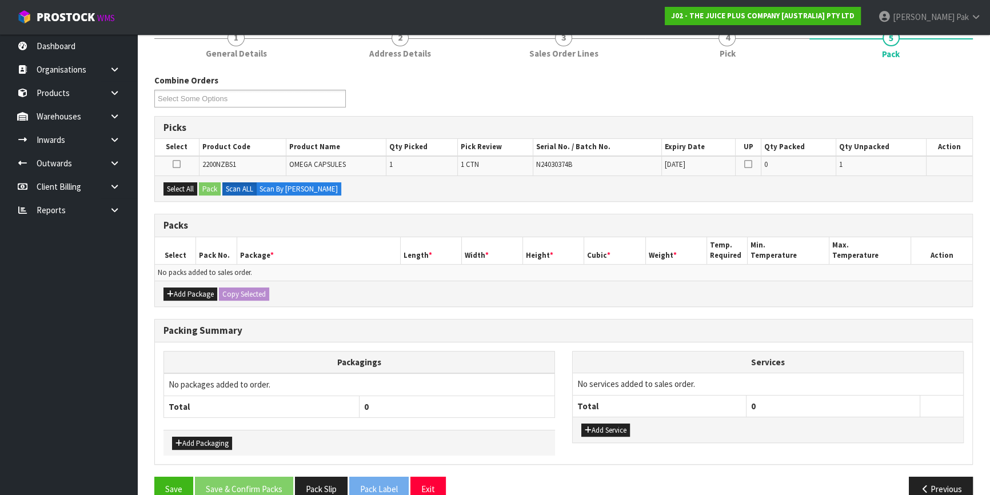
scroll to position [155, 0]
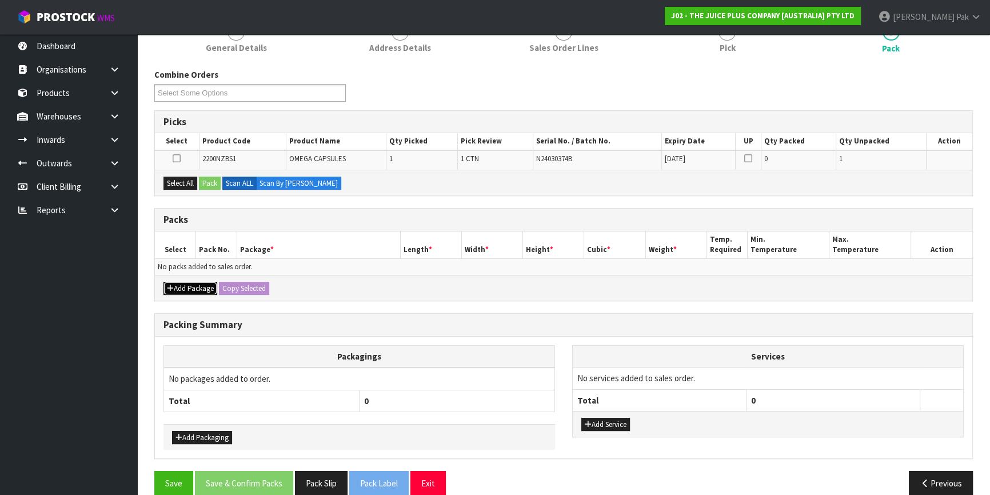
click at [189, 291] on button "Add Package" at bounding box center [190, 289] width 54 height 14
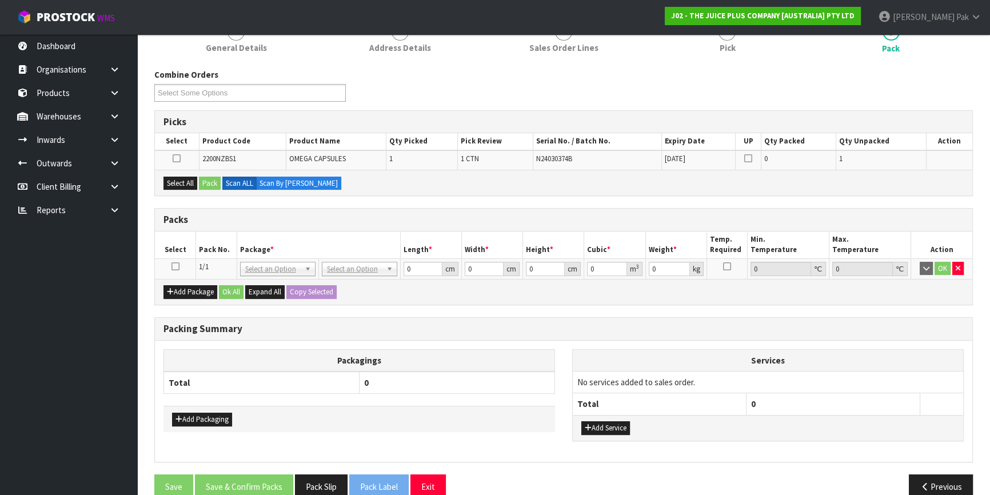
click at [175, 269] on link at bounding box center [175, 267] width 8 height 10
click at [175, 158] on icon at bounding box center [177, 158] width 8 height 1
click at [0, 0] on input "checkbox" at bounding box center [0, 0] width 0 height 0
click at [216, 179] on button "Pack" at bounding box center [210, 184] width 22 height 14
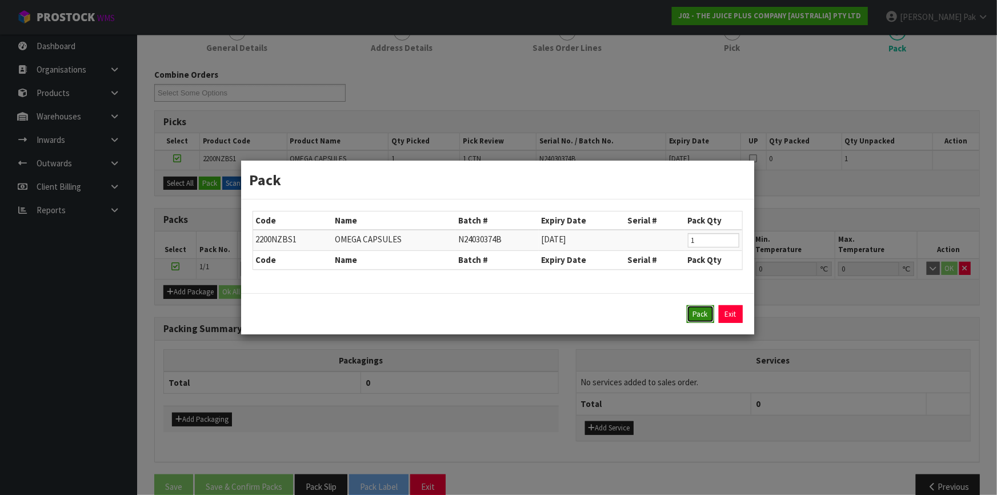
click at [691, 318] on button "Pack" at bounding box center [700, 314] width 27 height 18
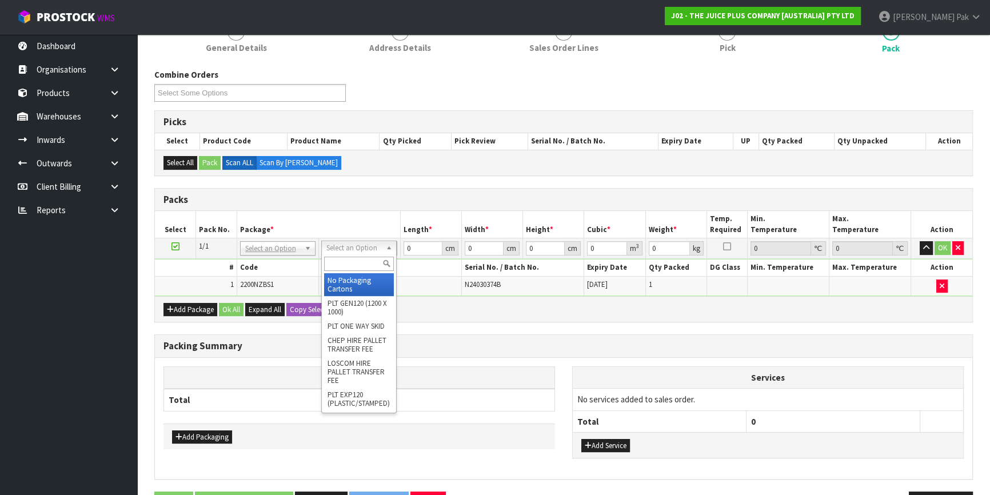
click at [350, 259] on input "text" at bounding box center [359, 264] width 70 height 14
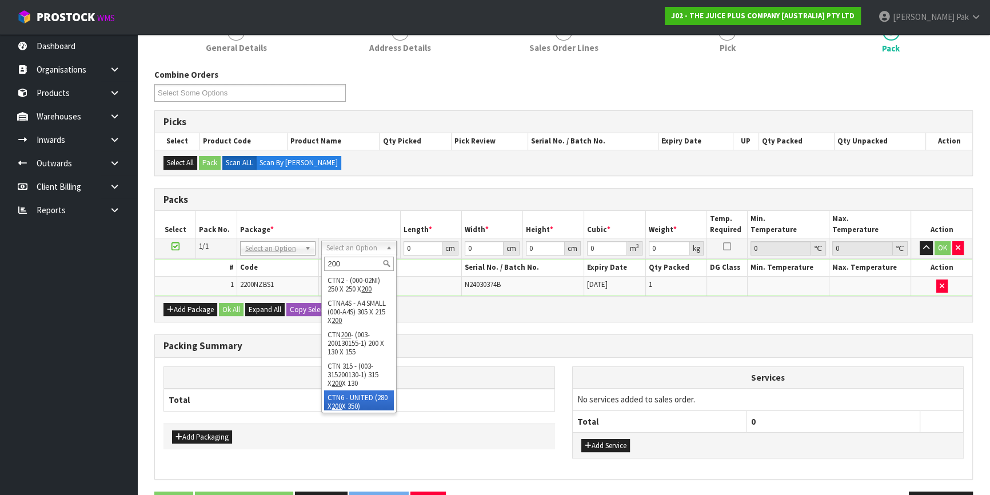
scroll to position [2, 0]
type input "200"
type input "20"
type input "13"
type input "15.5"
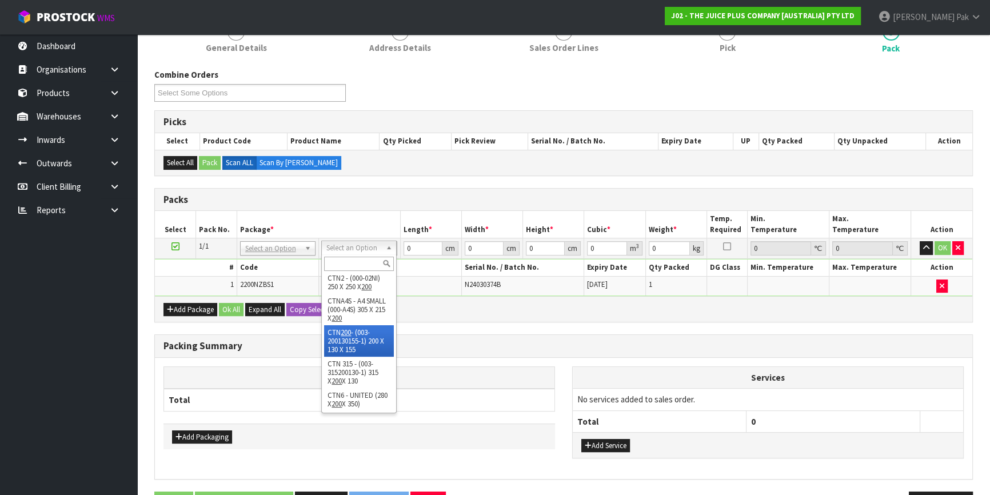
type input "0.00403"
type input "0.55"
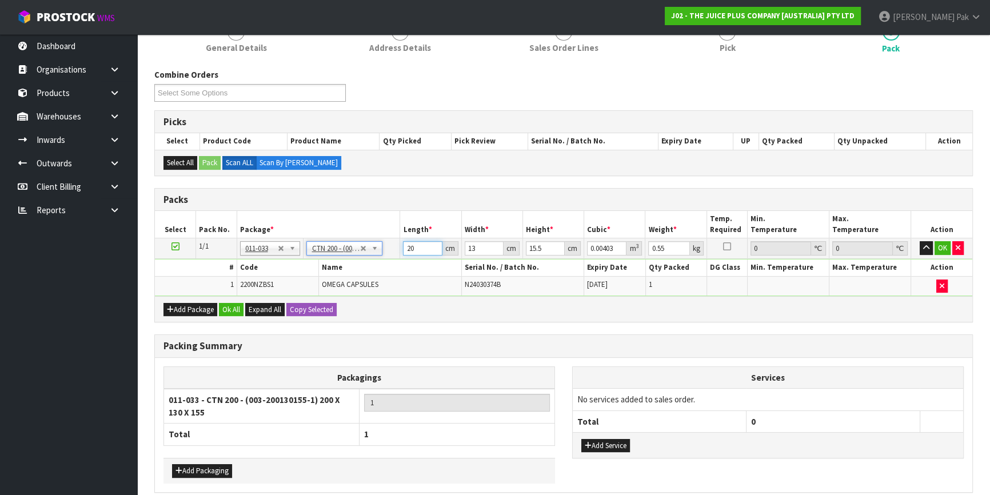
drag, startPoint x: 418, startPoint y: 250, endPoint x: 252, endPoint y: 208, distance: 171.4
click at [253, 208] on div "Packs Select Pack No. Package * Length * Width * Height * Cubic * Weight * Temp…" at bounding box center [563, 255] width 818 height 135
type input "2"
type input "0.000403"
type input "21"
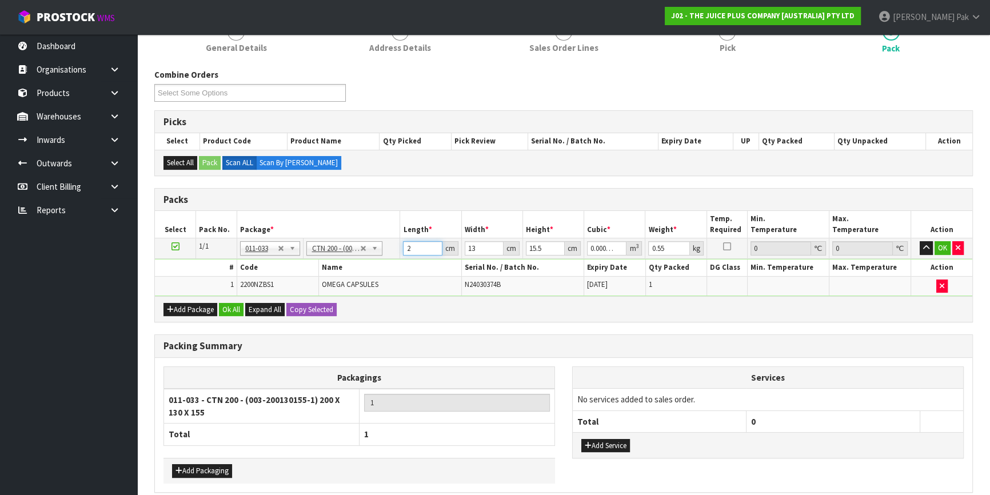
type input "0.004232"
type input "21"
type input "1"
type input "0.000325"
type input "14"
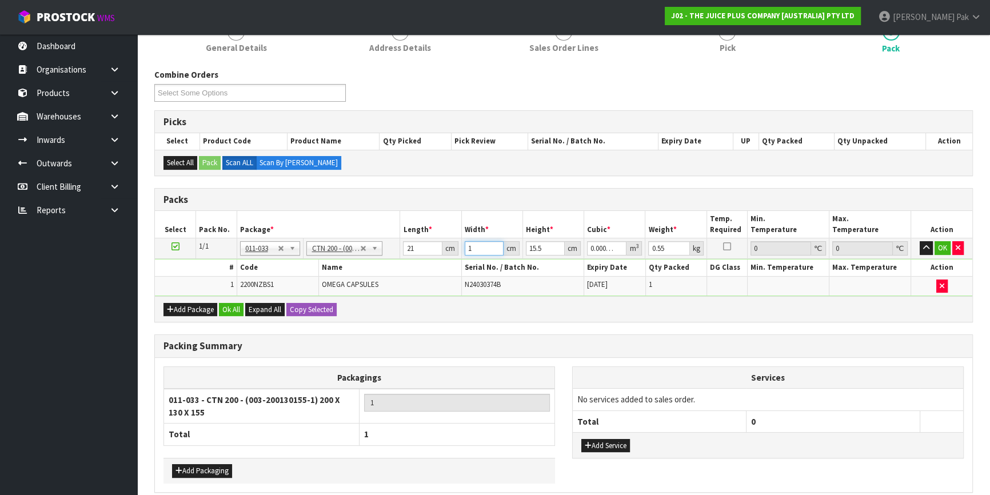
type input "0.004557"
type input "14"
type input "1"
type input "0.000294"
type input "17"
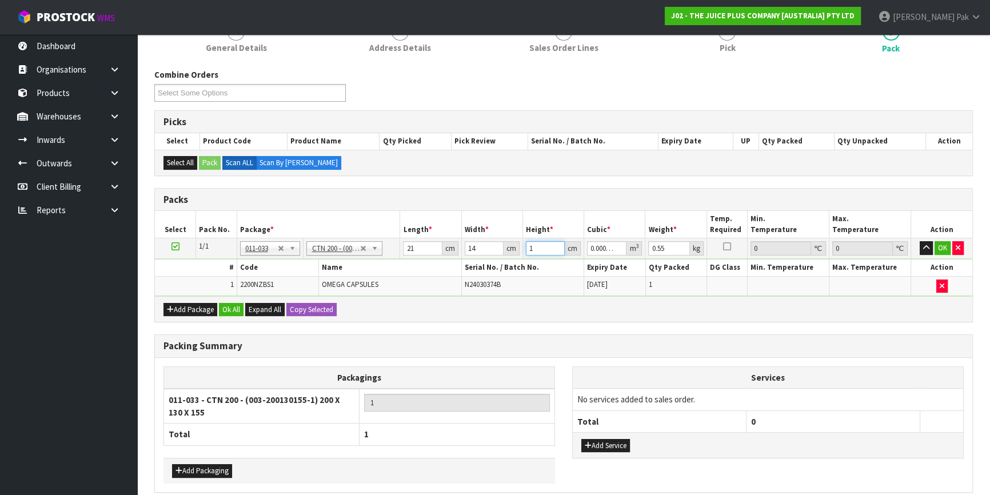
type input "0.004998"
type input "17"
type input "1"
click at [948, 245] on button "OK" at bounding box center [942, 248] width 16 height 14
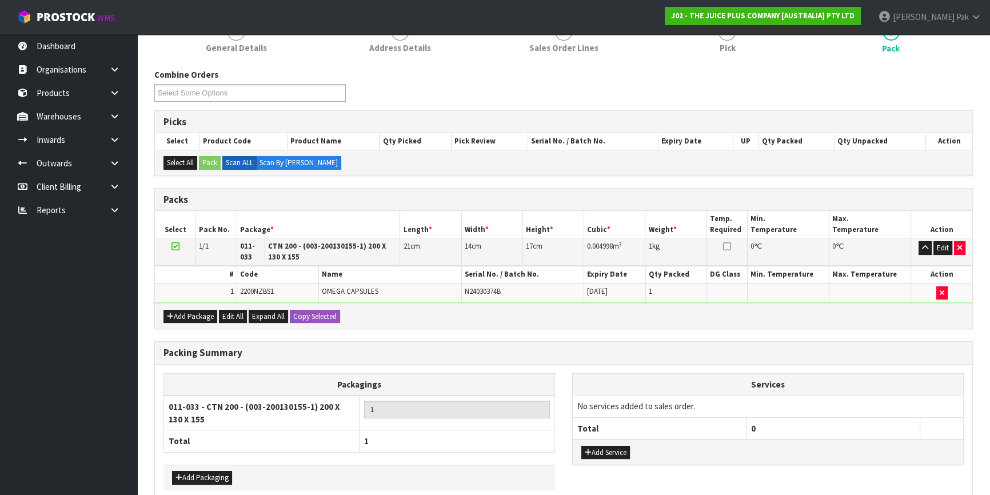
scroll to position [211, 0]
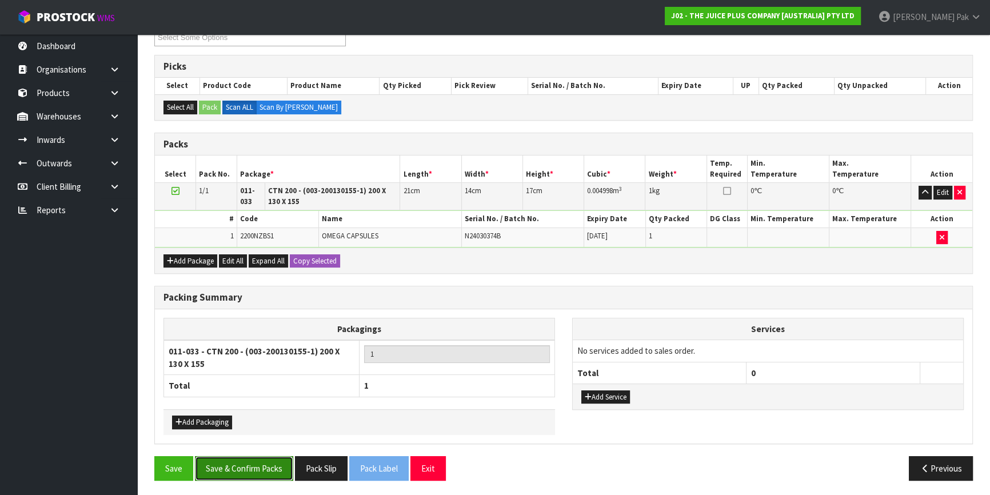
click at [240, 470] on button "Save & Confirm Packs" at bounding box center [244, 468] width 98 height 25
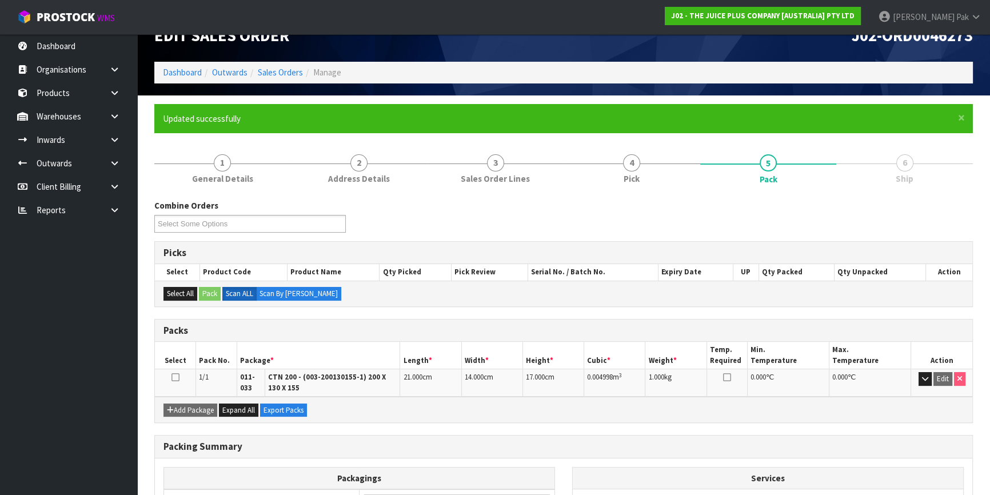
scroll to position [149, 0]
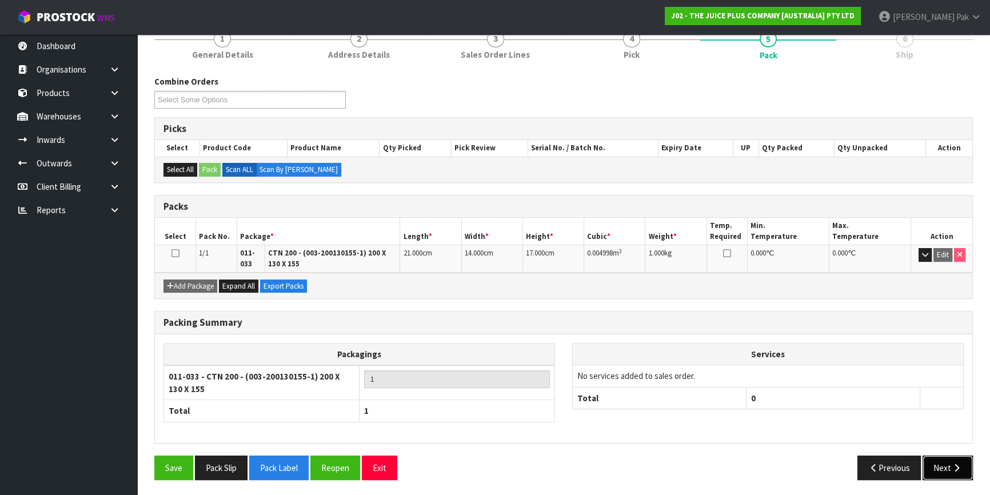
click at [946, 458] on button "Next" at bounding box center [947, 467] width 50 height 25
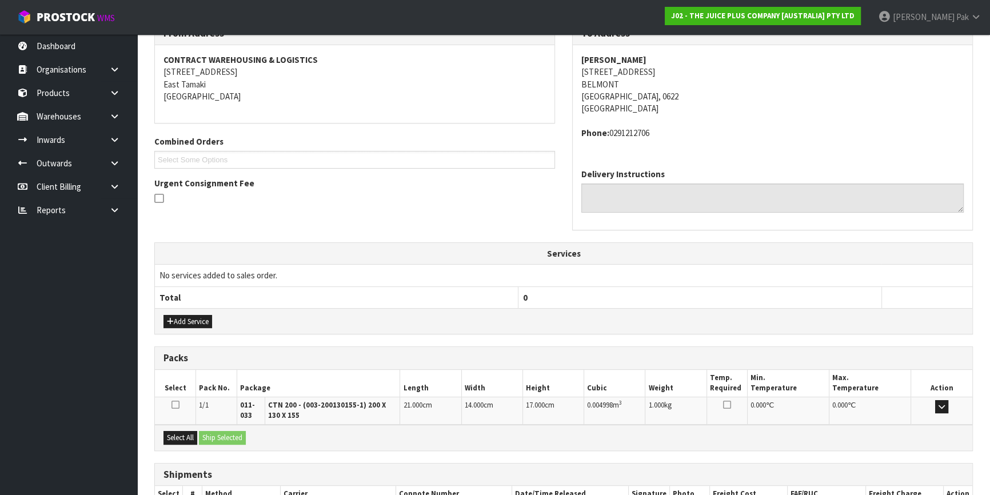
scroll to position [278, 0]
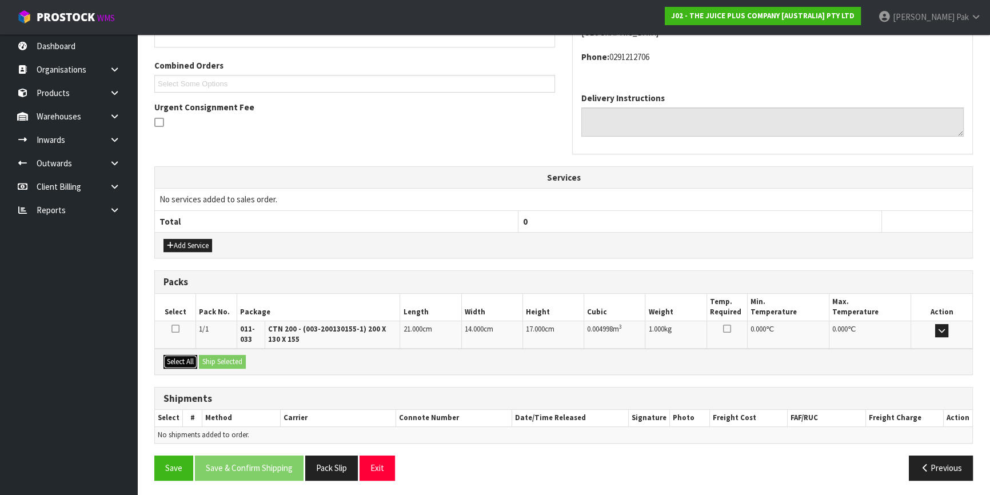
click at [190, 364] on button "Select All" at bounding box center [180, 362] width 34 height 14
click at [238, 363] on button "Ship Selected" at bounding box center [222, 362] width 47 height 14
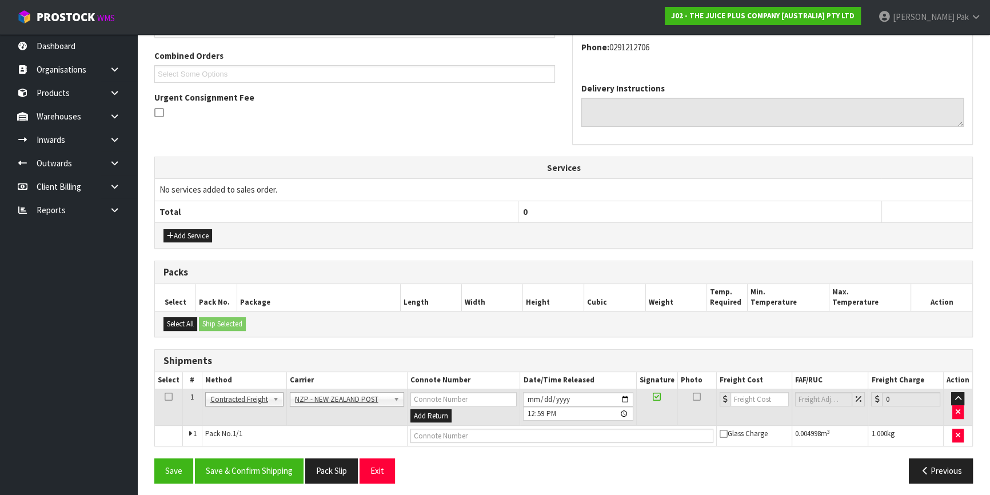
scroll to position [291, 0]
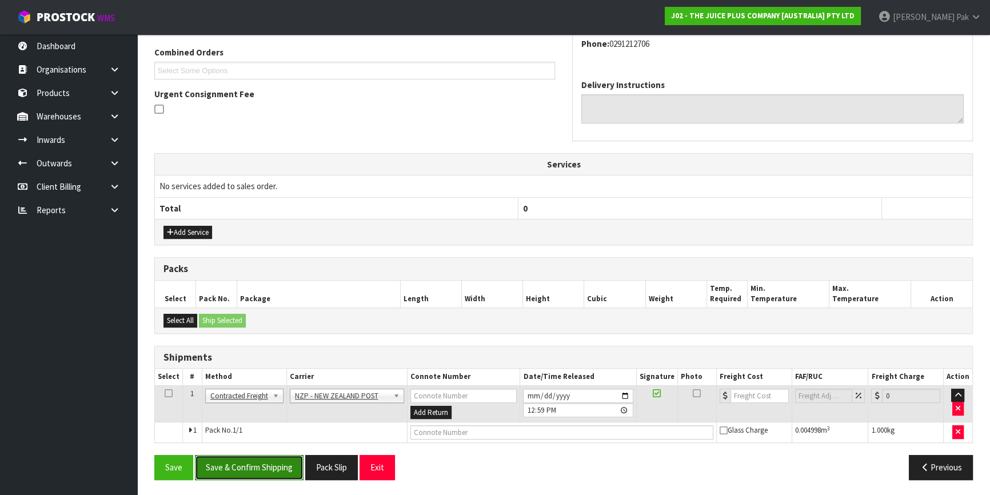
click at [272, 468] on button "Save & Confirm Shipping" at bounding box center [249, 467] width 109 height 25
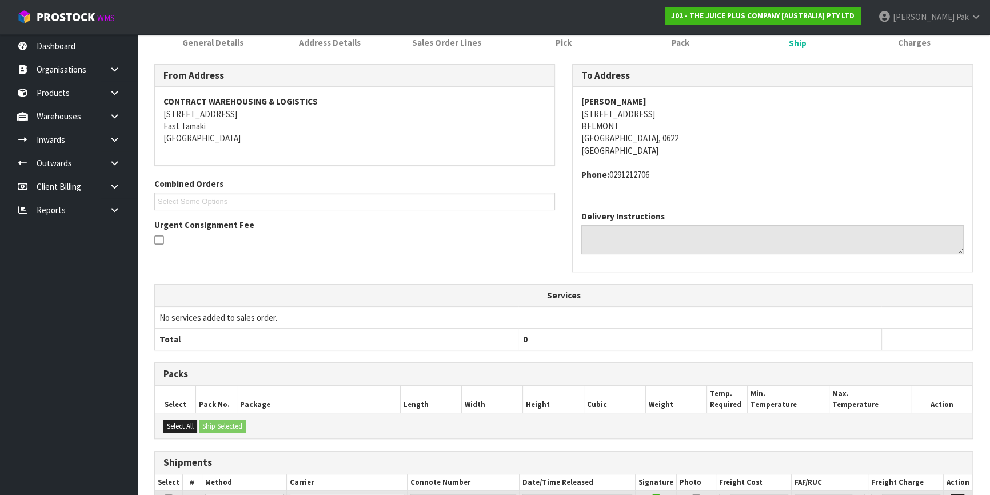
scroll to position [275, 0]
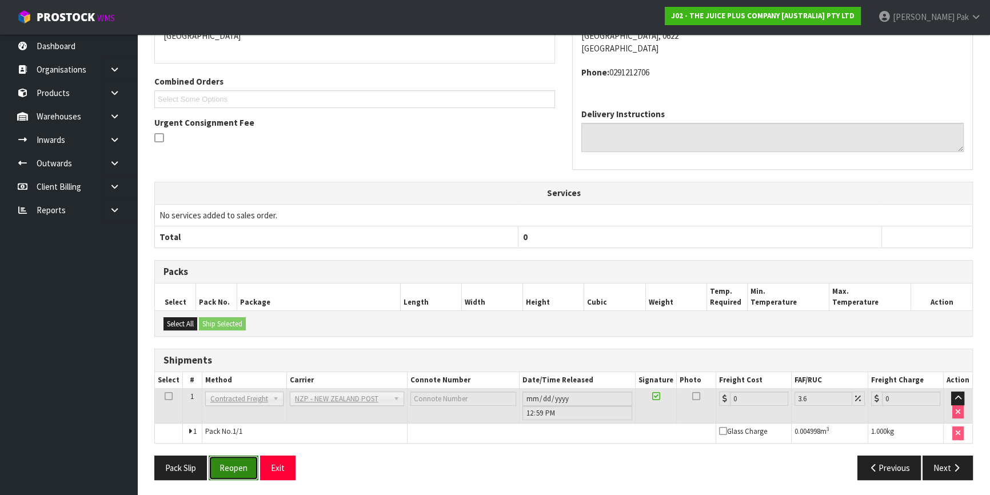
click at [232, 476] on button "Reopen" at bounding box center [234, 467] width 50 height 25
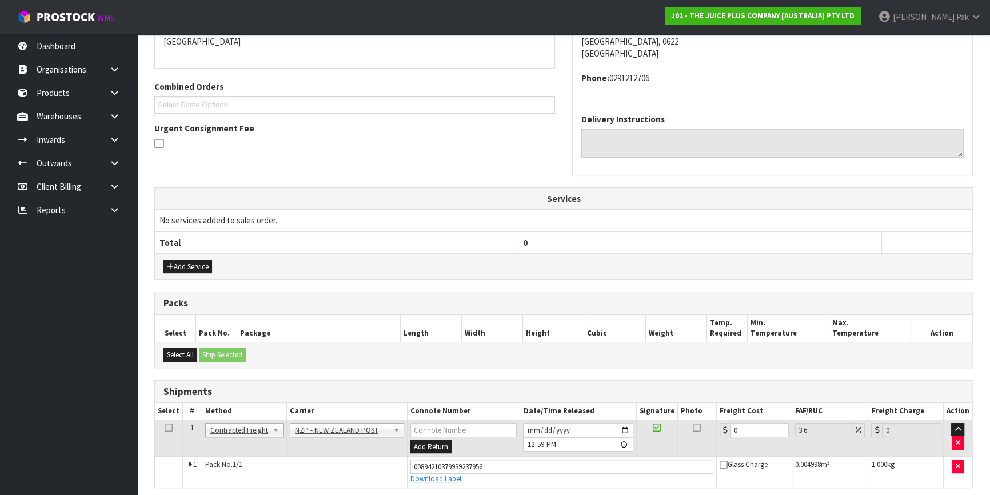
scroll to position [302, 0]
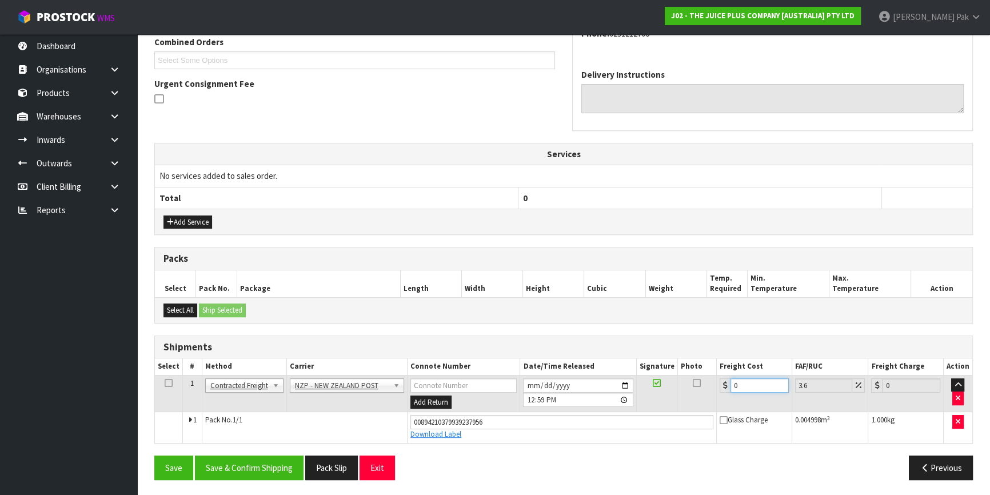
drag, startPoint x: 721, startPoint y: 381, endPoint x: 646, endPoint y: 359, distance: 77.9
click at [646, 360] on table "Select # Method Carrier Connote Number Date/Time Released Signature Photo Freig…" at bounding box center [563, 400] width 817 height 84
type input "4"
type input "4.14"
type input "4.3"
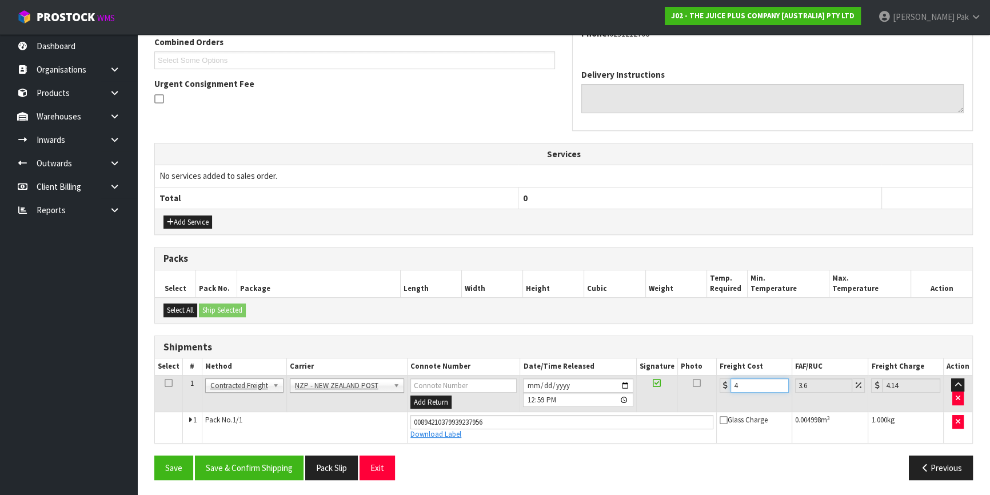
type input "4.45"
type input "4.33"
type input "4.49"
type input "4.33"
click at [234, 461] on button "Save & Confirm Shipping" at bounding box center [249, 467] width 109 height 25
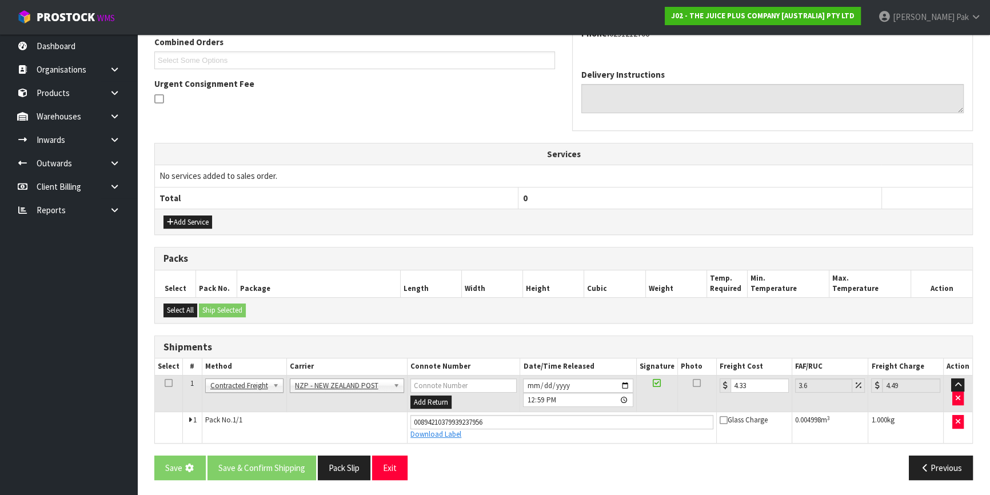
scroll to position [0, 0]
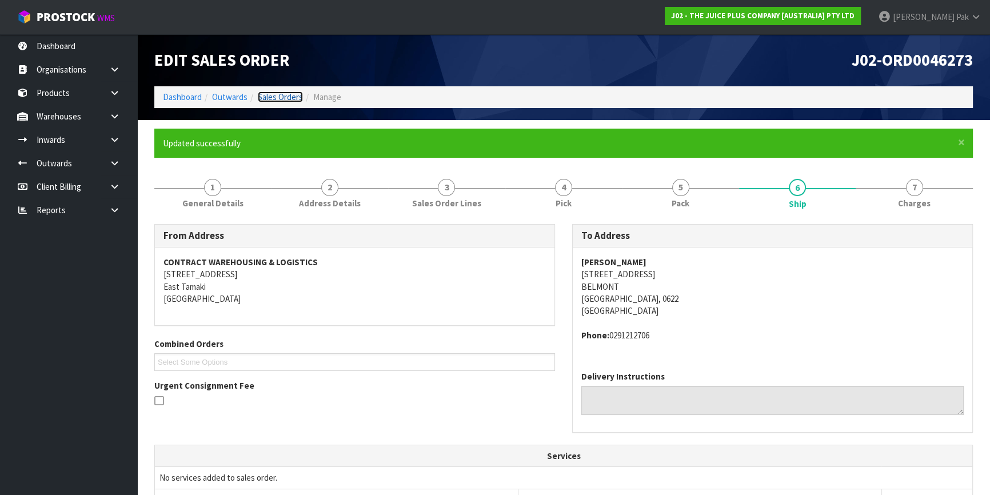
click at [267, 98] on link "Sales Orders" at bounding box center [280, 96] width 45 height 11
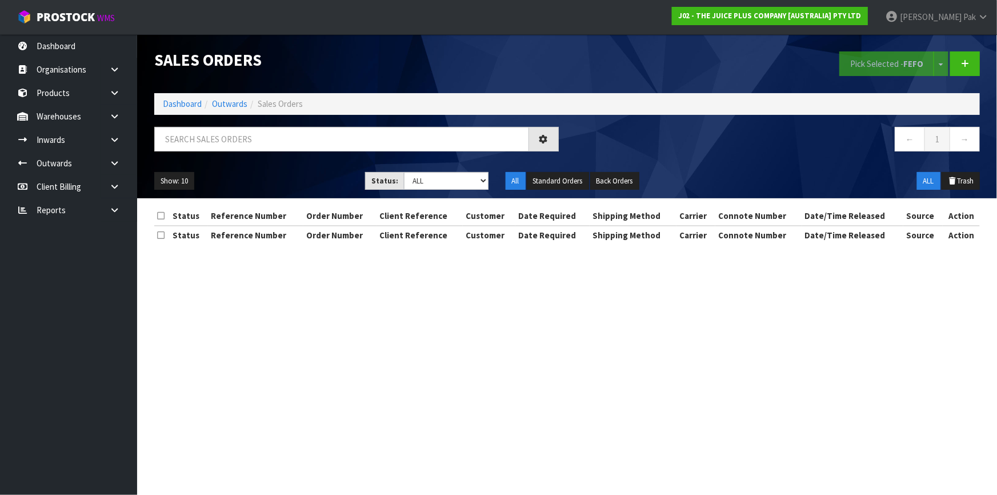
click at [315, 115] on div "Sales Orders Pick Selected - FEFO Split button! FIFO - First In First Out FEFO …" at bounding box center [567, 116] width 843 height 164
click at [324, 148] on input "text" at bounding box center [341, 139] width 375 height 25
type input "JOB-0407602"
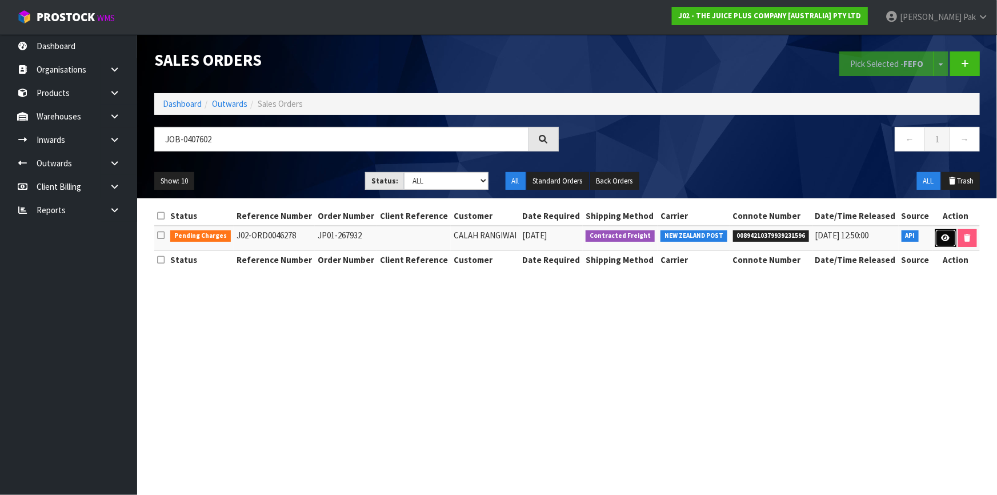
click at [940, 239] on link at bounding box center [945, 238] width 21 height 18
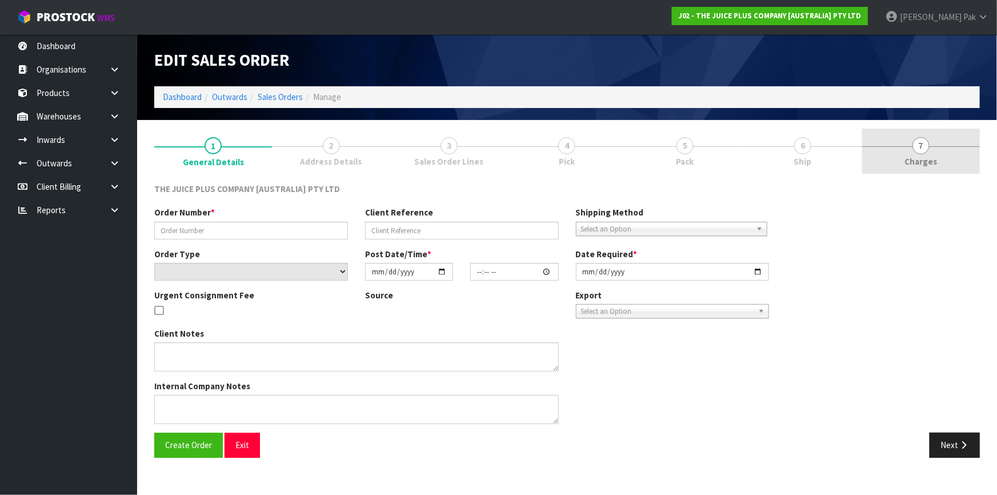
type input "JP01-267932"
select select "number:0"
type input "[DATE]"
type input "03:01:13.000"
type input "[DATE]"
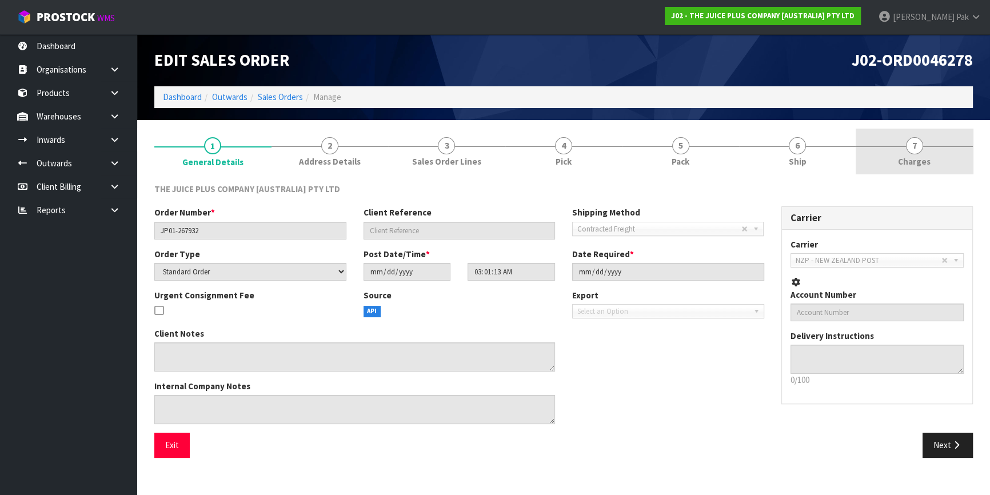
click at [891, 163] on link "7 [GEOGRAPHIC_DATA]" at bounding box center [913, 151] width 117 height 45
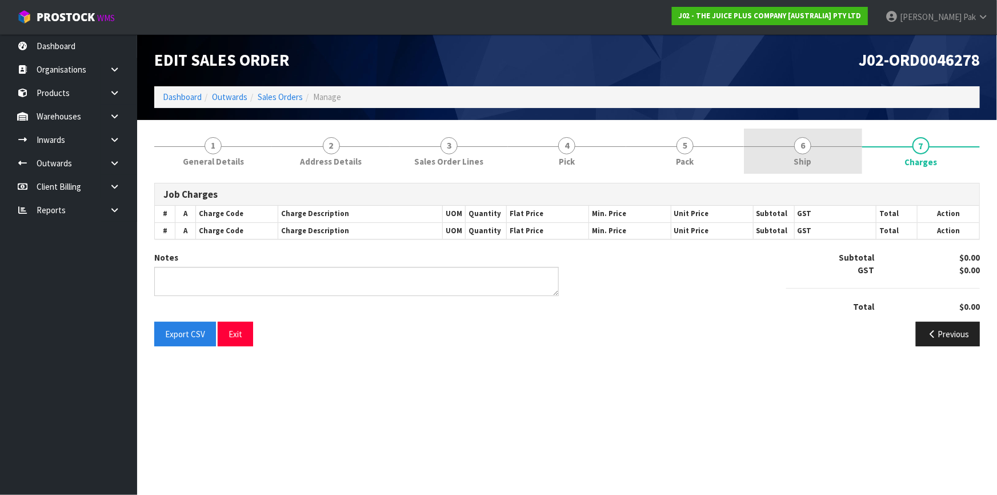
click at [819, 150] on link "6 Ship" at bounding box center [803, 151] width 118 height 45
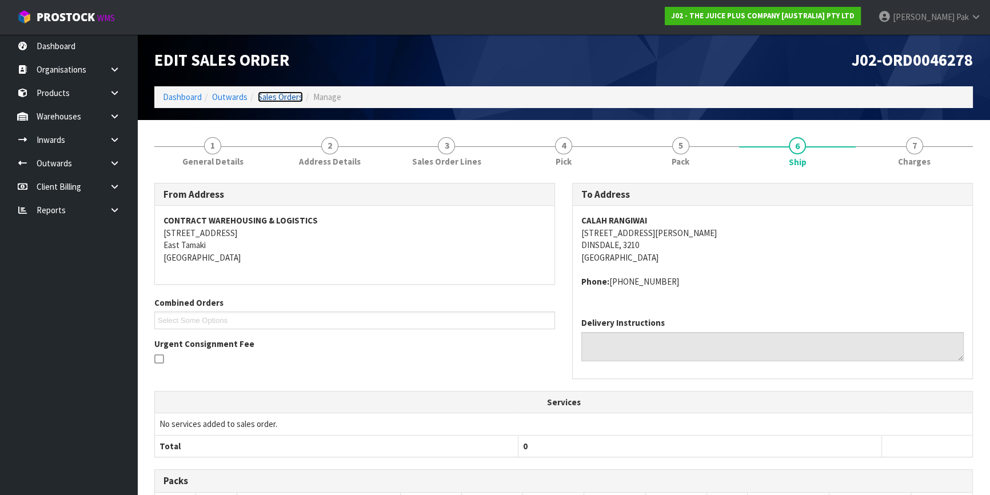
click at [279, 97] on link "Sales Orders" at bounding box center [280, 96] width 45 height 11
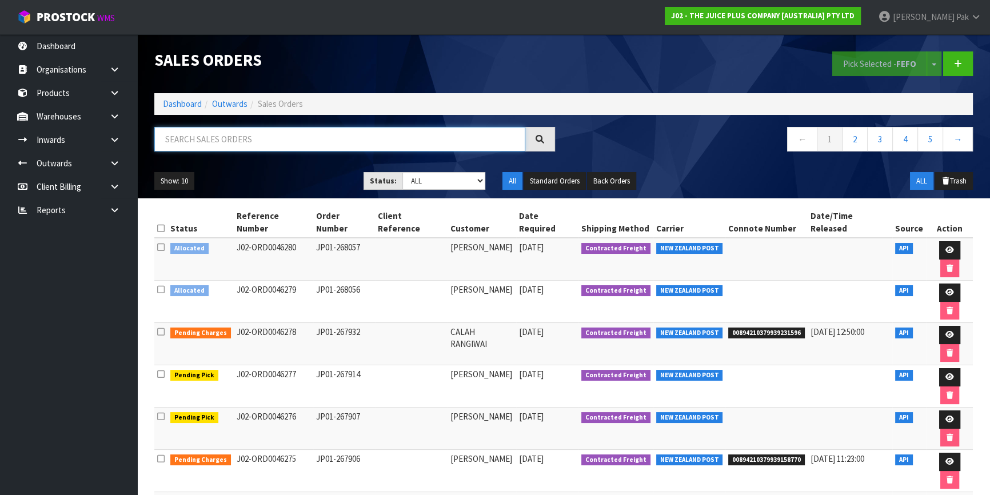
click at [210, 142] on input "text" at bounding box center [339, 139] width 371 height 25
type input "JOB-0407601"
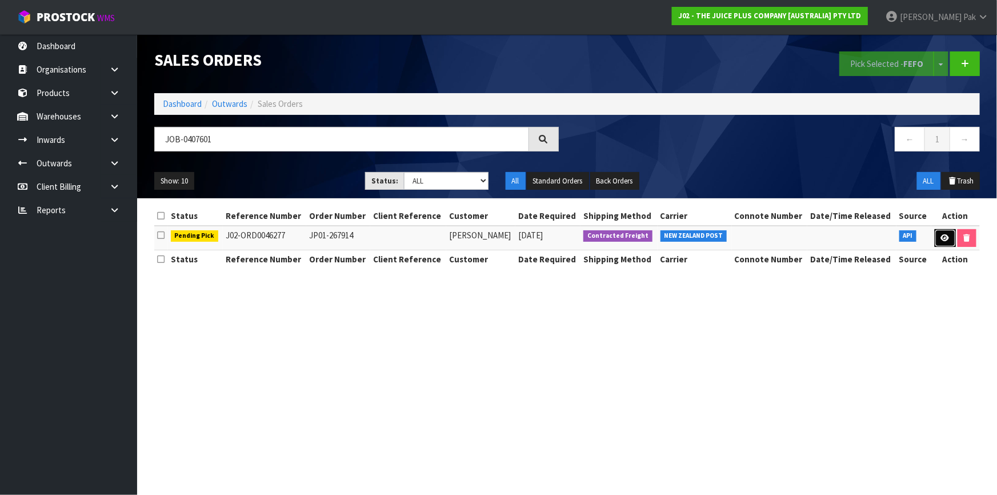
click at [946, 245] on link at bounding box center [945, 238] width 21 height 18
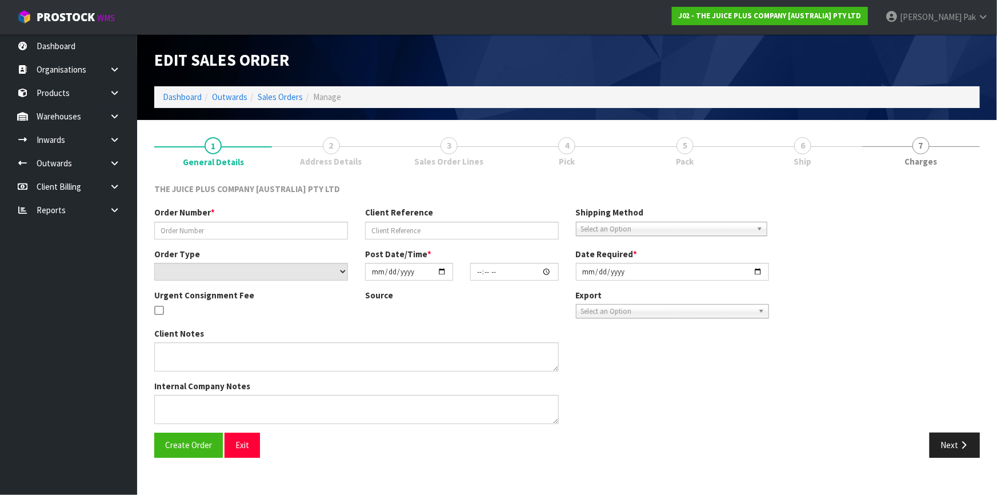
type input "JP01-267914"
select select "number:0"
type input "[DATE]"
type input "03:00:43.000"
type input "[DATE]"
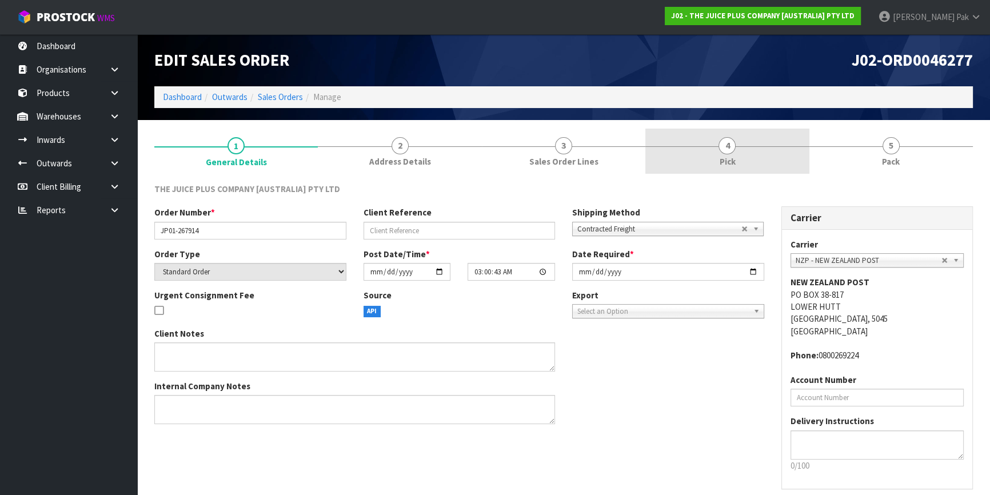
click at [734, 135] on link "4 Pick" at bounding box center [726, 151] width 163 height 45
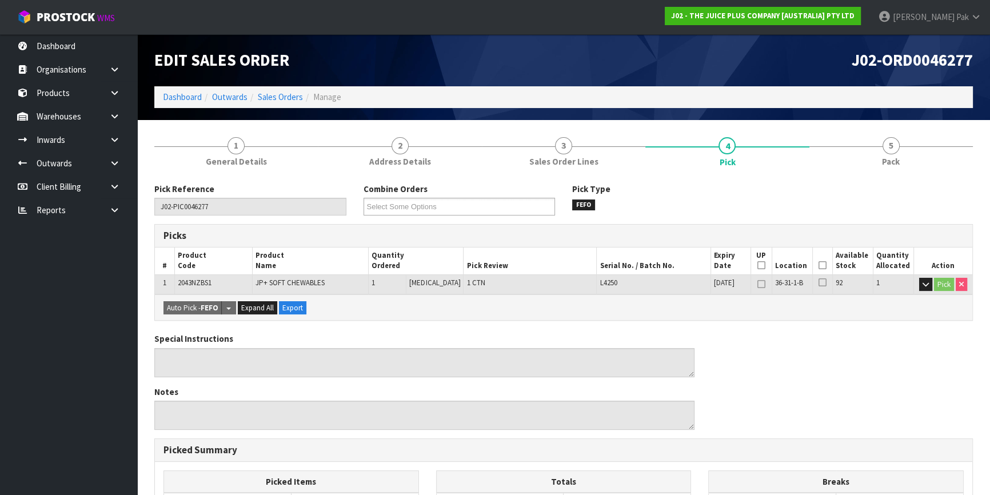
click at [818, 266] on icon at bounding box center [822, 265] width 8 height 1
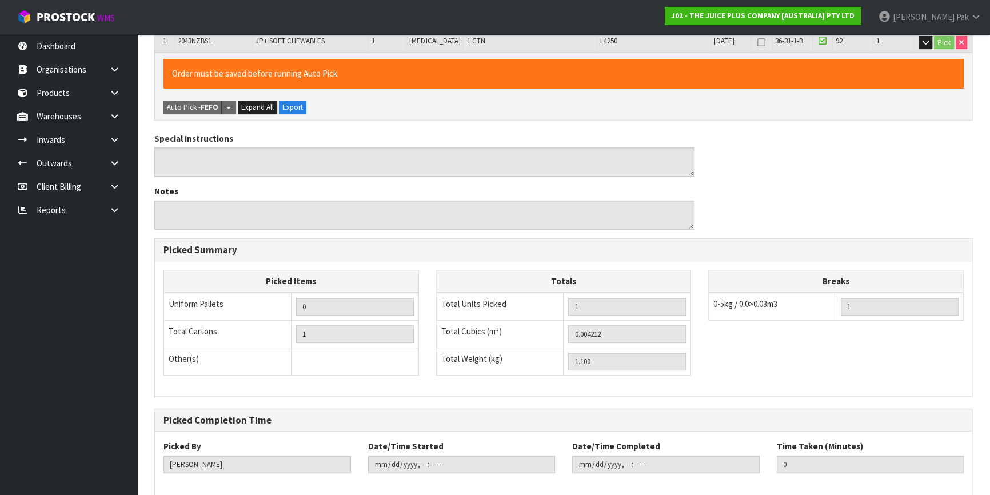
scroll to position [298, 0]
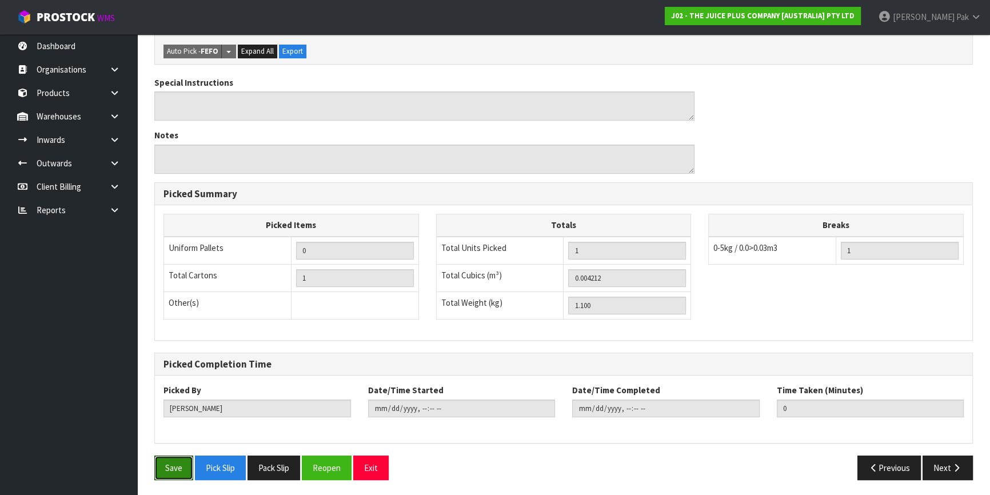
drag, startPoint x: 165, startPoint y: 454, endPoint x: 173, endPoint y: 451, distance: 8.3
click at [165, 455] on button "Save" at bounding box center [173, 467] width 39 height 25
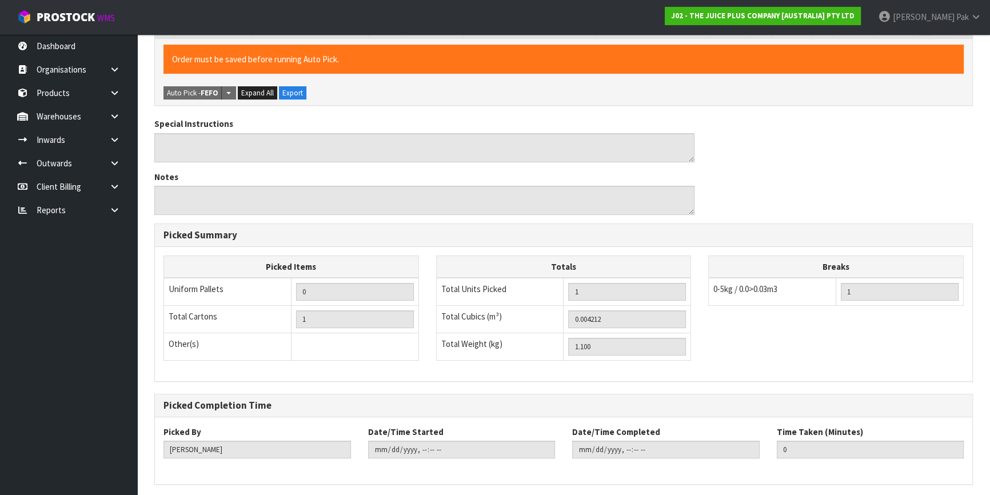
scroll to position [0, 0]
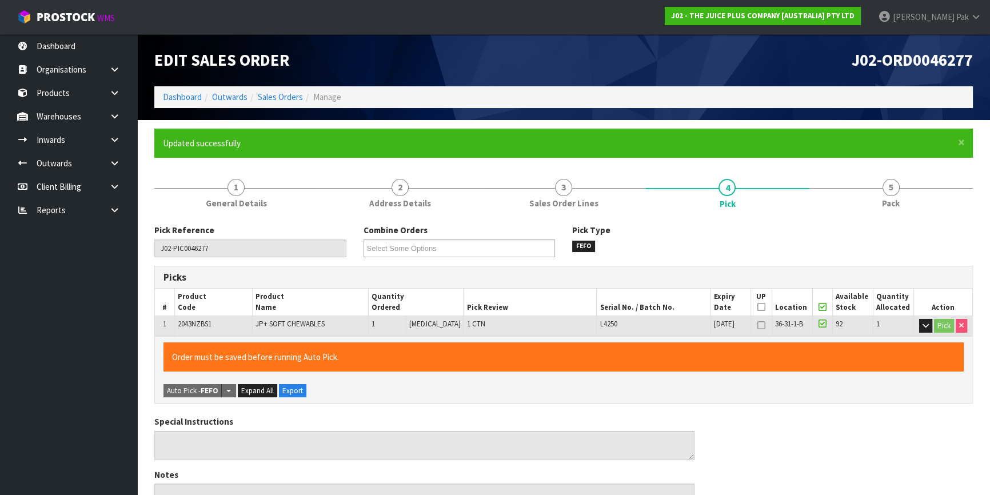
type input "[PERSON_NAME]"
type input "[DATE]T13:08:35"
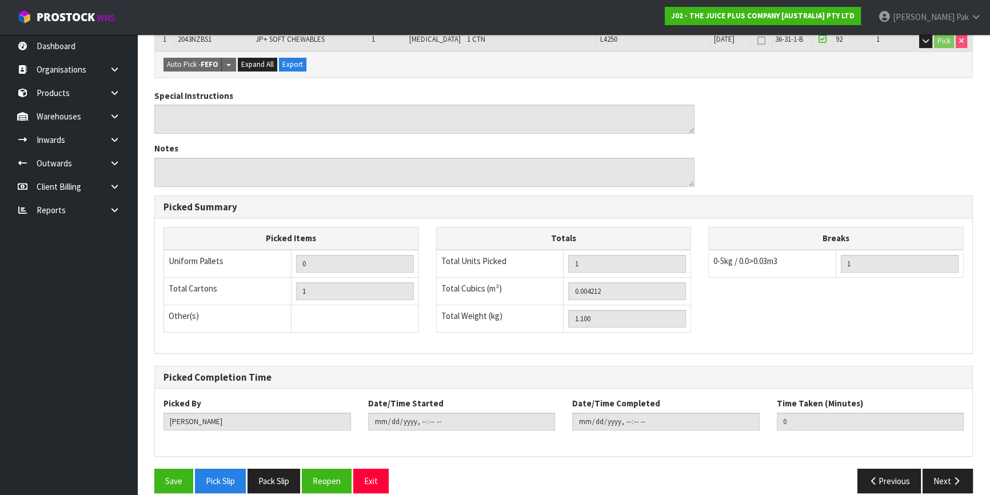
scroll to position [298, 0]
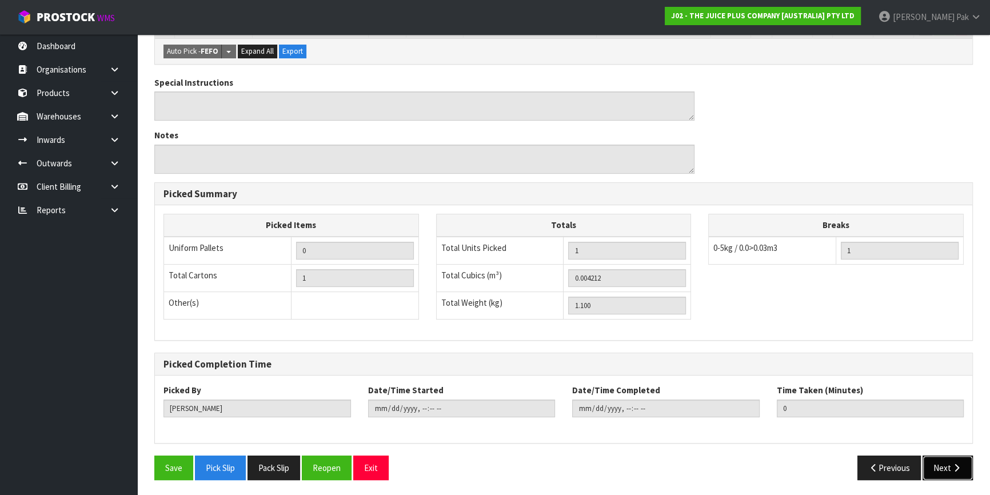
click at [960, 473] on button "Next" at bounding box center [947, 467] width 50 height 25
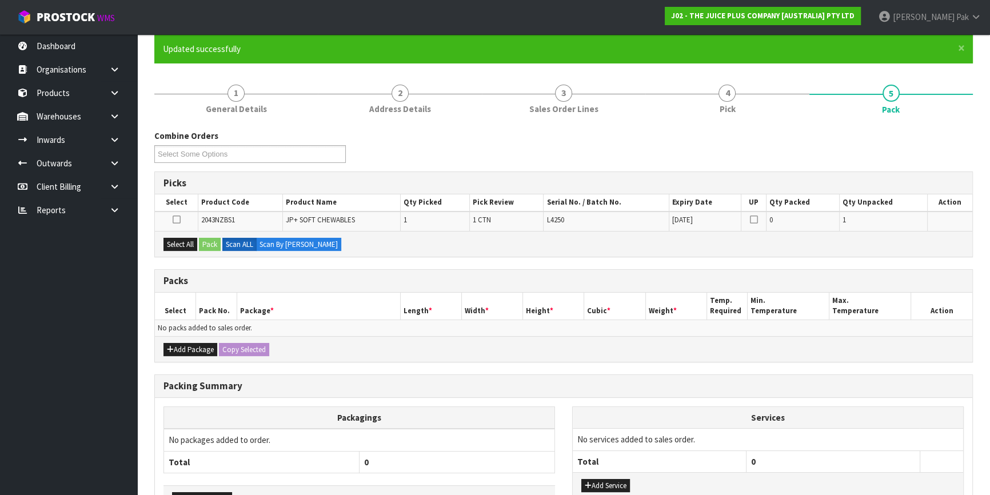
scroll to position [171, 0]
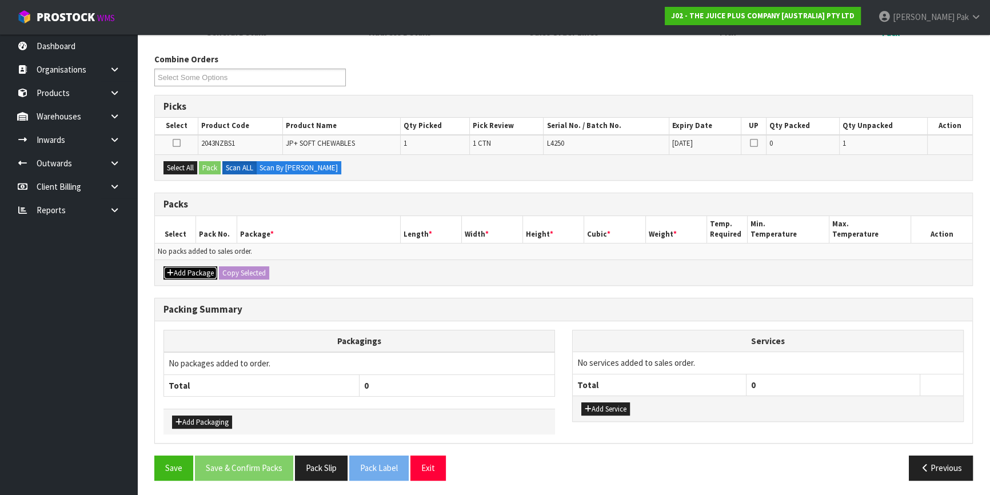
click at [190, 270] on button "Add Package" at bounding box center [190, 273] width 54 height 14
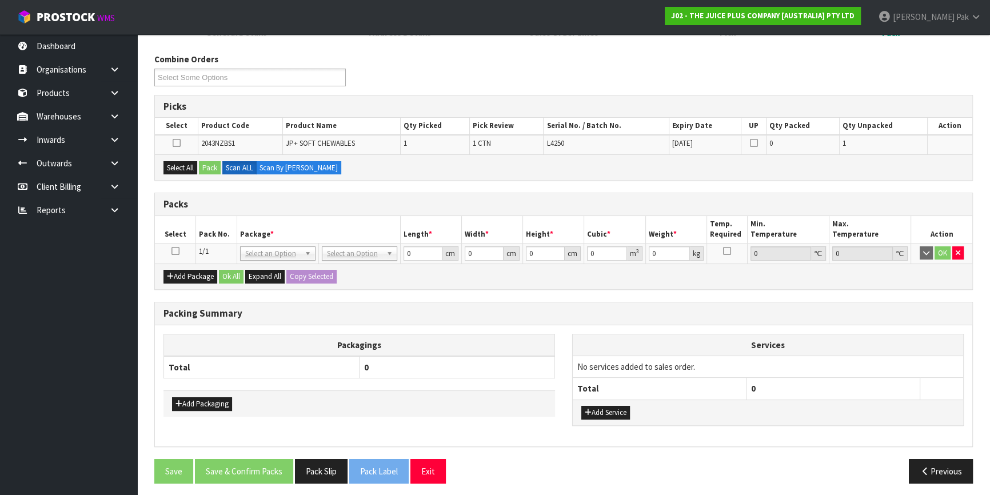
click at [178, 251] on icon at bounding box center [175, 251] width 8 height 1
click at [183, 167] on button "Select All" at bounding box center [180, 168] width 34 height 14
click at [223, 170] on div "Select All Pack Scan ALL Scan By [PERSON_NAME]" at bounding box center [563, 167] width 817 height 26
click at [208, 166] on button "Pack" at bounding box center [210, 168] width 22 height 14
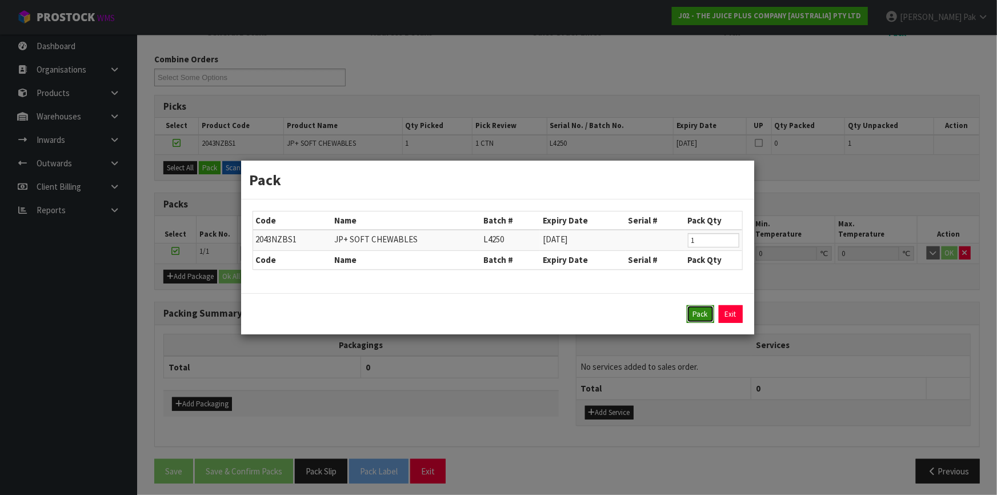
click at [703, 314] on button "Pack" at bounding box center [700, 314] width 27 height 18
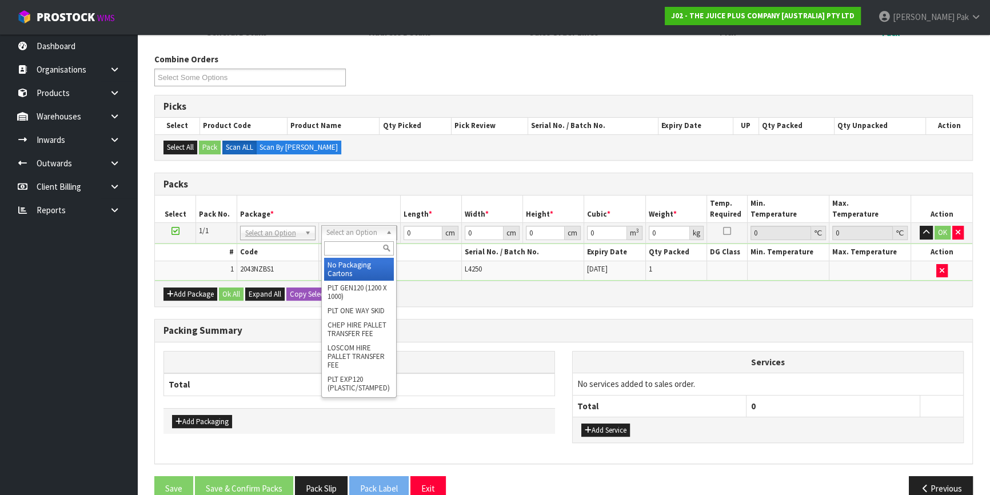
click at [351, 246] on input "text" at bounding box center [359, 248] width 70 height 14
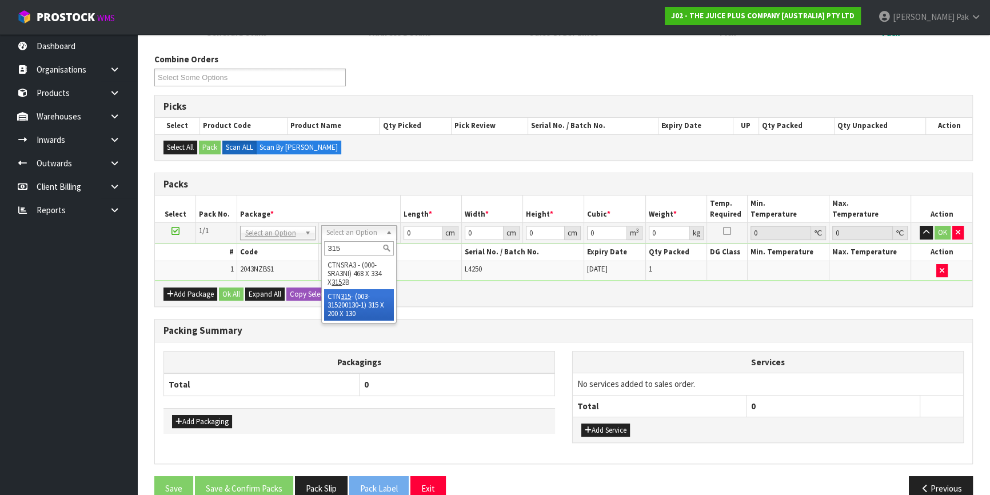
type input "315"
type input "31.5"
type input "20"
type input "13"
type input "0.00819"
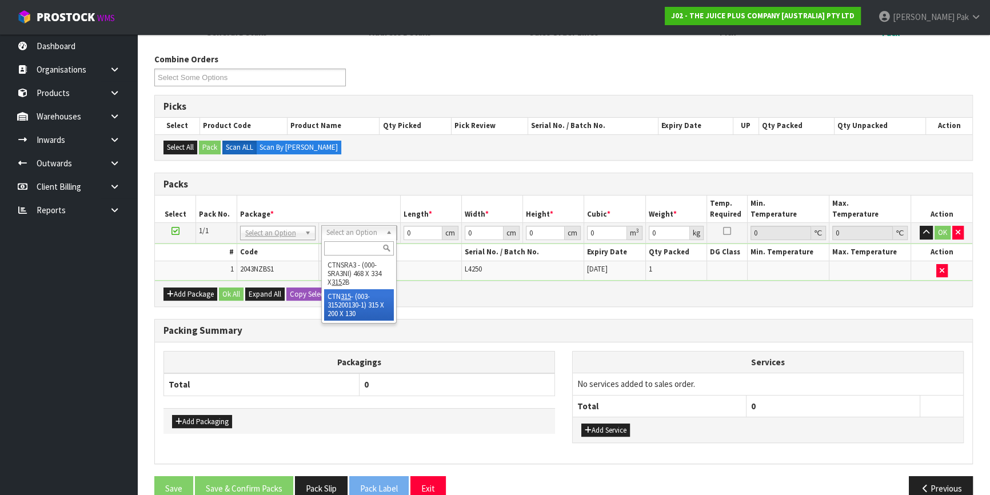
type input "1.3"
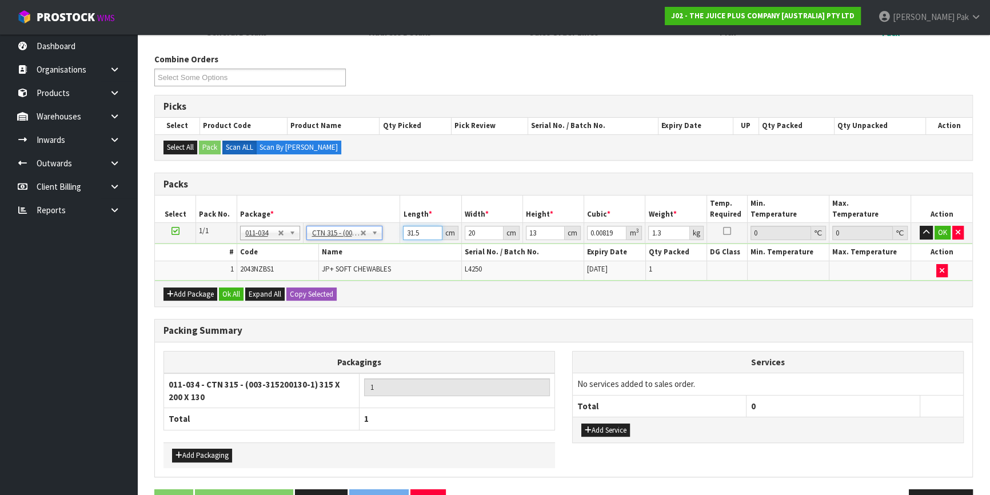
drag, startPoint x: 426, startPoint y: 232, endPoint x: 381, endPoint y: 226, distance: 44.9
click at [381, 226] on tr "1/1 NONE 007-001 007-002 007-004 007-009 007-013 007-014 007-015 007-017 007-01…" at bounding box center [563, 233] width 817 height 21
type input "3"
type input "0.00078"
type input "31"
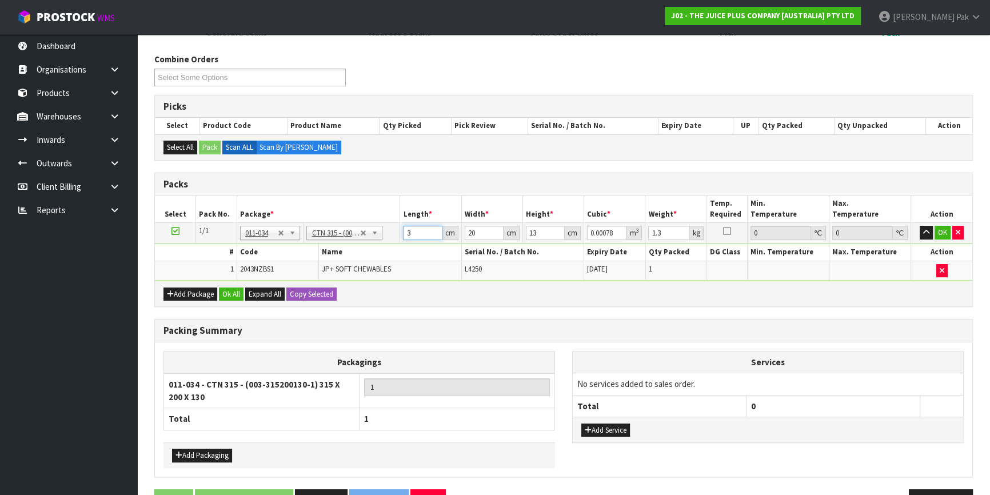
type input "0.00806"
type input "31"
type input "2"
type input "0.000806"
type input "24"
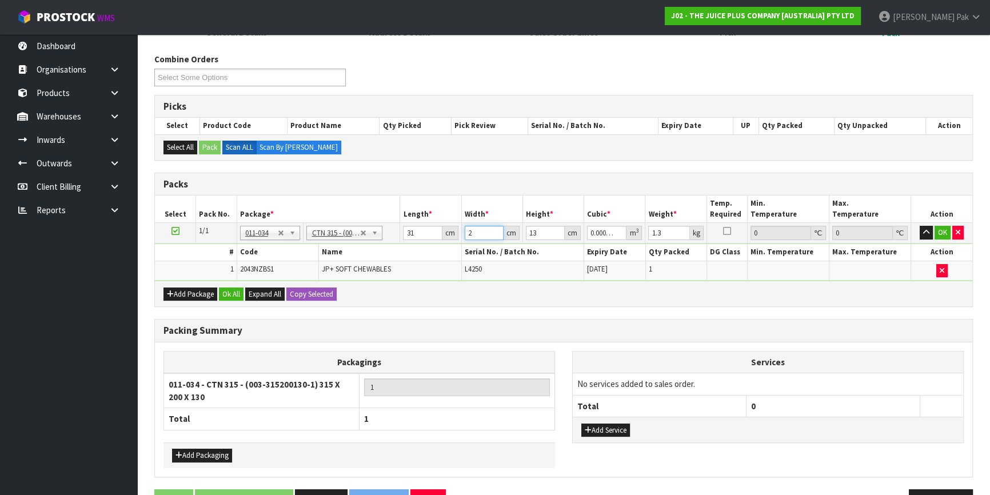
type input "0.009672"
type input "24"
type input "1"
type input "0.000744"
type input "178"
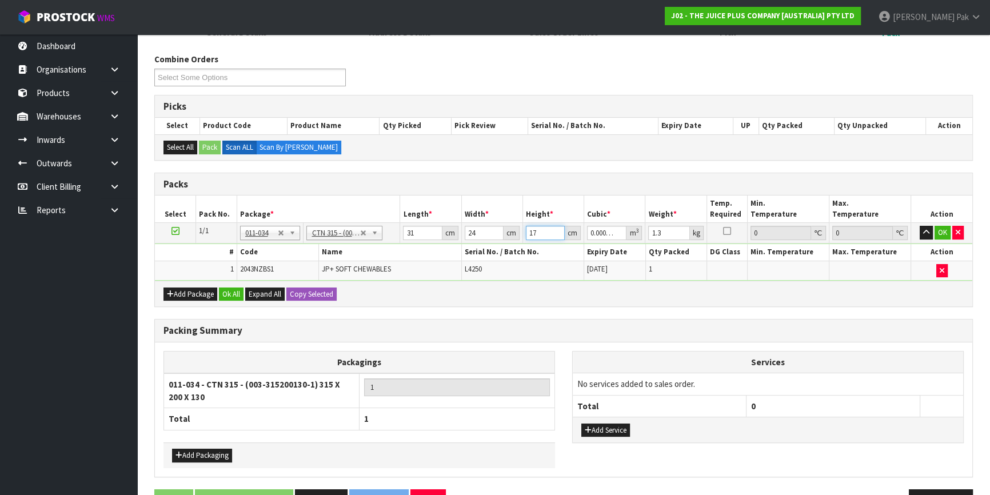
type input "0.132432"
type input "178"
type input "0"
type input "1"
type input "0.000744"
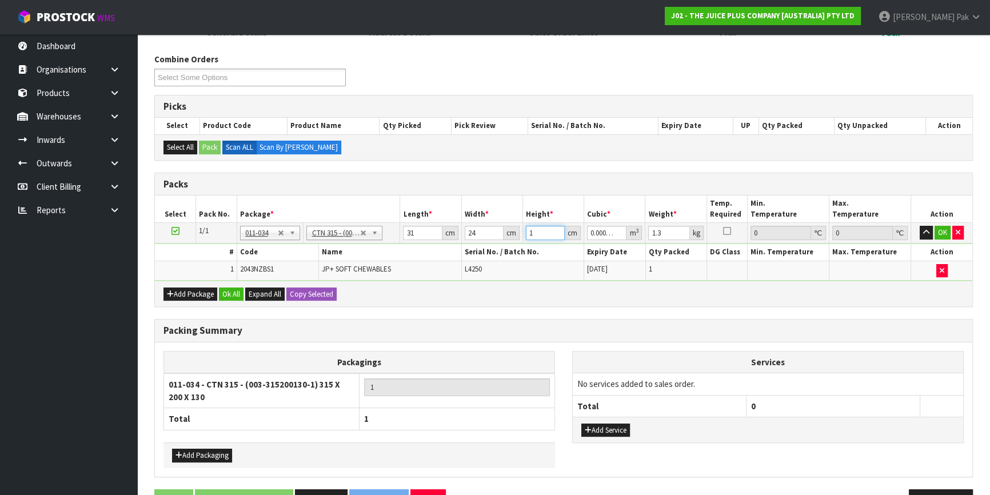
type input "11"
type input "0.008184"
type input "1"
type input "0.000744"
type input "18"
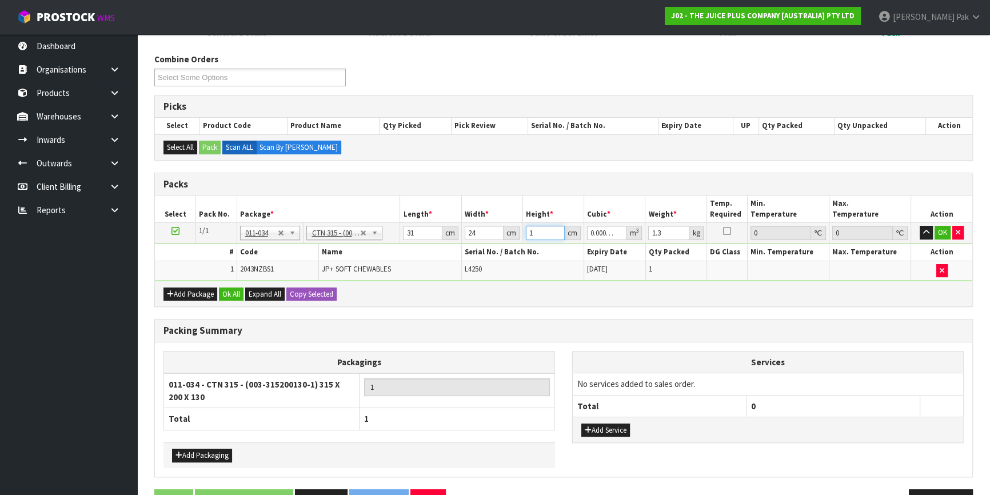
type input "0.013392"
type input "18"
type input "2"
click at [937, 226] on button "OK" at bounding box center [942, 233] width 16 height 14
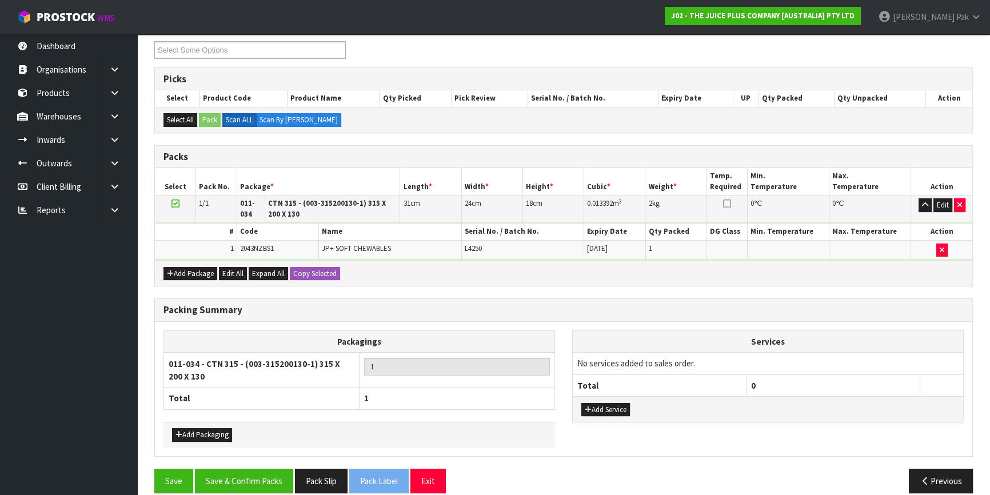
scroll to position [211, 0]
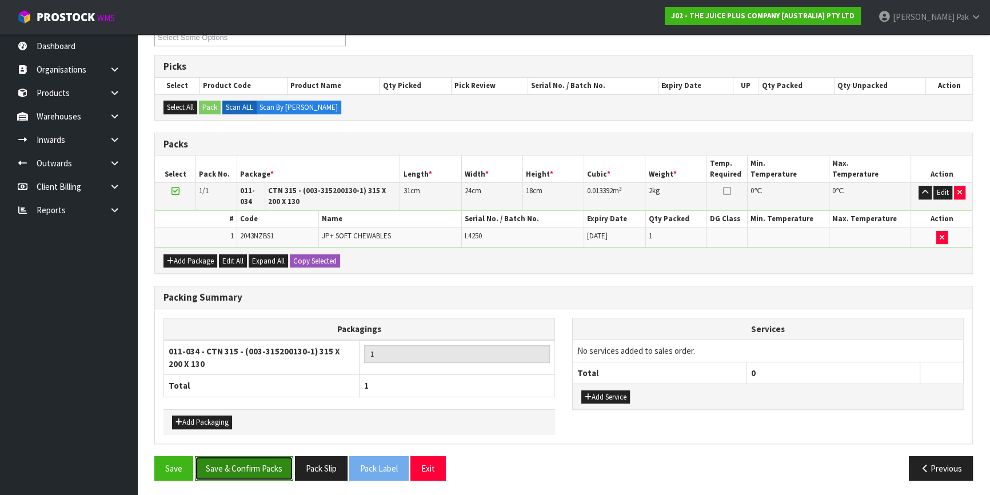
click at [253, 468] on button "Save & Confirm Packs" at bounding box center [244, 468] width 98 height 25
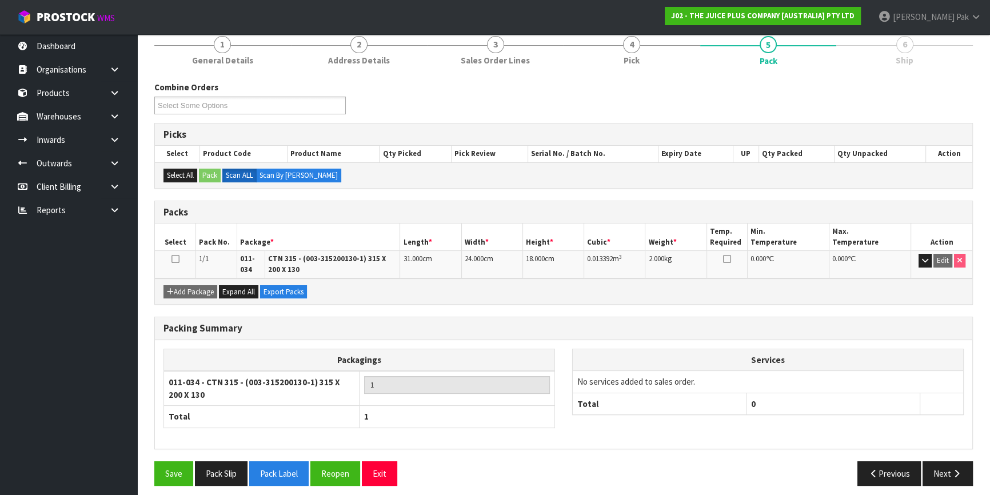
scroll to position [149, 0]
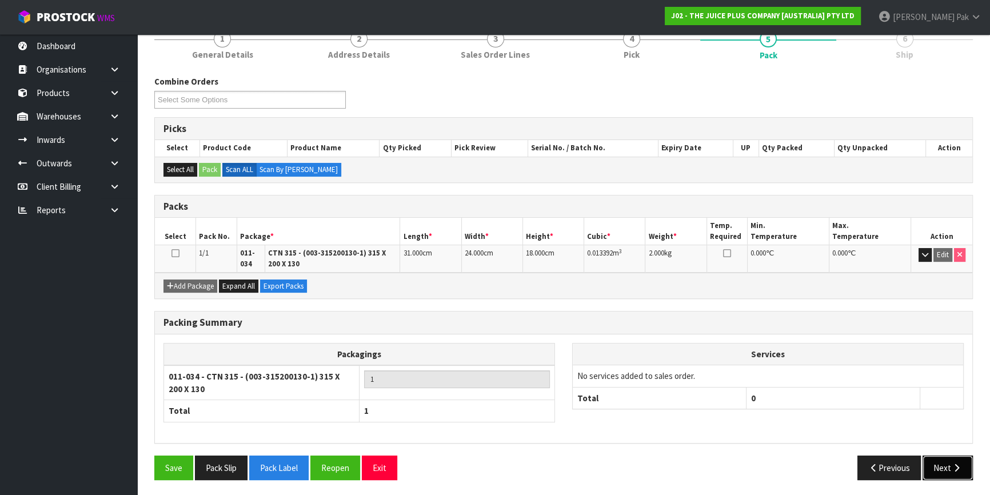
click at [962, 468] on button "Next" at bounding box center [947, 467] width 50 height 25
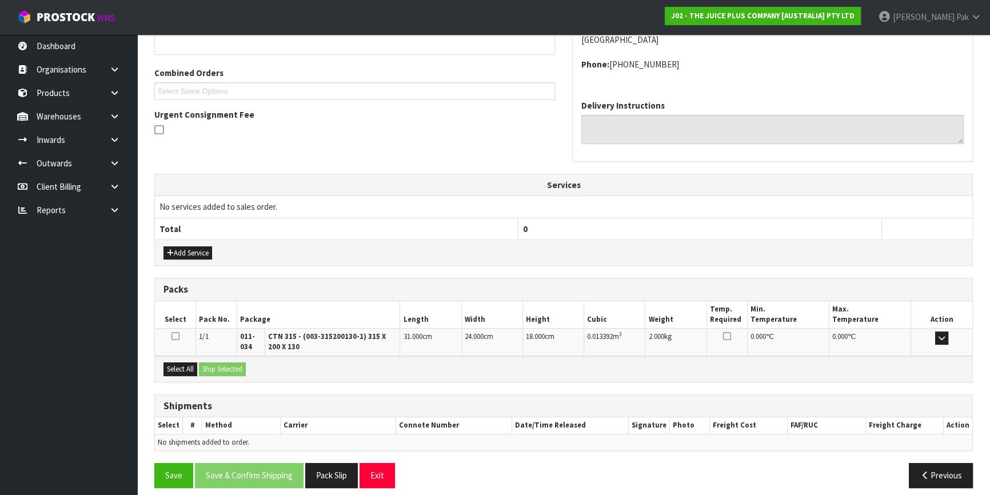
scroll to position [278, 0]
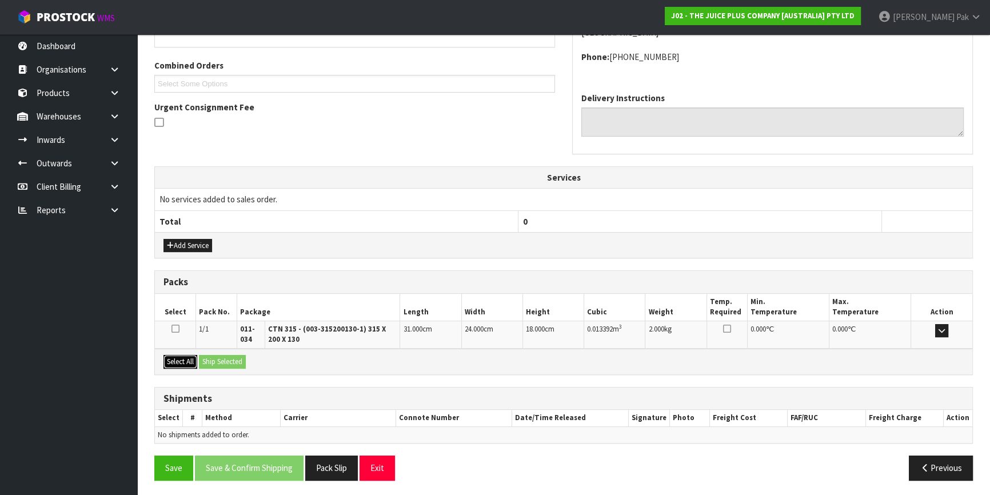
click at [174, 358] on button "Select All" at bounding box center [180, 362] width 34 height 14
click at [215, 358] on button "Ship Selected" at bounding box center [222, 362] width 47 height 14
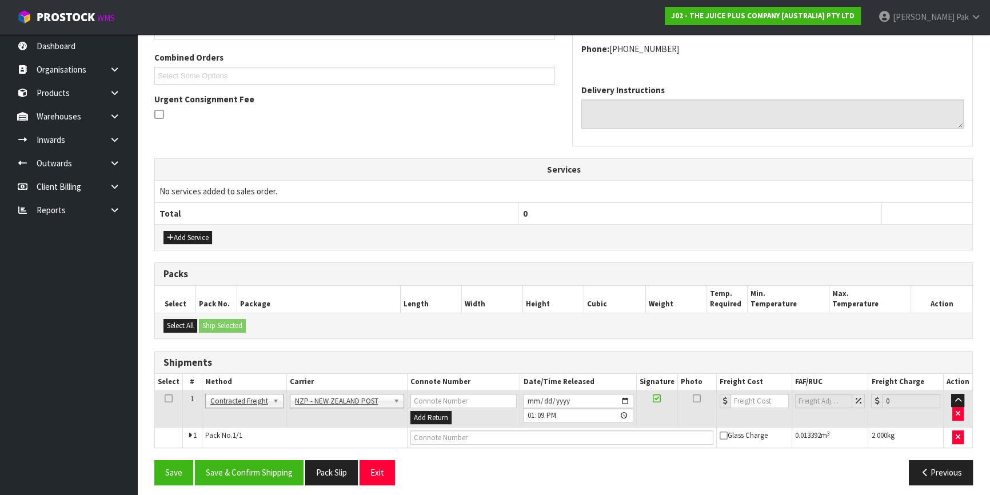
scroll to position [291, 0]
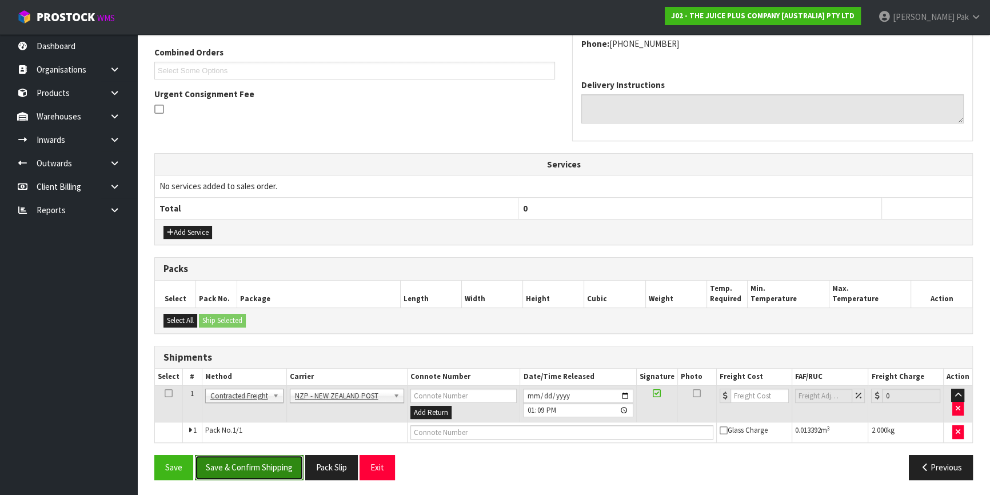
click at [245, 465] on button "Save & Confirm Shipping" at bounding box center [249, 467] width 109 height 25
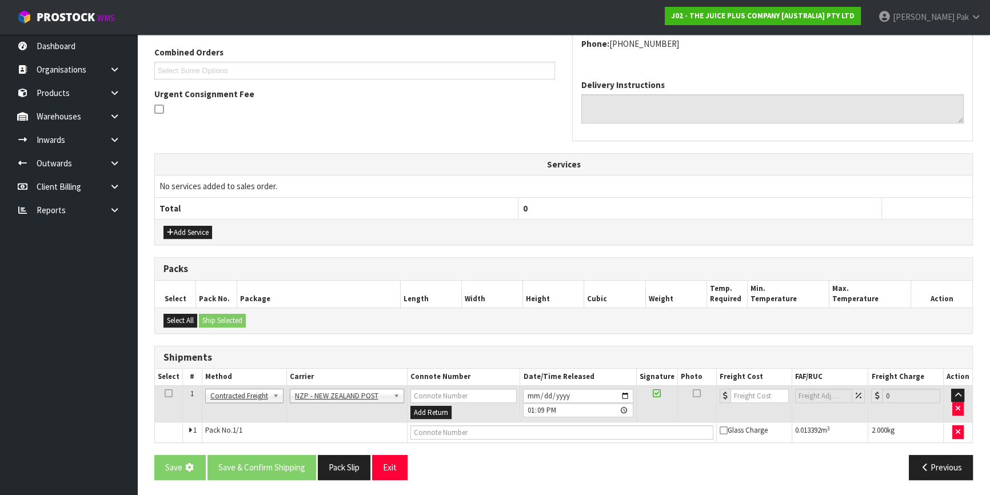
scroll to position [0, 0]
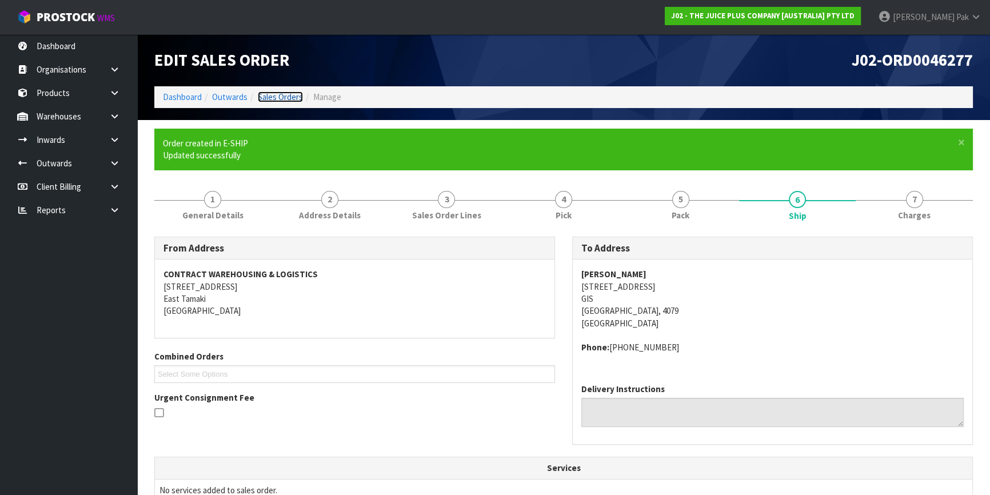
click at [286, 92] on link "Sales Orders" at bounding box center [280, 96] width 45 height 11
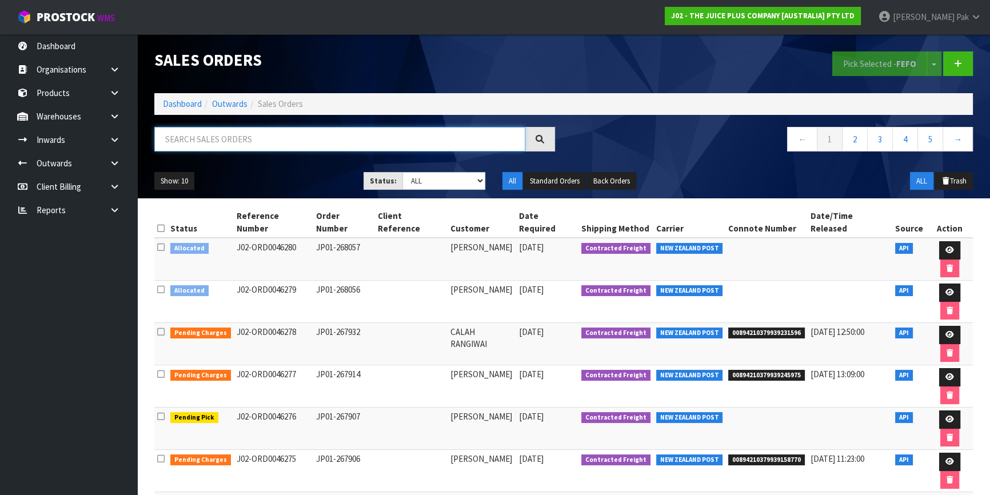
click at [261, 147] on input "text" at bounding box center [339, 139] width 371 height 25
type input "JOB-0407587"
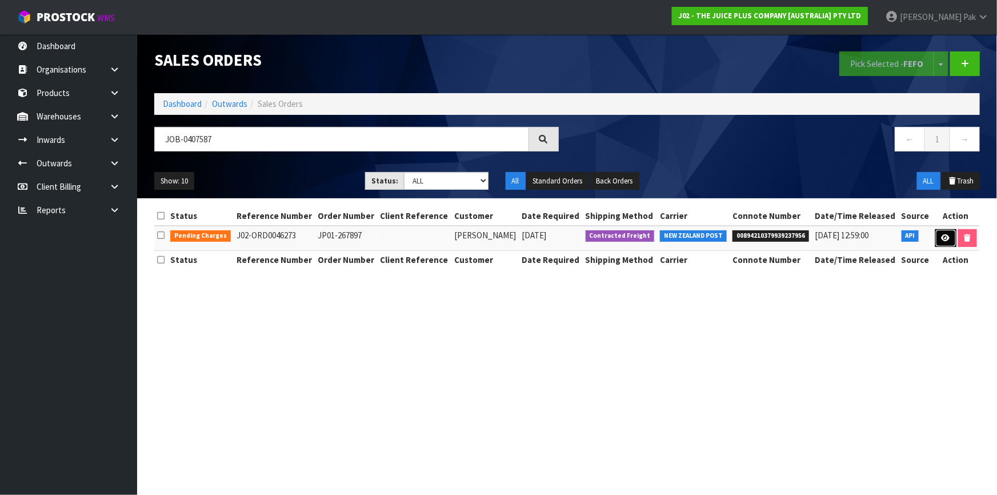
click at [940, 233] on link at bounding box center [945, 238] width 21 height 18
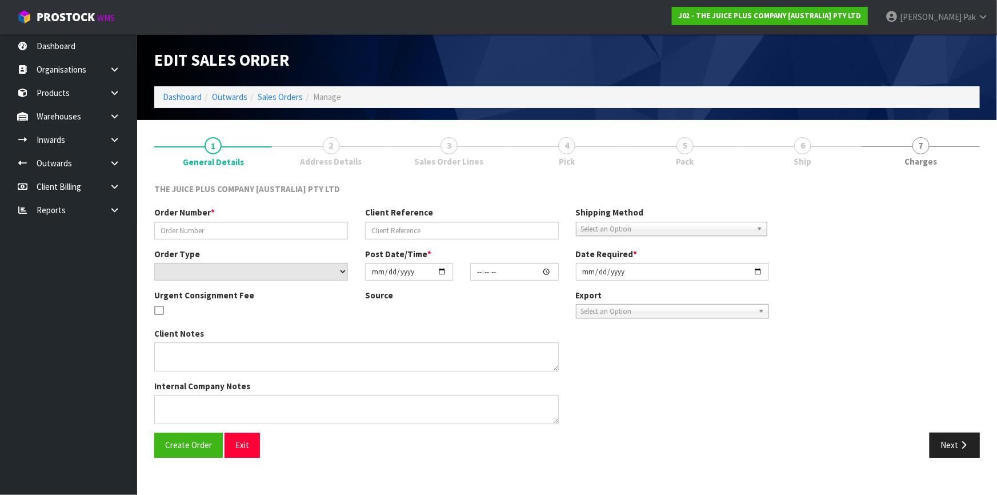
type input "JP01-267897"
select select "number:0"
type input "[DATE]"
type input "18:11:54.000"
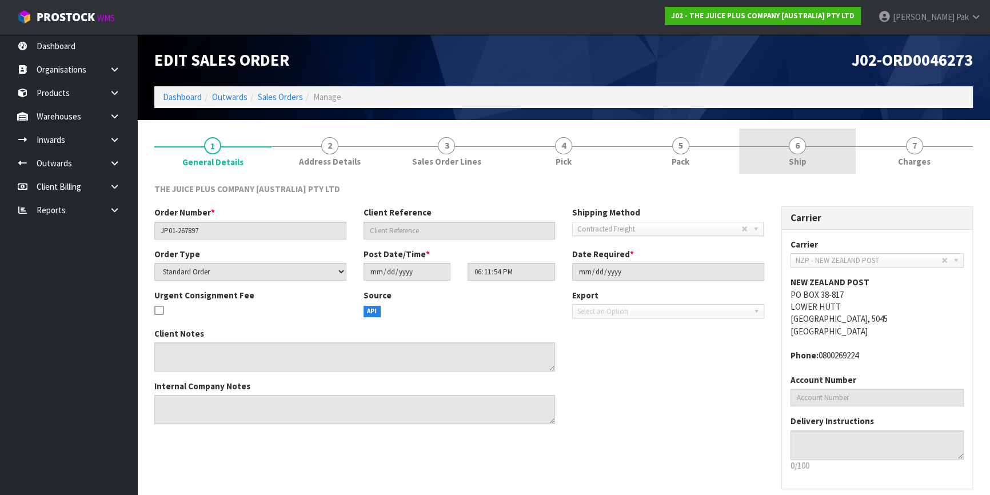
click at [786, 141] on link "6 Ship" at bounding box center [797, 151] width 117 height 45
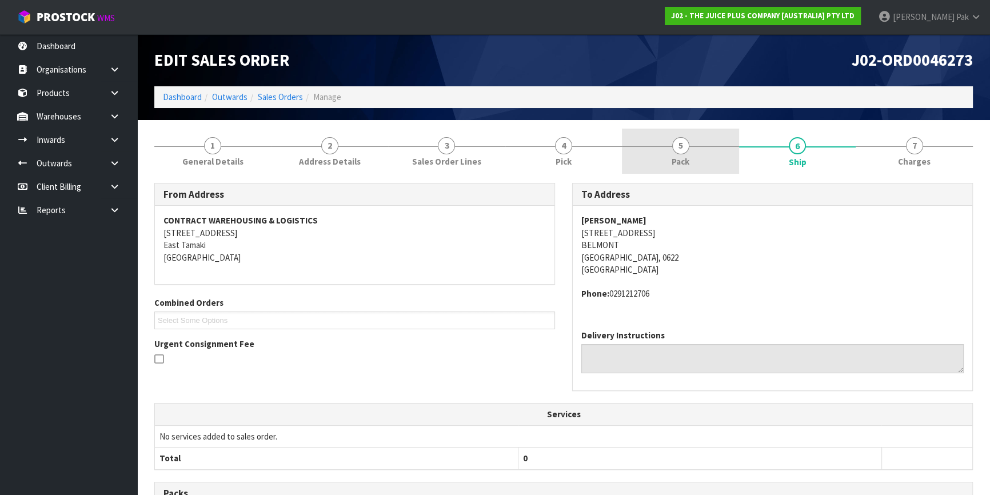
click at [706, 149] on link "5 Pack" at bounding box center [680, 151] width 117 height 45
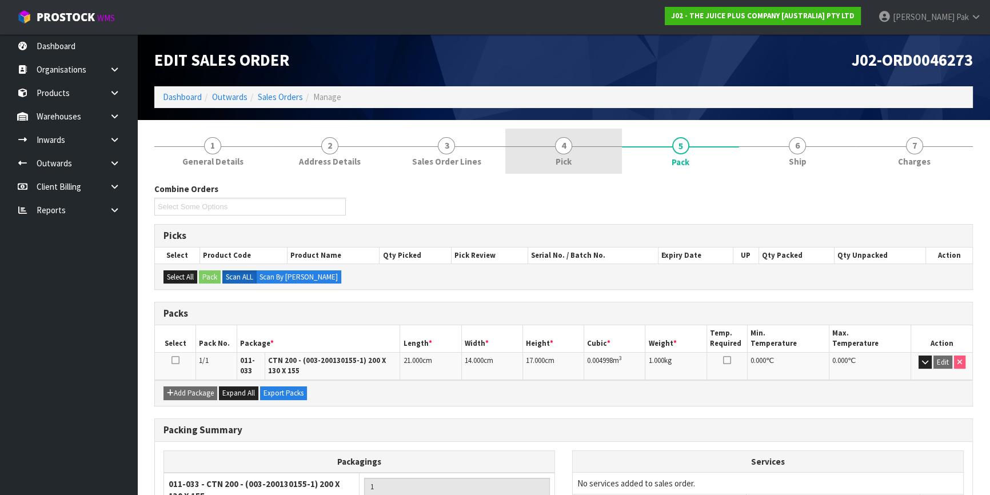
click at [564, 142] on span "4" at bounding box center [563, 145] width 17 height 17
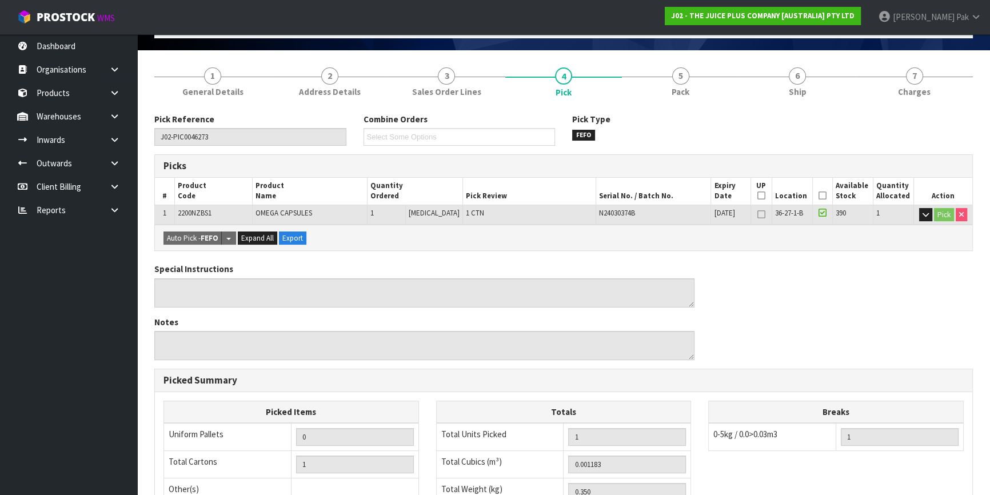
scroll to position [51, 0]
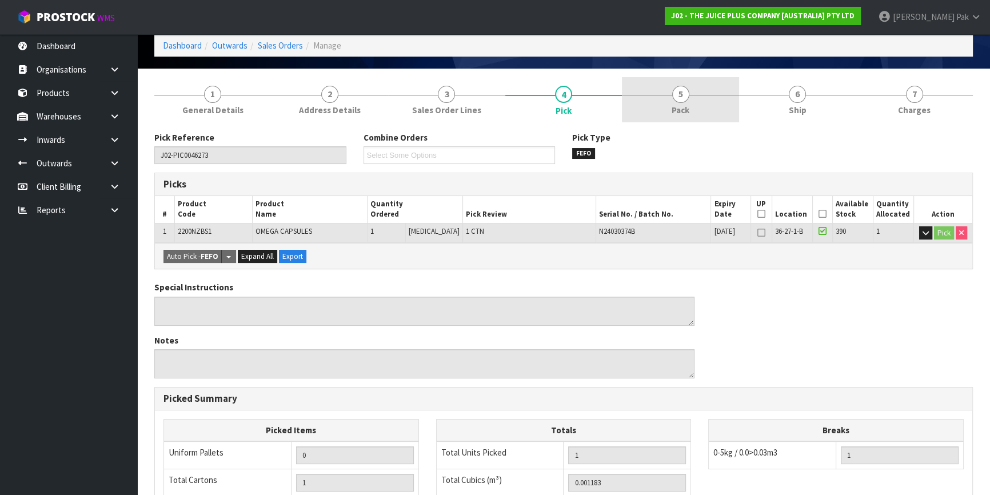
click at [693, 117] on link "5 Pack" at bounding box center [680, 99] width 117 height 45
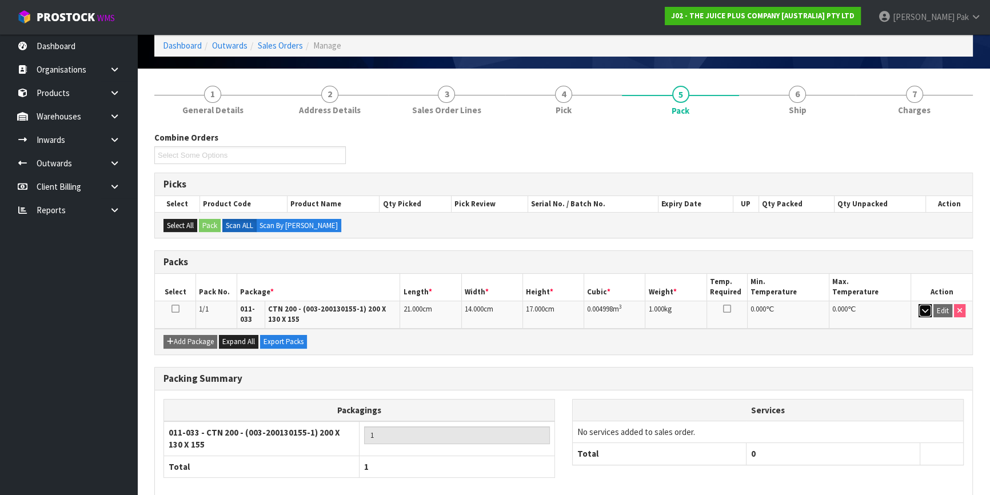
click at [922, 311] on icon "button" at bounding box center [925, 310] width 6 height 7
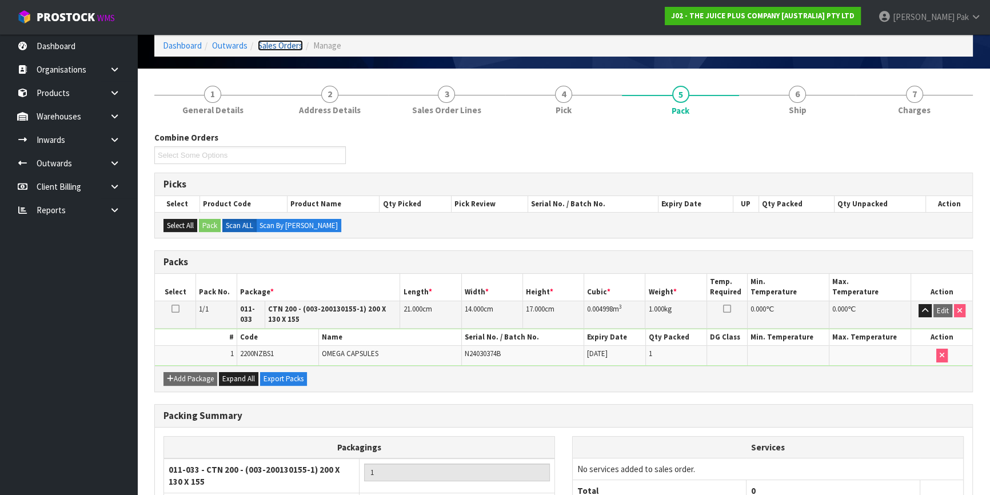
click at [285, 40] on link "Sales Orders" at bounding box center [280, 45] width 45 height 11
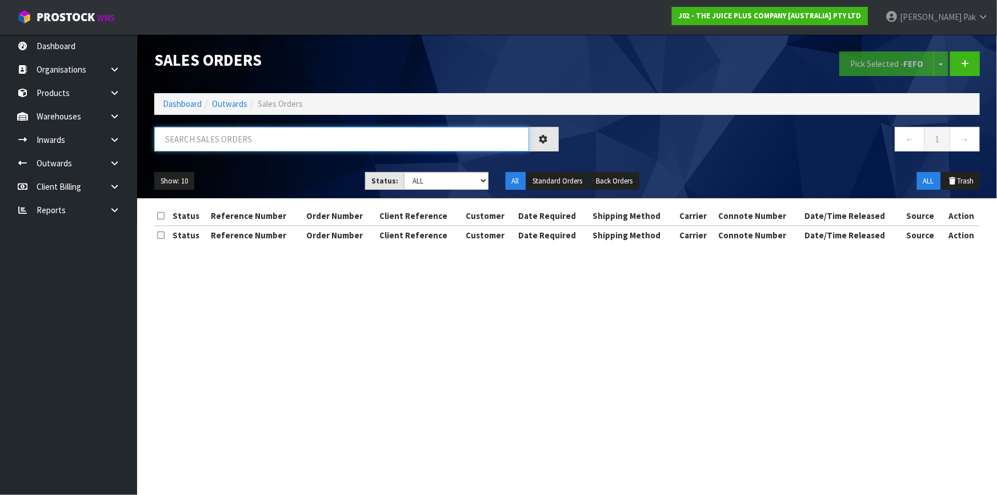
click at [394, 137] on input "text" at bounding box center [341, 139] width 375 height 25
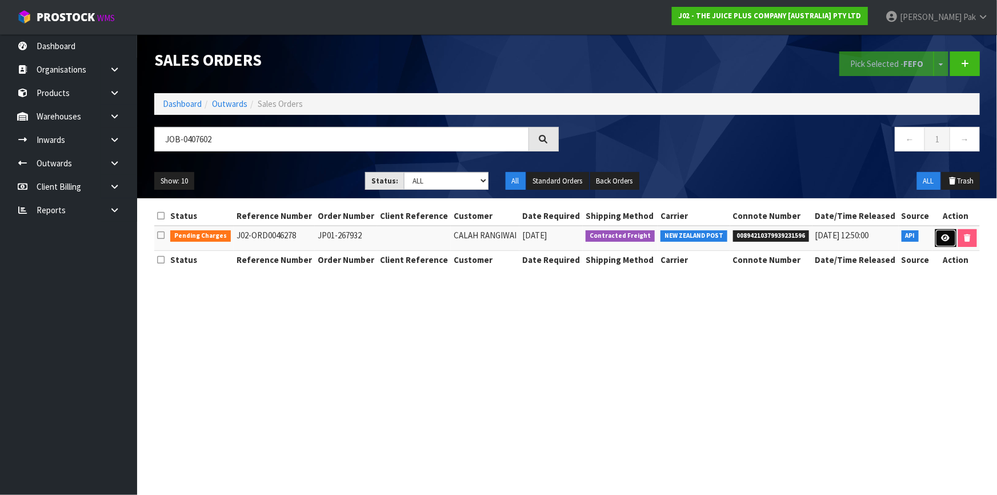
click at [942, 235] on icon at bounding box center [946, 237] width 9 height 7
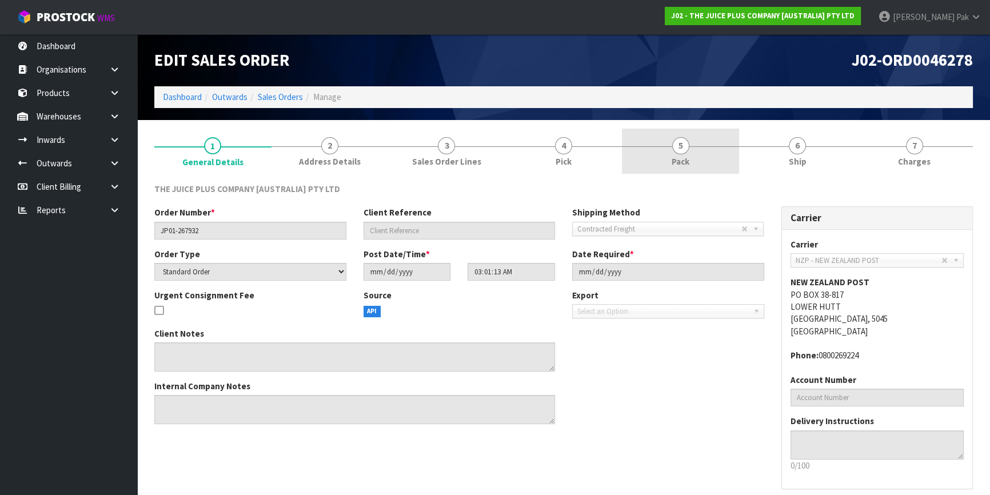
click at [694, 166] on link "5 Pack" at bounding box center [680, 151] width 117 height 45
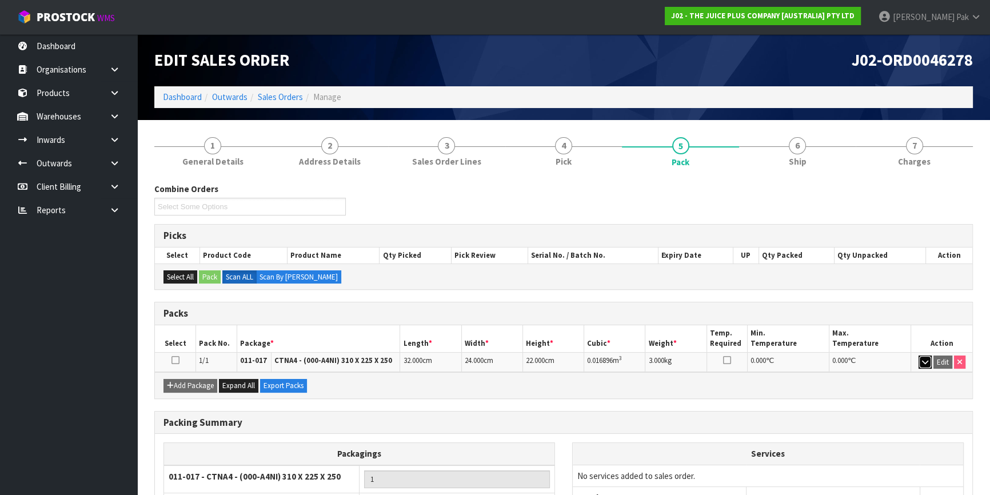
click at [926, 364] on icon "button" at bounding box center [925, 361] width 6 height 7
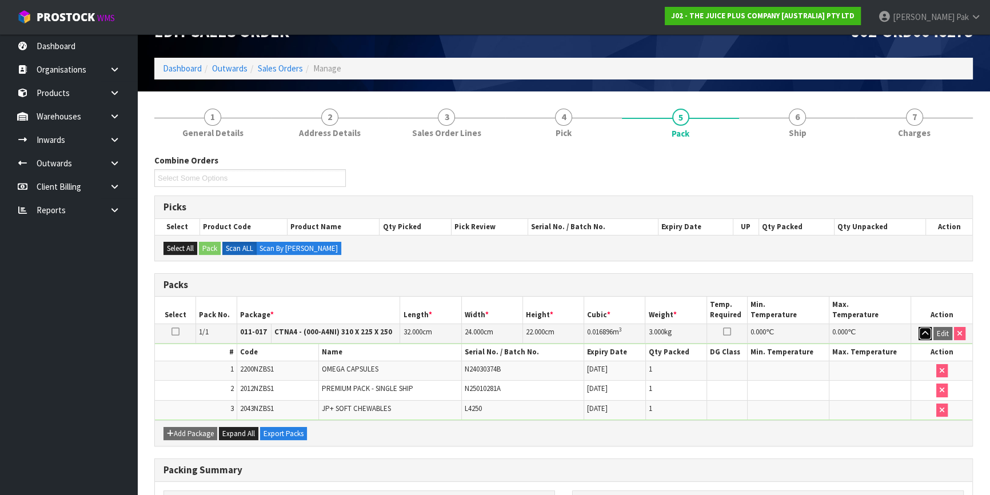
scroll to position [13, 0]
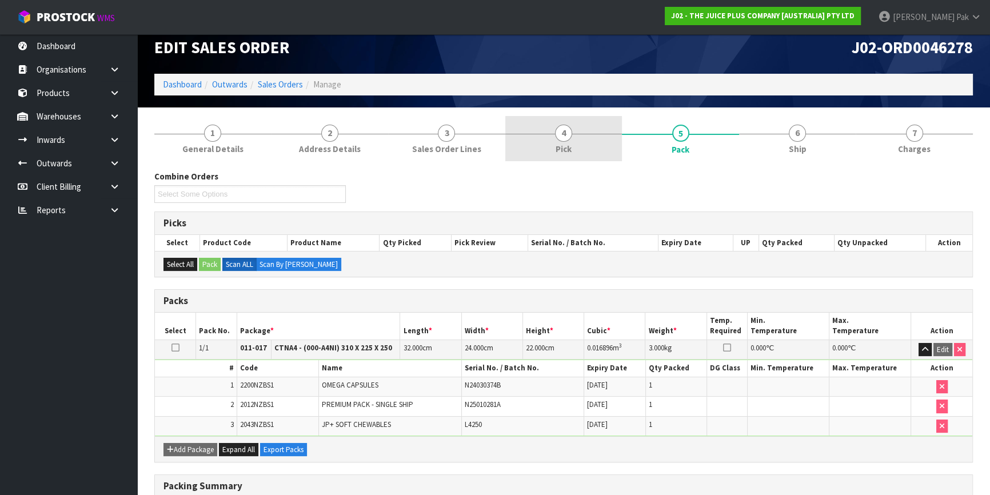
click at [595, 137] on link "4 Pick" at bounding box center [563, 138] width 117 height 45
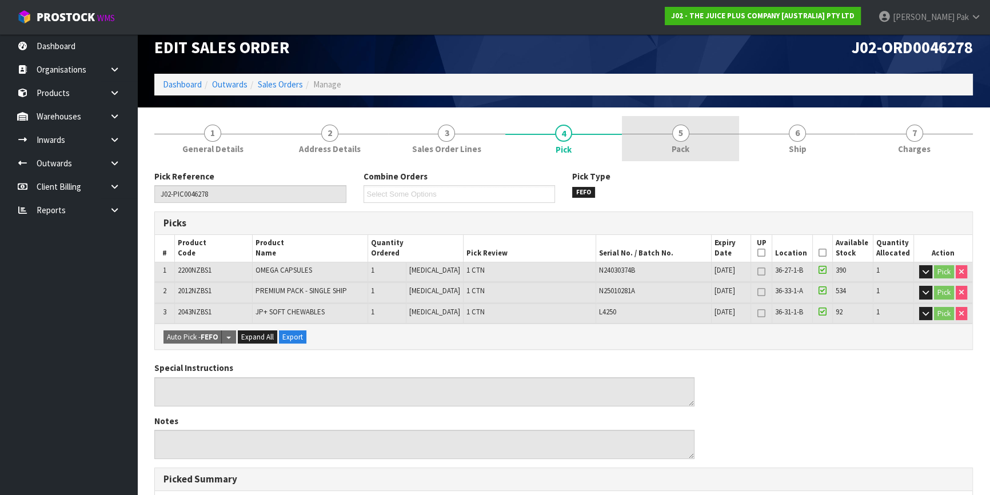
click at [666, 135] on link "5 Pack" at bounding box center [680, 138] width 117 height 45
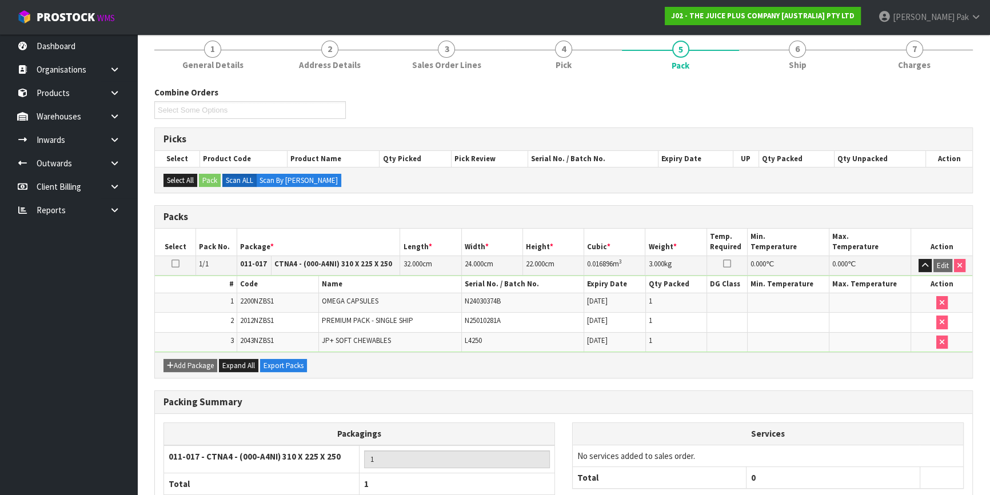
scroll to position [0, 0]
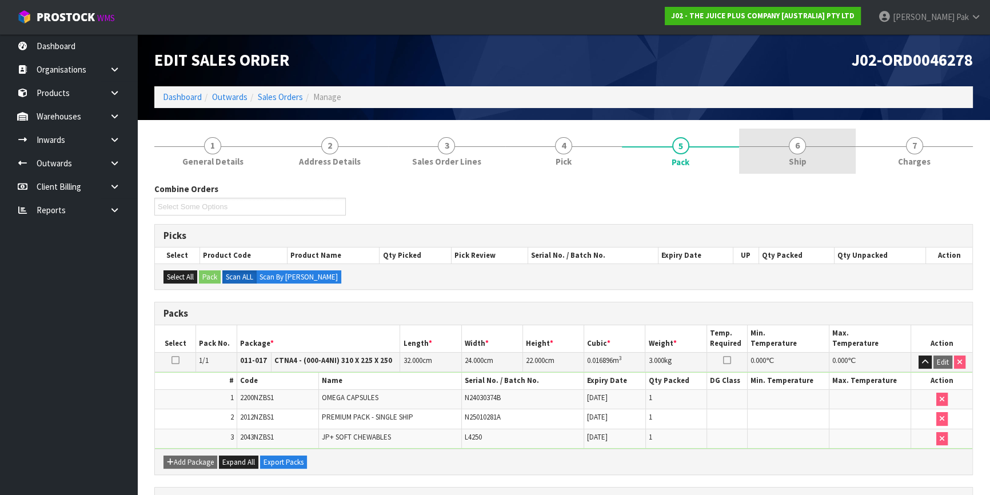
click at [802, 159] on span "Ship" at bounding box center [798, 161] width 18 height 12
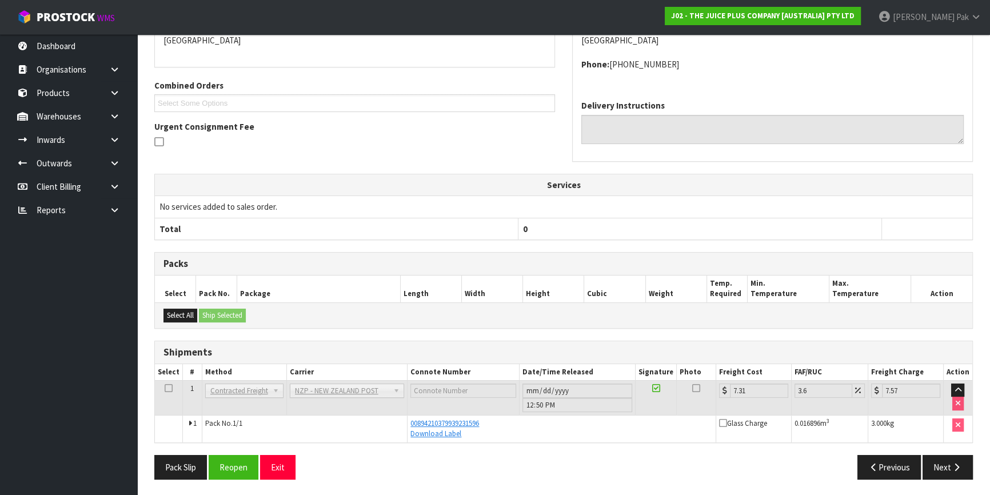
scroll to position [9, 0]
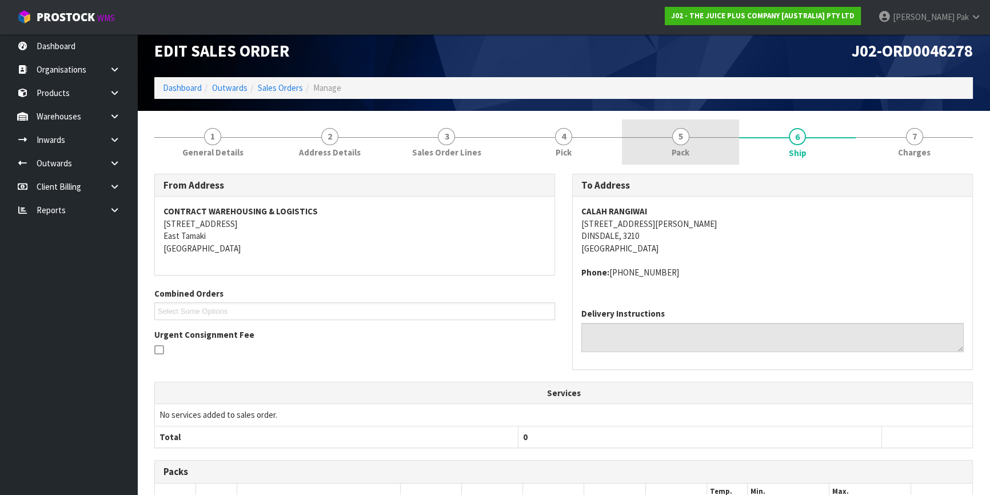
click at [698, 151] on link "5 Pack" at bounding box center [680, 141] width 117 height 45
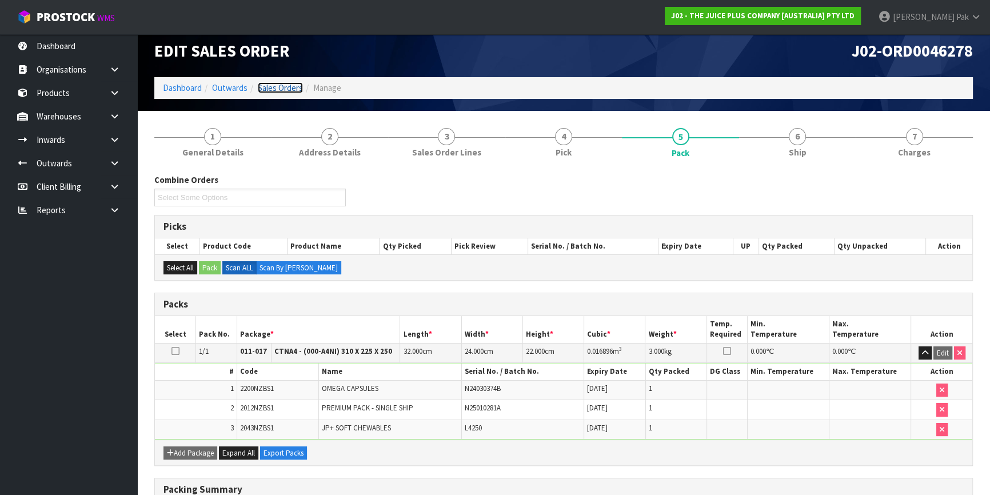
click at [279, 87] on link "Sales Orders" at bounding box center [280, 87] width 45 height 11
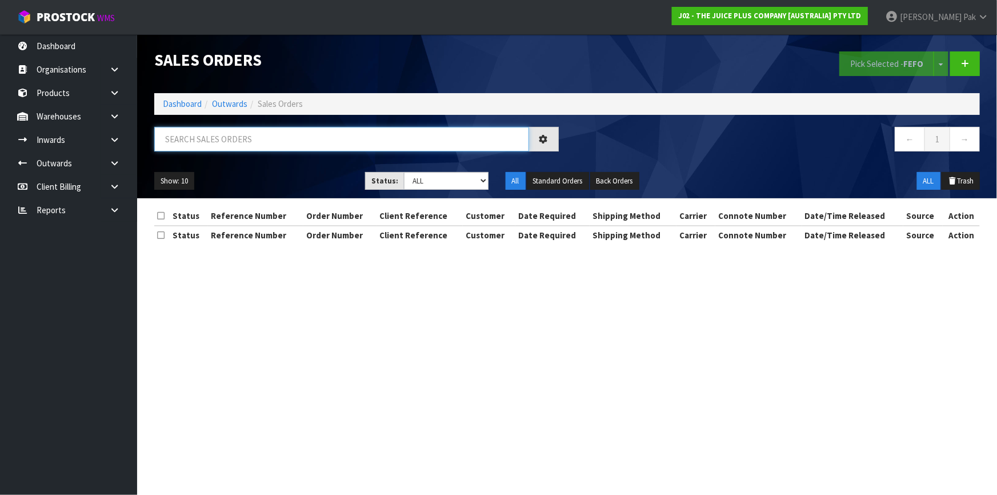
click at [298, 141] on input "text" at bounding box center [341, 139] width 375 height 25
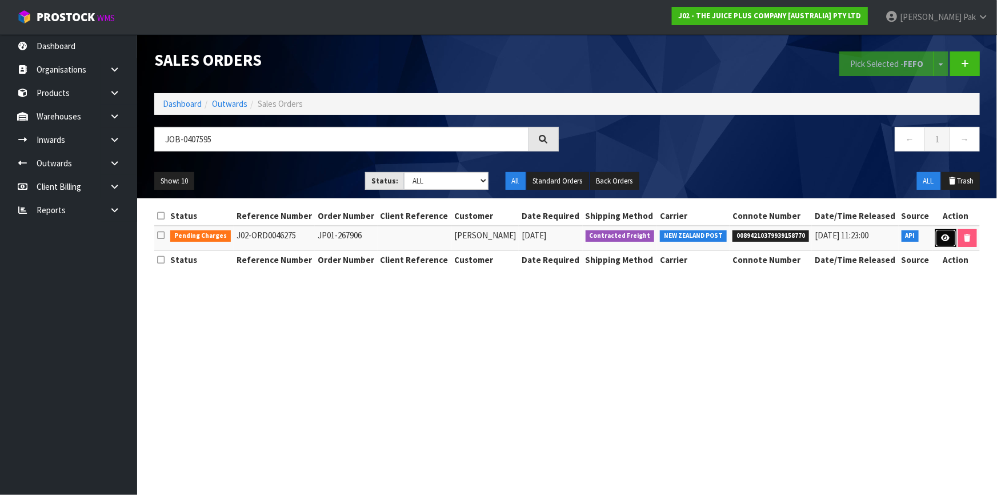
click at [946, 234] on icon at bounding box center [946, 237] width 9 height 7
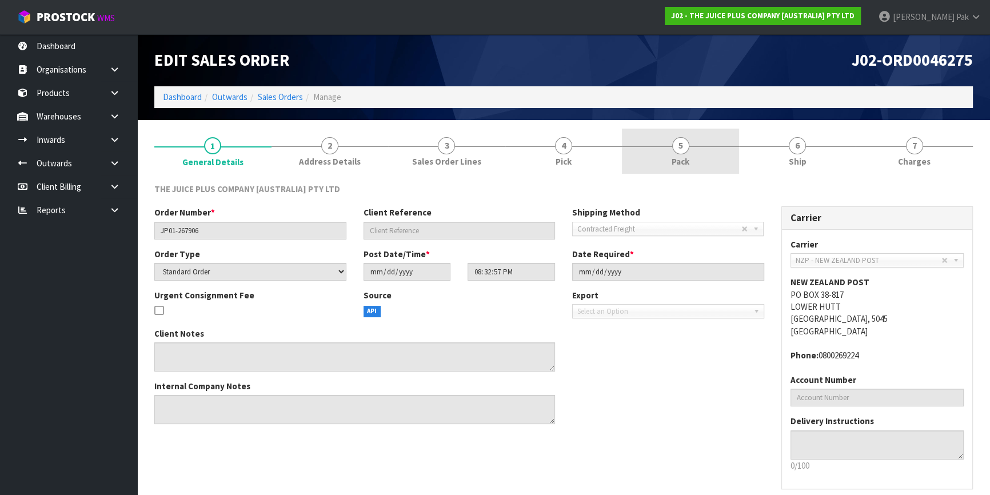
click at [690, 154] on link "5 Pack" at bounding box center [680, 151] width 117 height 45
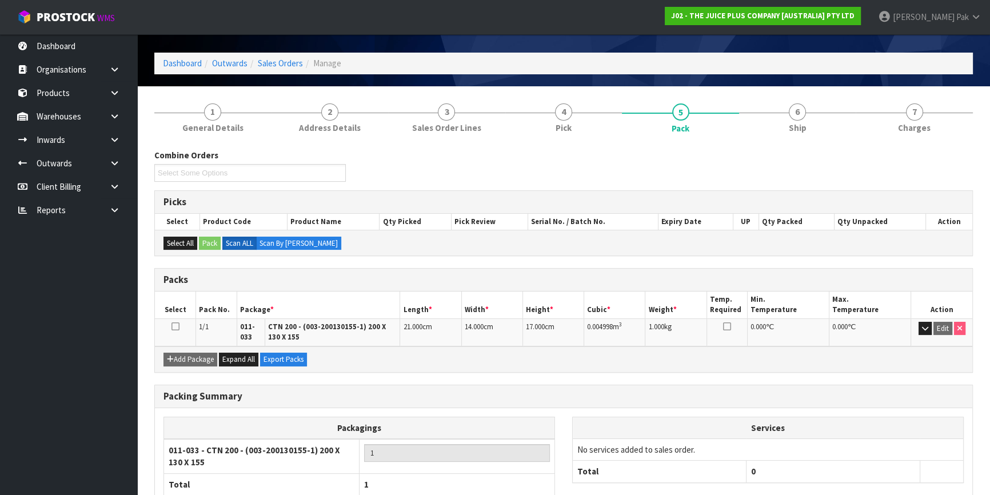
scroll to position [51, 0]
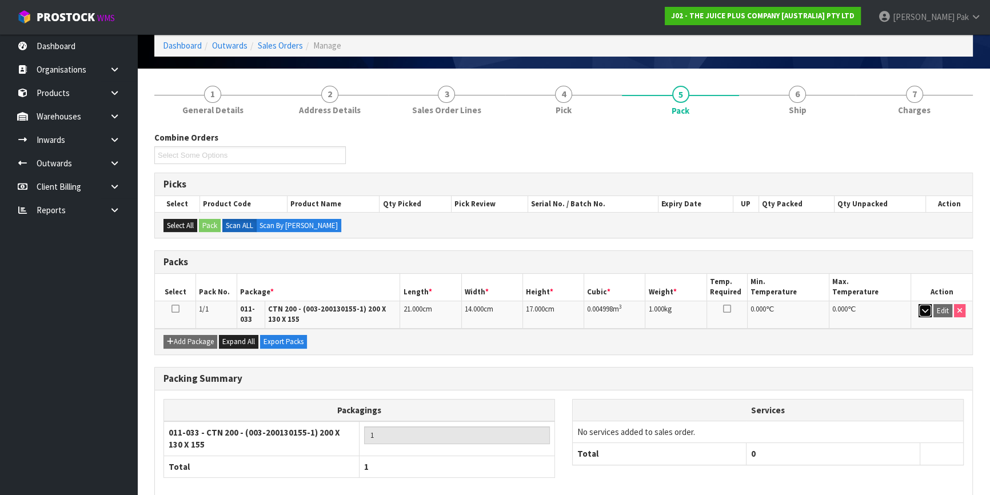
click at [926, 307] on icon "button" at bounding box center [925, 310] width 6 height 7
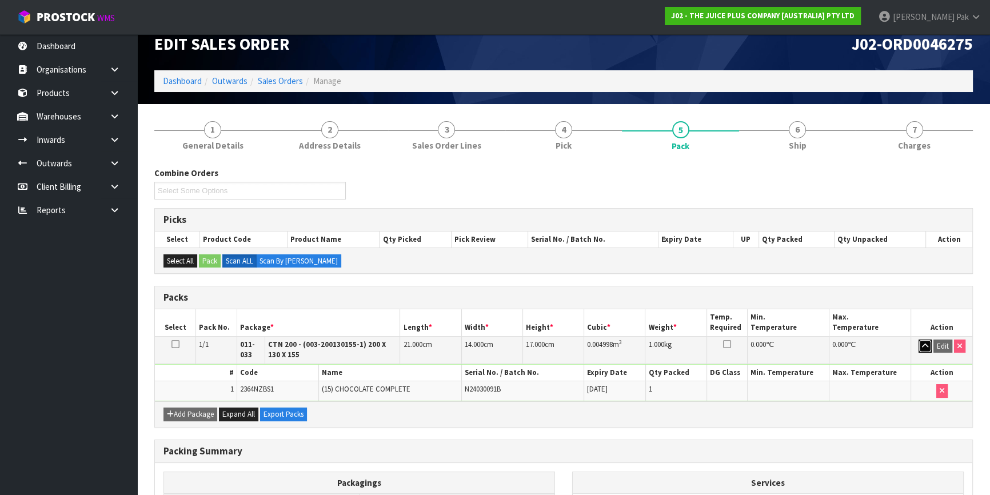
scroll to position [0, 0]
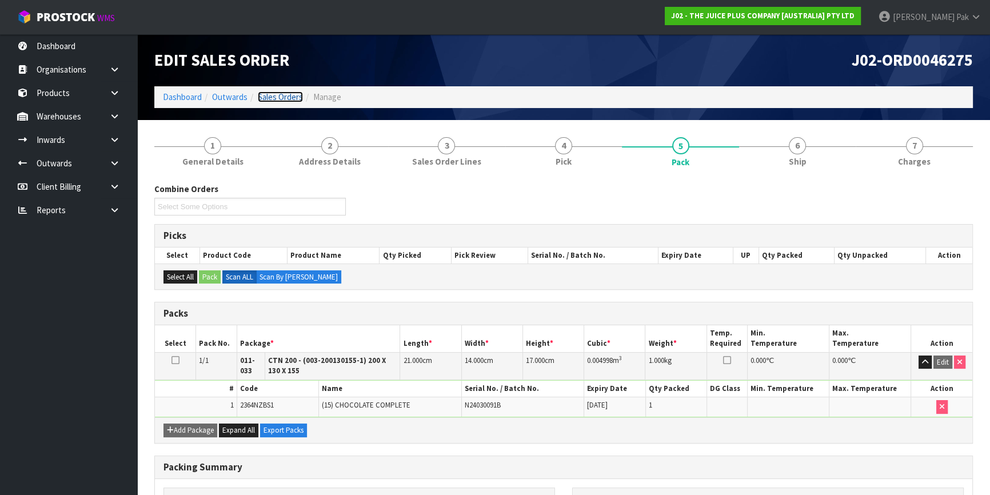
click at [286, 95] on link "Sales Orders" at bounding box center [280, 96] width 45 height 11
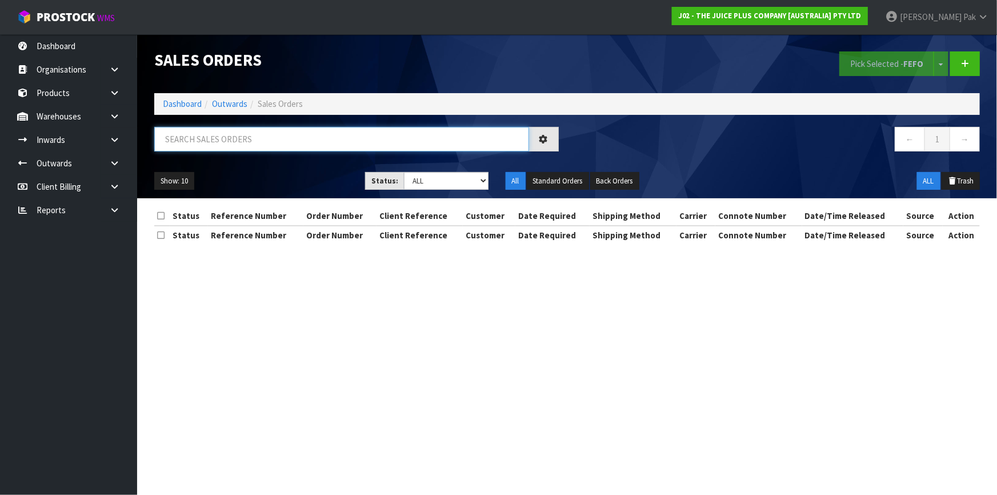
click at [378, 145] on input "text" at bounding box center [341, 139] width 375 height 25
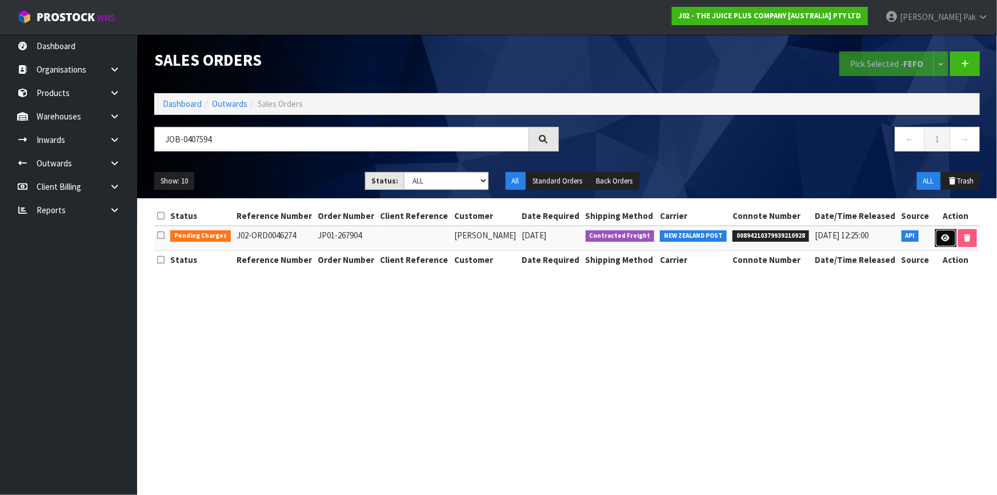
click at [937, 236] on link at bounding box center [945, 238] width 21 height 18
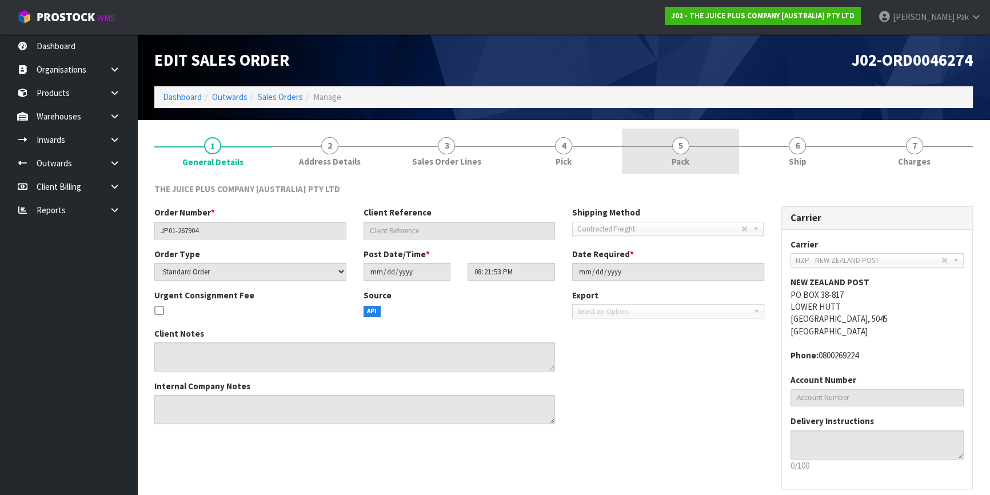
click at [690, 138] on link "5 Pack" at bounding box center [680, 151] width 117 height 45
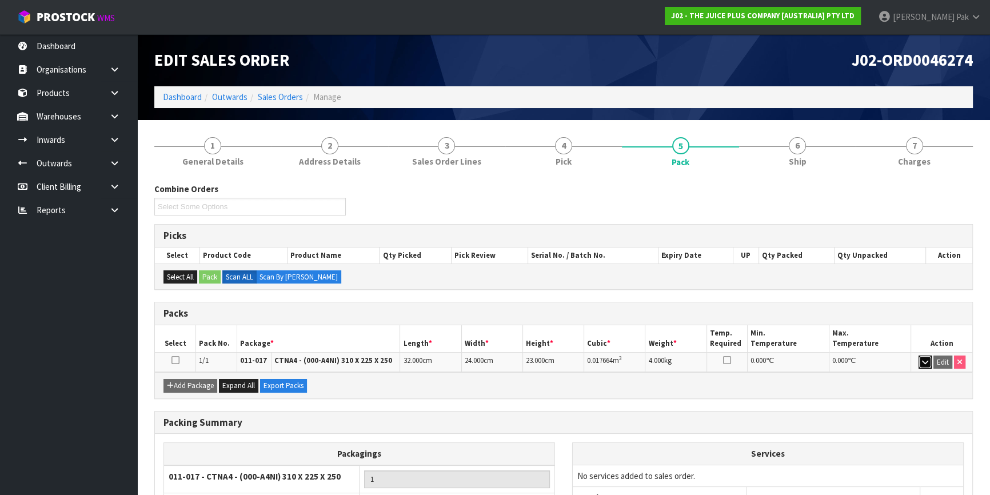
click at [924, 355] on button "button" at bounding box center [924, 362] width 13 height 14
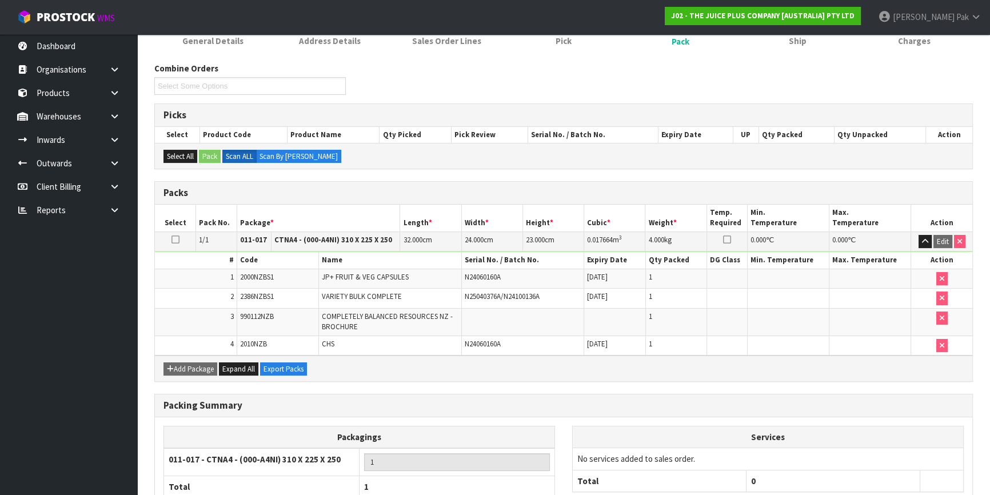
scroll to position [195, 0]
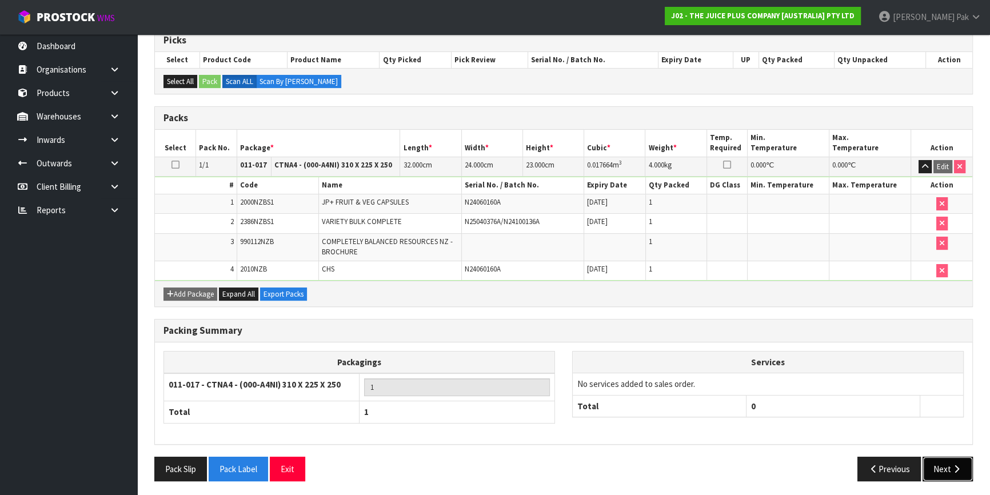
click at [936, 457] on button "Next" at bounding box center [947, 469] width 50 height 25
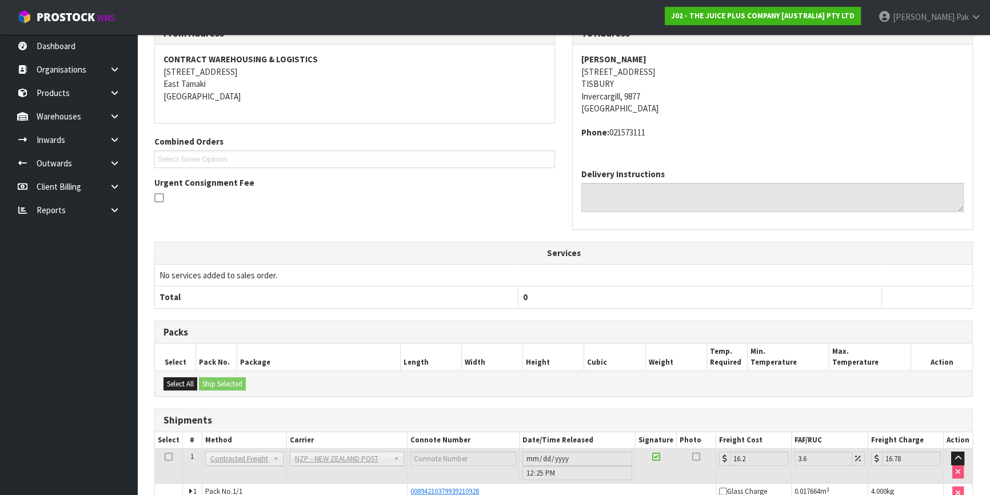
scroll to position [229, 0]
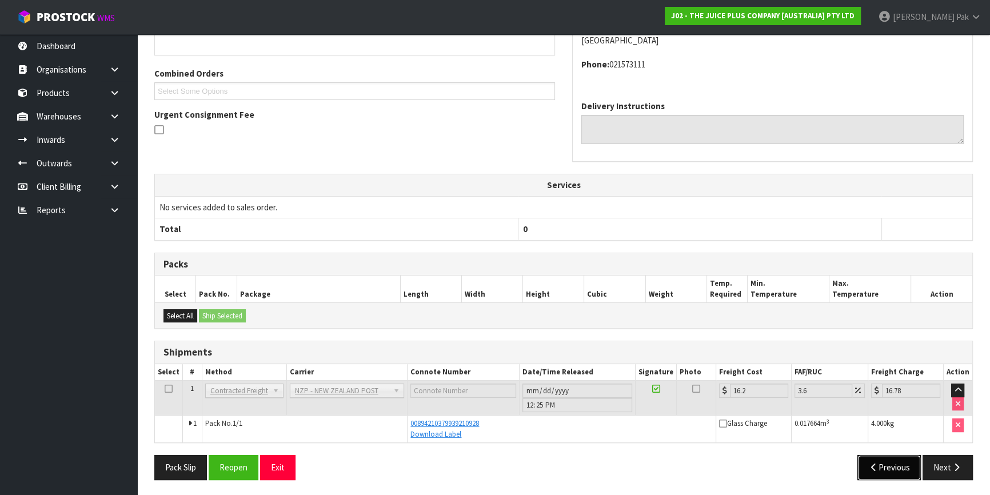
click at [902, 469] on button "Previous" at bounding box center [889, 467] width 64 height 25
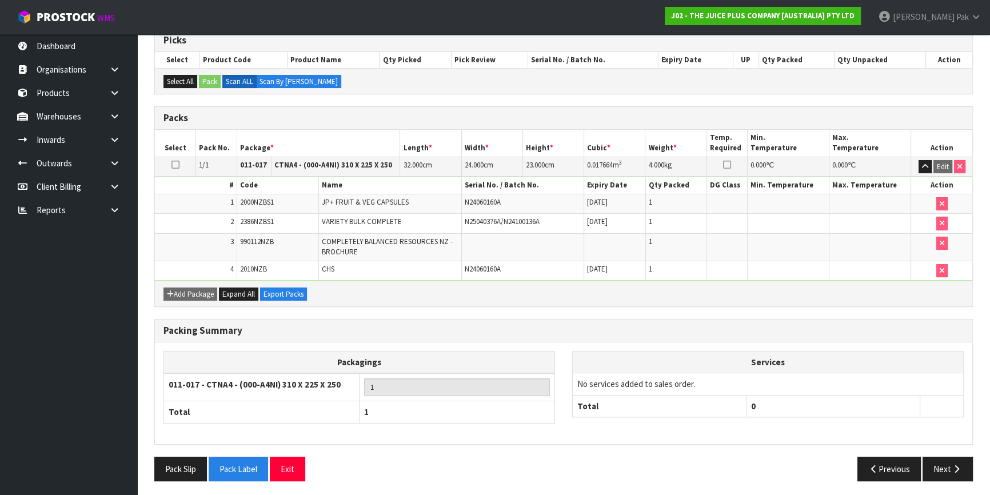
scroll to position [0, 0]
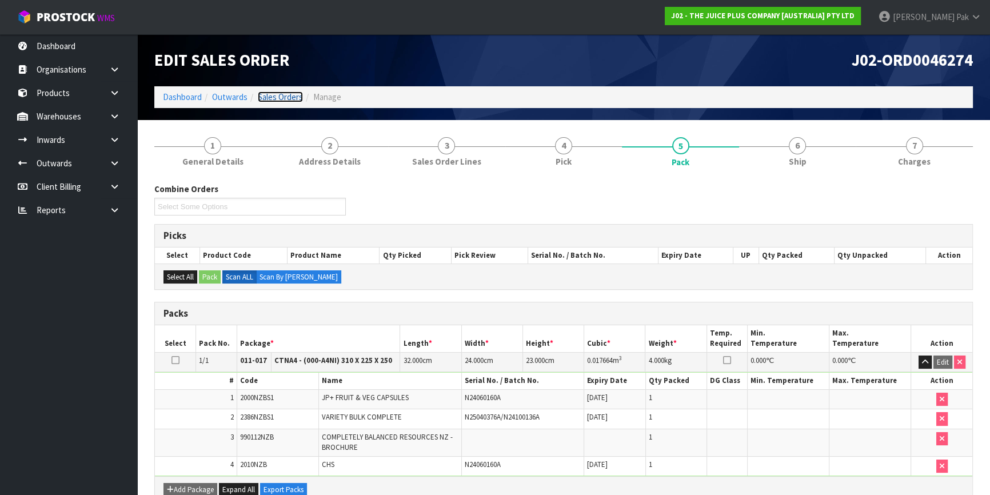
click at [290, 97] on link "Sales Orders" at bounding box center [280, 96] width 45 height 11
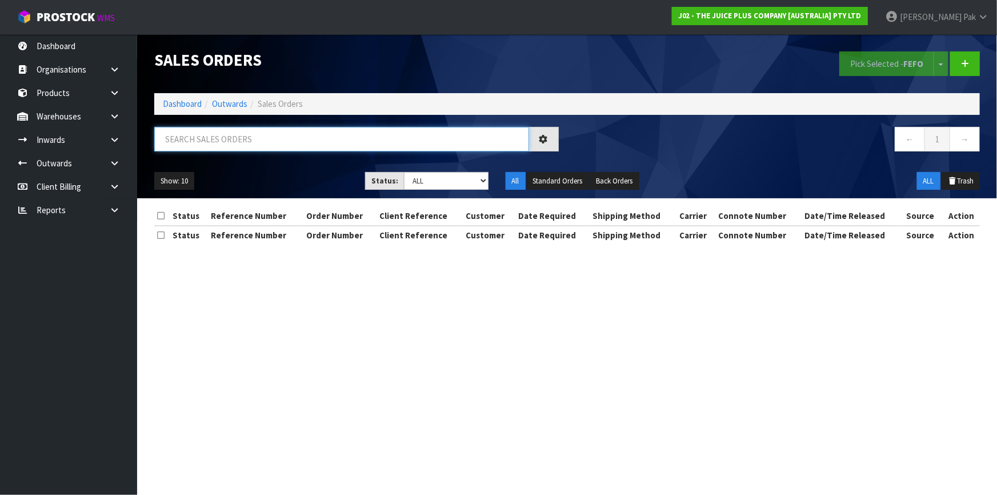
click at [367, 142] on input "text" at bounding box center [341, 139] width 375 height 25
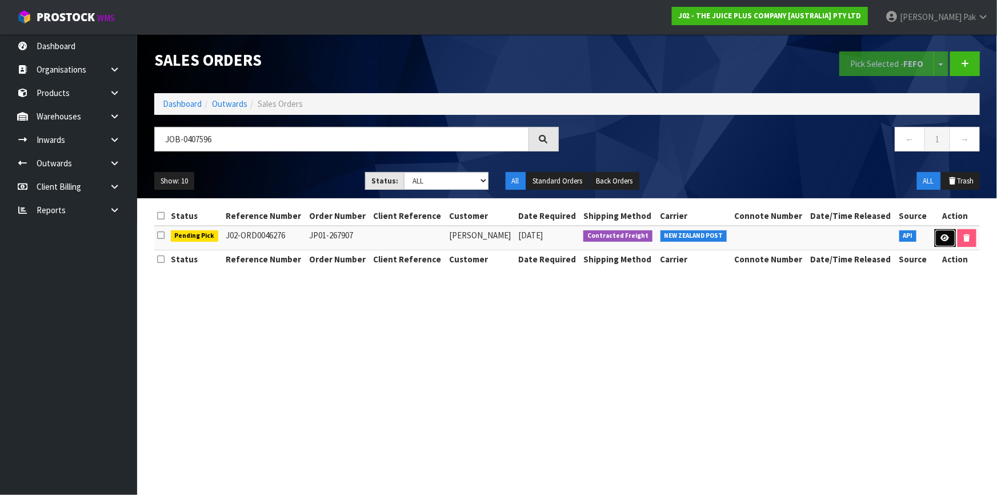
click at [941, 239] on icon at bounding box center [945, 237] width 9 height 7
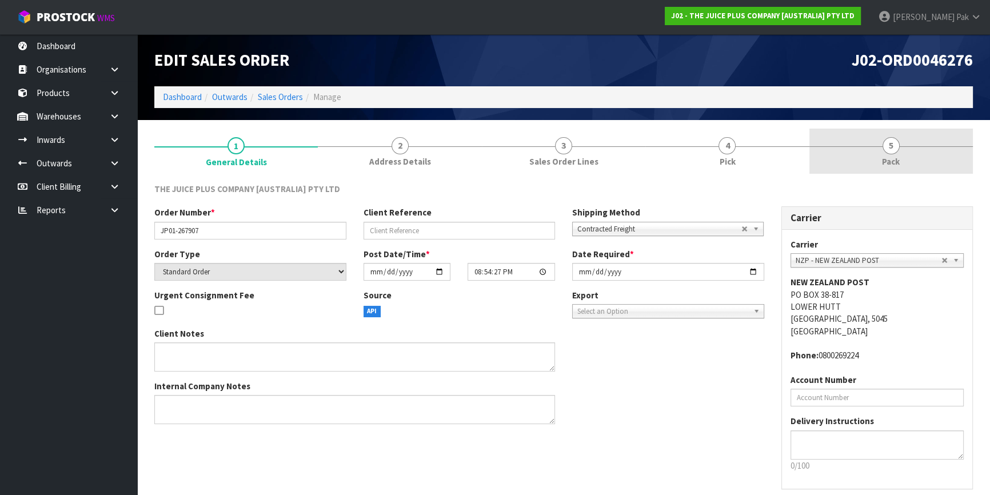
click at [872, 154] on link "5 Pack" at bounding box center [890, 151] width 163 height 45
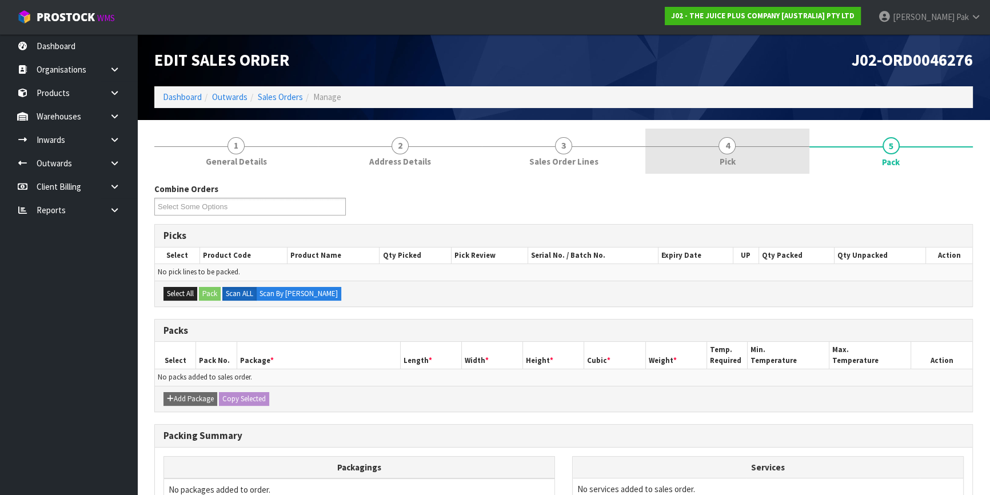
click at [727, 151] on span "4" at bounding box center [726, 145] width 17 height 17
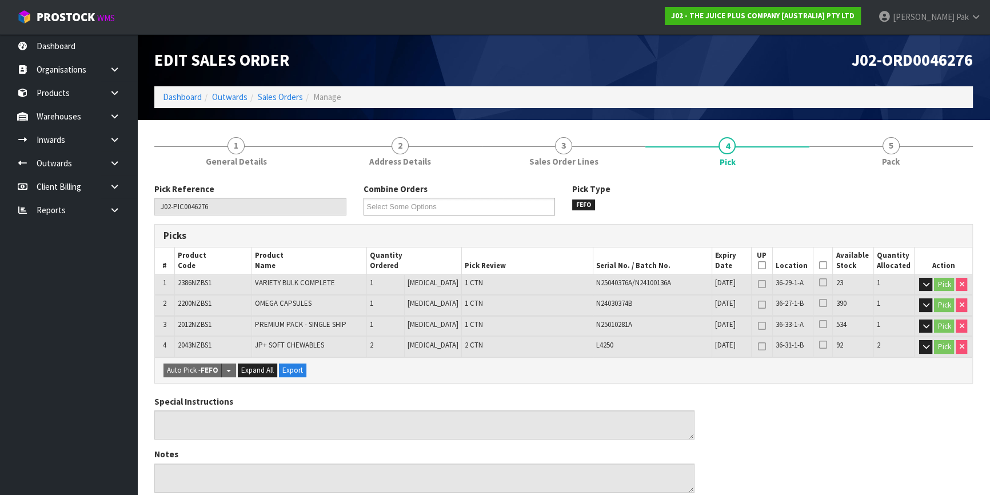
click at [819, 265] on icon at bounding box center [823, 265] width 8 height 1
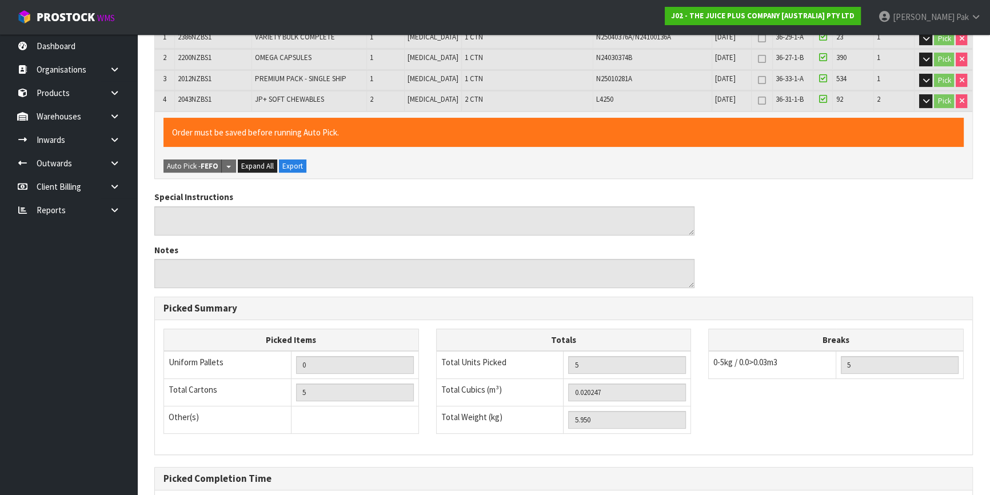
scroll to position [360, 0]
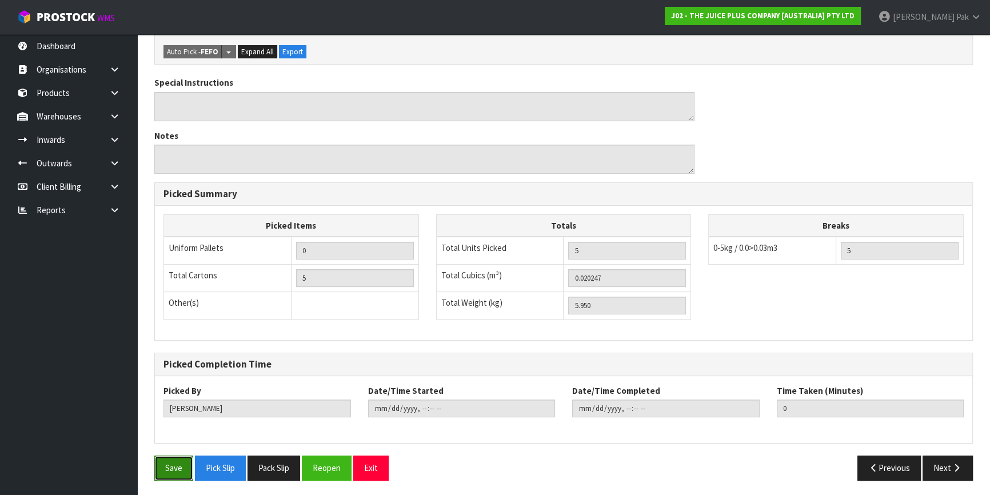
click at [162, 462] on button "Save" at bounding box center [173, 467] width 39 height 25
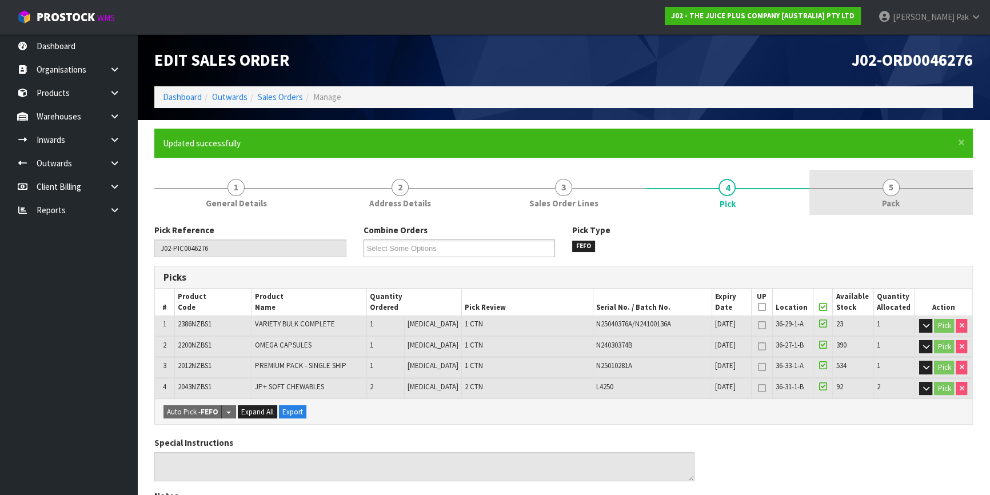
click at [887, 190] on span "5" at bounding box center [890, 187] width 17 height 17
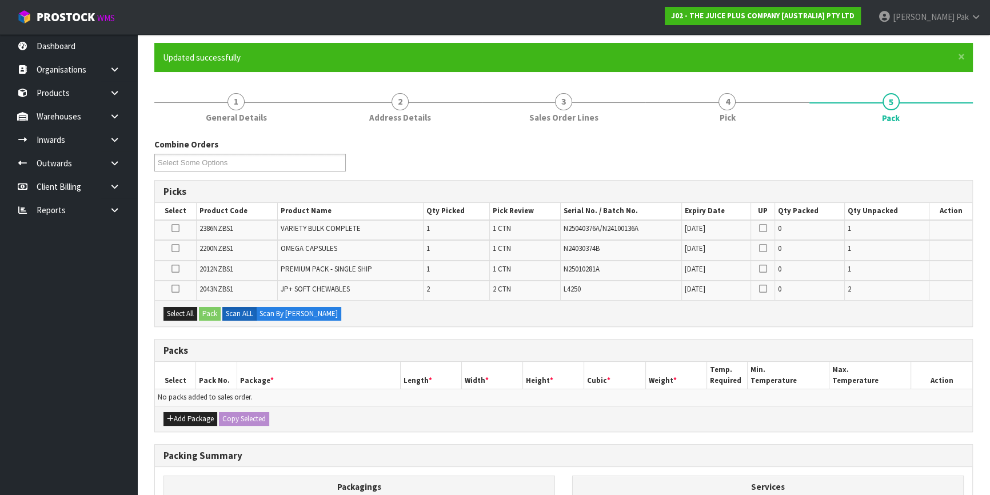
scroll to position [103, 0]
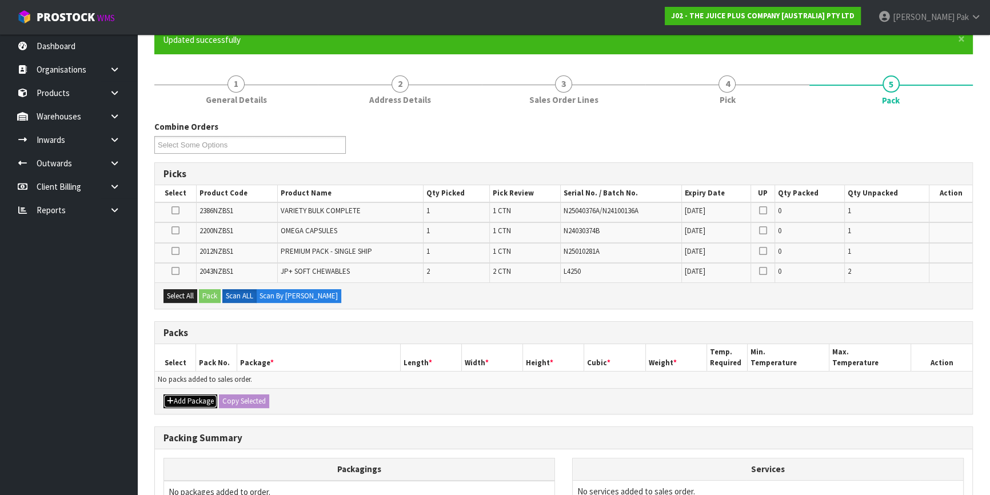
click at [189, 403] on button "Add Package" at bounding box center [190, 401] width 54 height 14
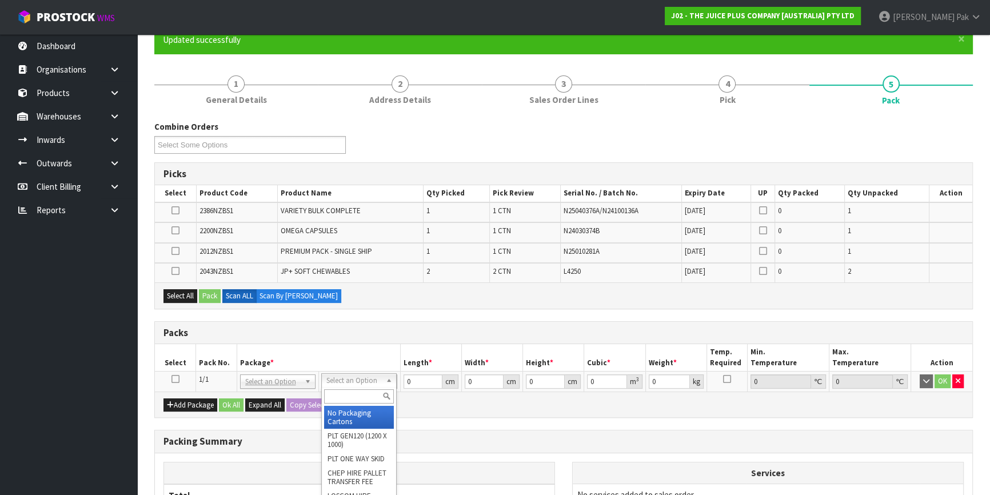
click at [343, 390] on input "text" at bounding box center [359, 396] width 70 height 14
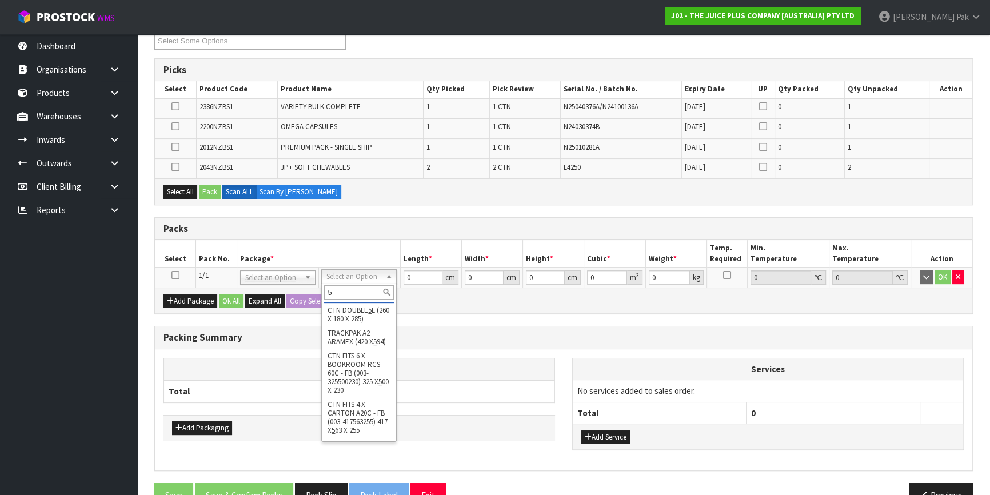
scroll to position [171, 0]
drag, startPoint x: 341, startPoint y: 291, endPoint x: 304, endPoint y: 283, distance: 37.4
click at [304, 283] on body "Toggle navigation ProStock WMS J02 - THE JUICE PLUS COMPANY [AUSTRALIA] PTY LTD…" at bounding box center [495, 40] width 990 height 495
click at [334, 267] on td "No Packaging Cartons PLT GEN120 (1200 X 1000) PLT ONE WAY SKID CHEP HIRE PALLET…" at bounding box center [358, 277] width 84 height 21
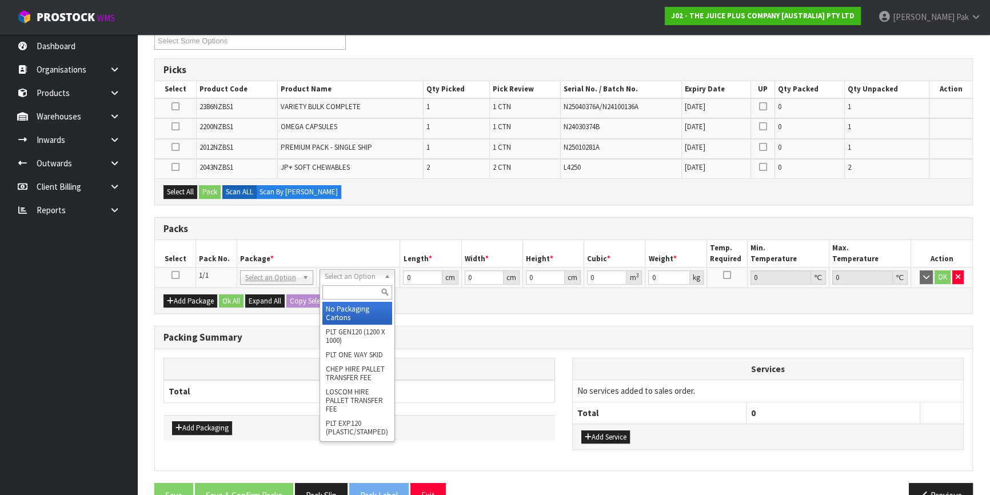
click at [342, 285] on input "text" at bounding box center [357, 292] width 70 height 14
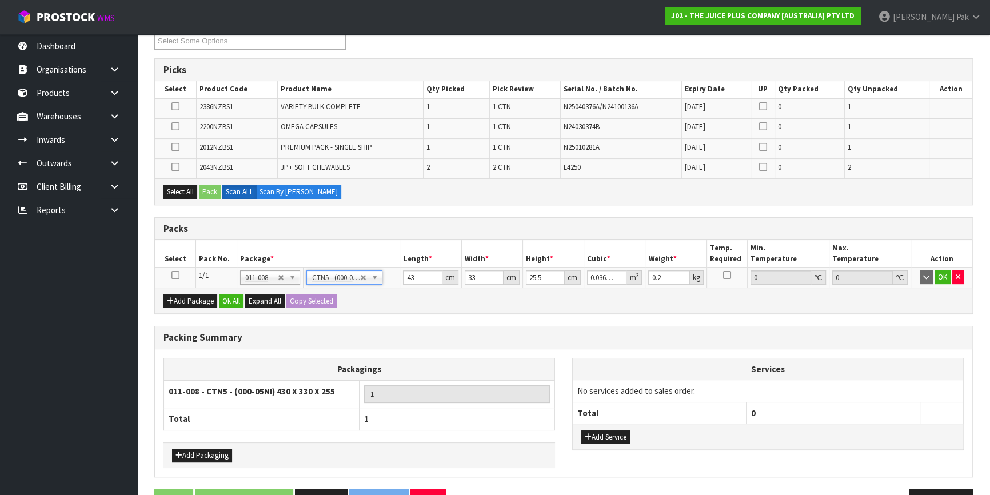
click at [176, 275] on icon at bounding box center [175, 275] width 8 height 1
click at [189, 190] on button "Select All" at bounding box center [180, 192] width 34 height 14
click at [208, 190] on button "Pack" at bounding box center [210, 192] width 22 height 14
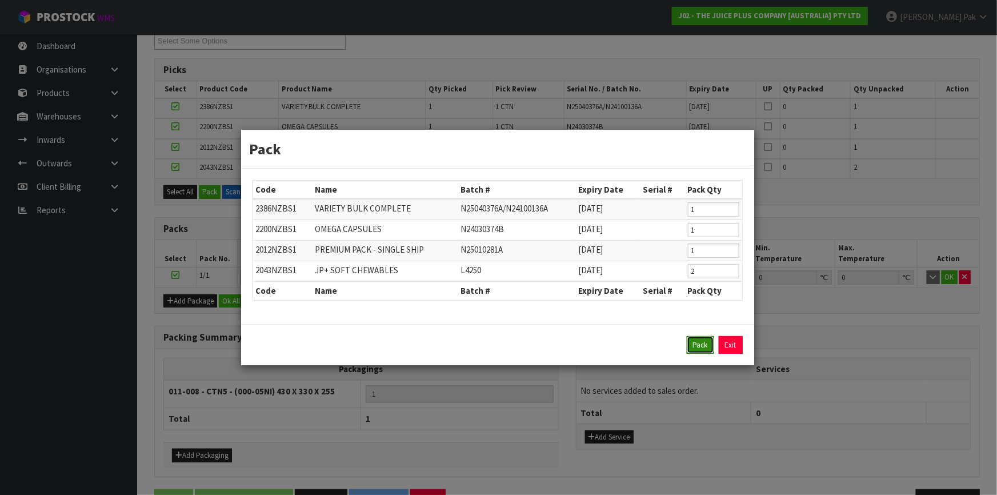
click at [693, 347] on button "Pack" at bounding box center [700, 345] width 27 height 18
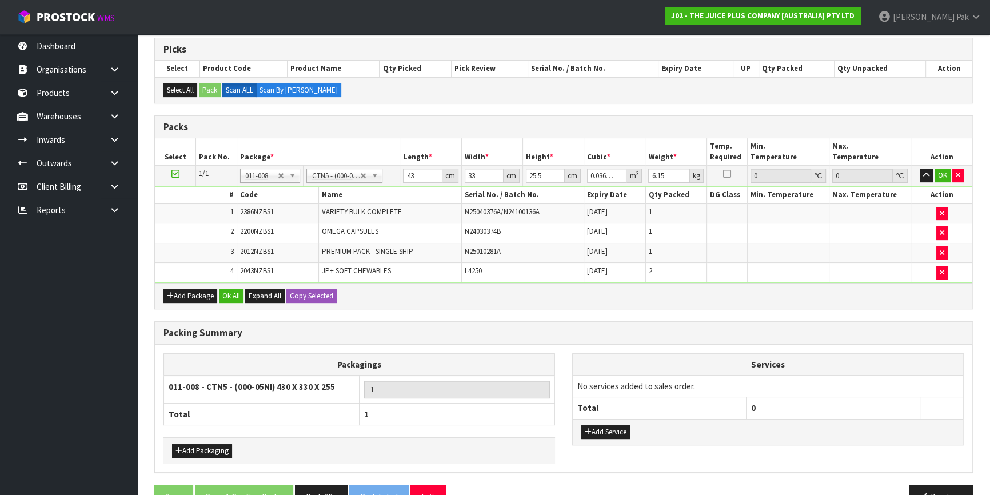
scroll to position [204, 0]
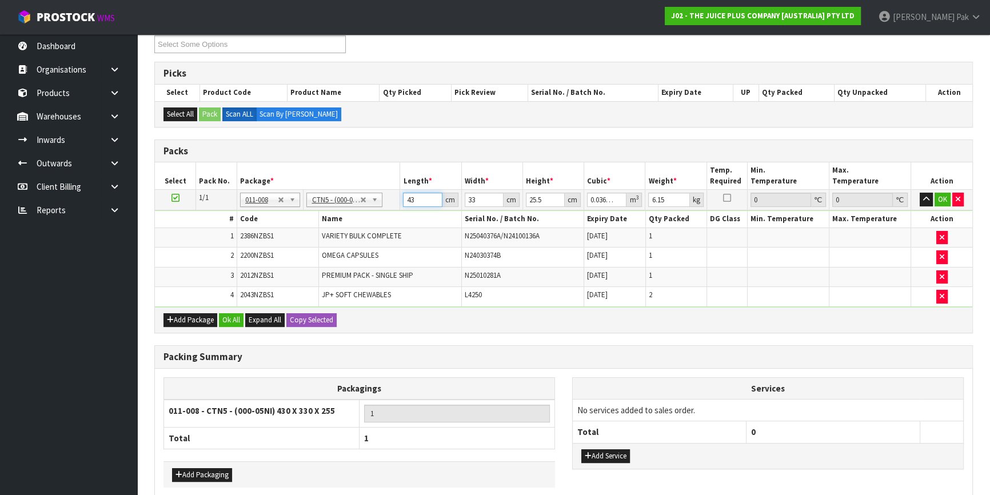
drag, startPoint x: 427, startPoint y: 199, endPoint x: 323, endPoint y: 183, distance: 104.7
click at [323, 183] on table "Select Pack No. Package * Length * Width * Height * Cubic * Weight * Temp. Requ…" at bounding box center [563, 234] width 817 height 144
click button "OK" at bounding box center [942, 200] width 16 height 14
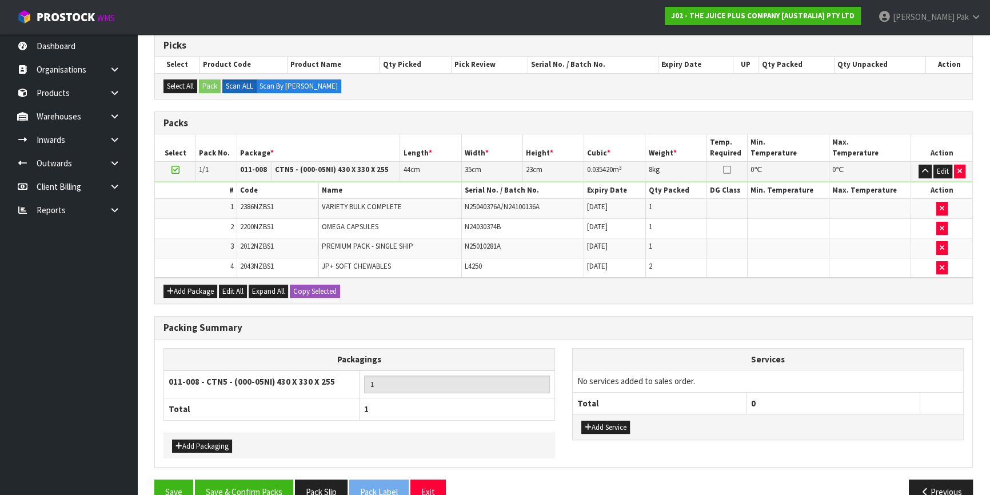
scroll to position [255, 0]
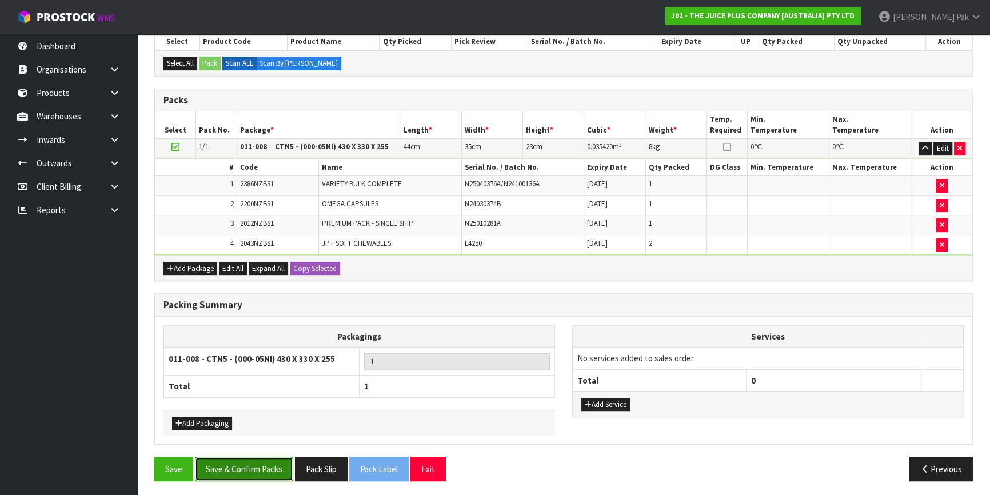
click at [257, 466] on button "Save & Confirm Packs" at bounding box center [244, 469] width 98 height 25
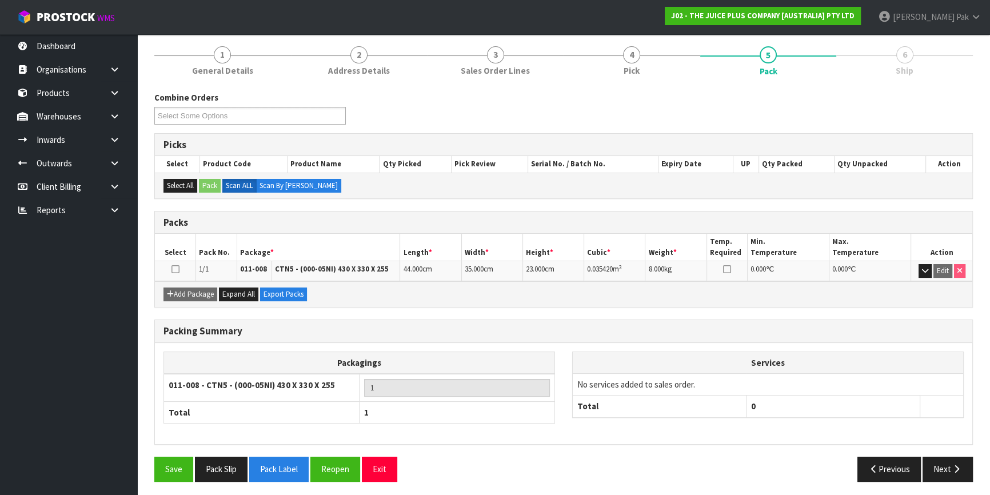
scroll to position [134, 0]
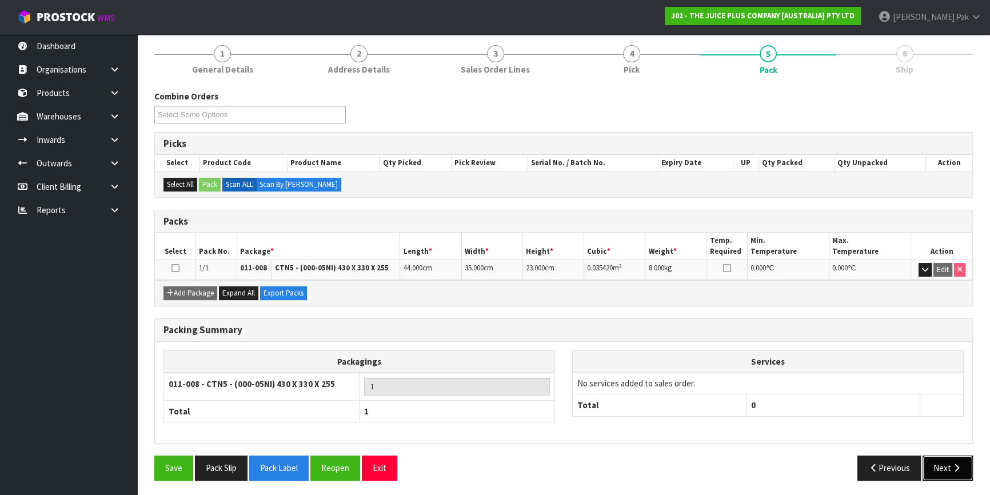
click at [942, 463] on button "Next" at bounding box center [947, 467] width 50 height 25
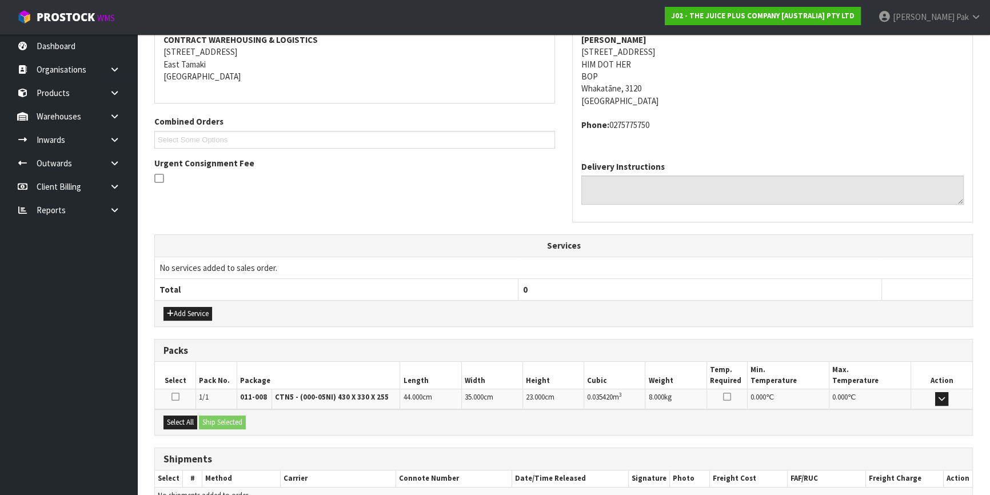
scroll to position [283, 0]
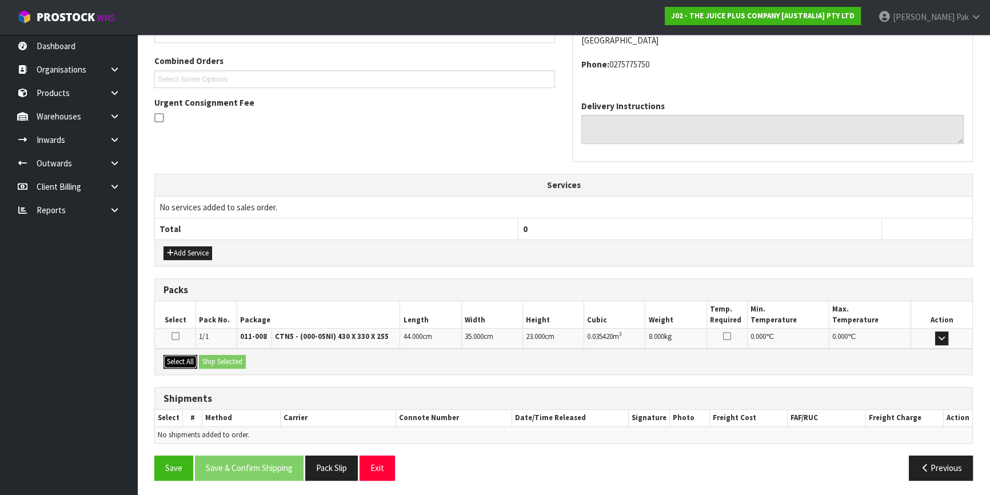
click at [176, 357] on button "Select All" at bounding box center [180, 362] width 34 height 14
click at [230, 355] on button "Ship Selected" at bounding box center [222, 362] width 47 height 14
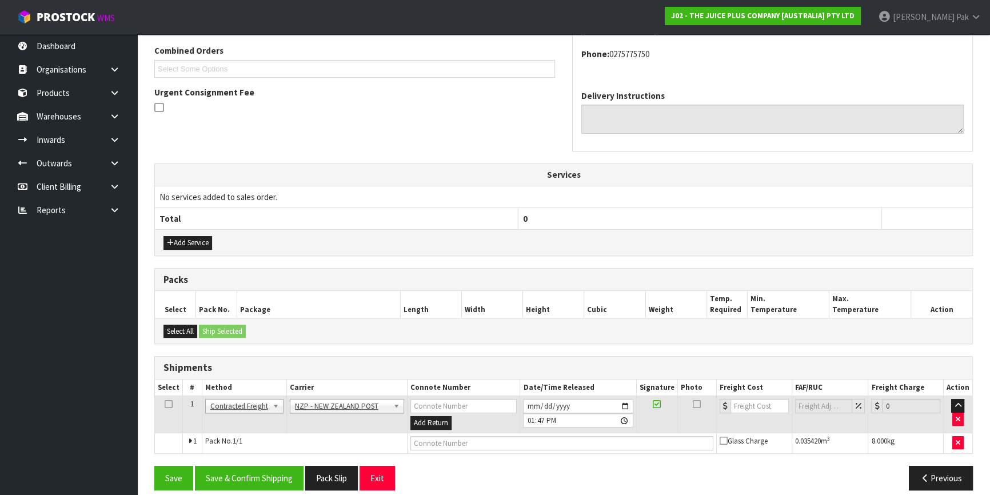
scroll to position [303, 0]
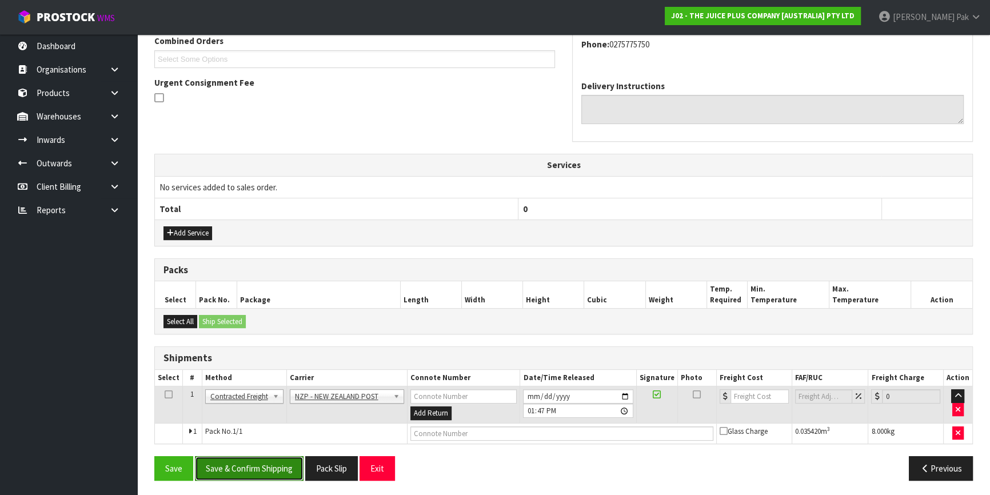
click at [287, 467] on button "Save & Confirm Shipping" at bounding box center [249, 468] width 109 height 25
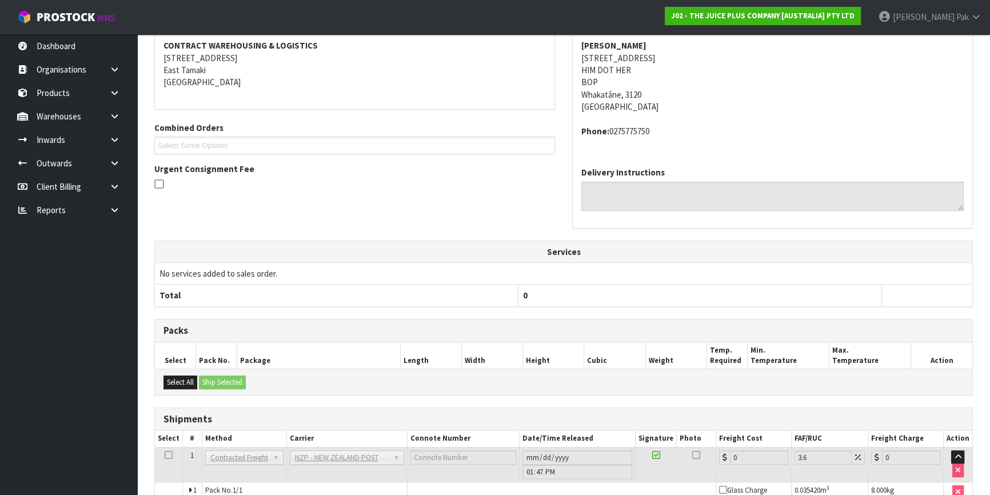
scroll to position [287, 0]
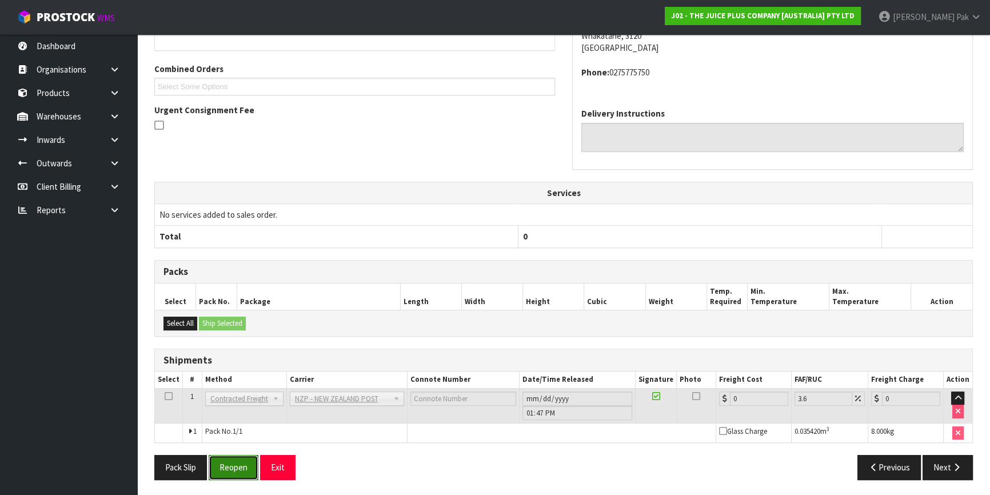
click at [237, 459] on button "Reopen" at bounding box center [234, 467] width 50 height 25
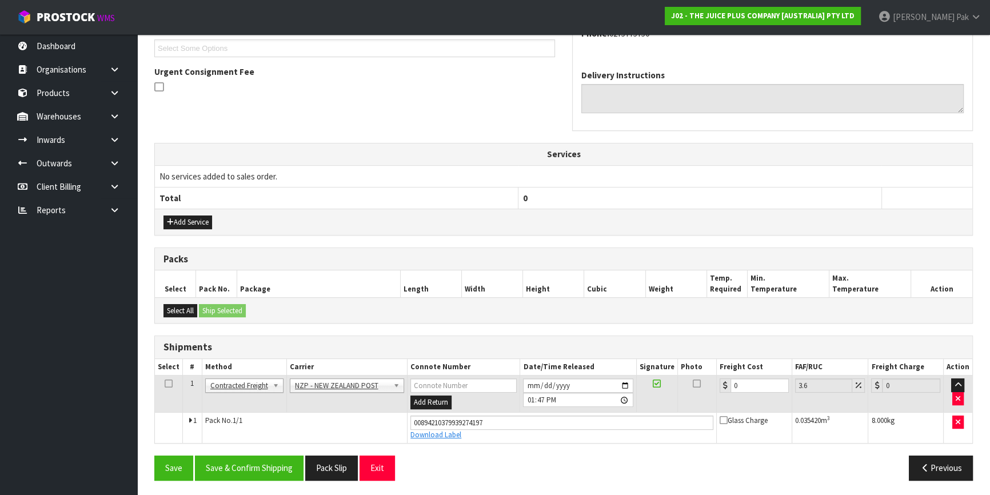
scroll to position [314, 0]
drag, startPoint x: 749, startPoint y: 382, endPoint x: 658, endPoint y: 383, distance: 91.4
click at [658, 383] on tr "1 Client Local Pickup Customer Local Pickup Company Freight Contracted Freight …" at bounding box center [563, 393] width 817 height 37
click at [240, 463] on button "Save & Confirm Shipping" at bounding box center [249, 467] width 109 height 25
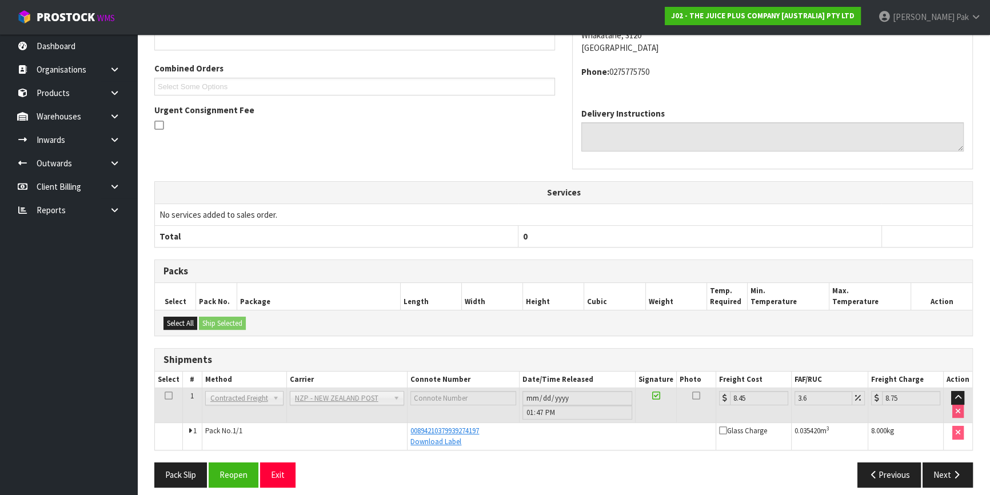
scroll to position [283, 0]
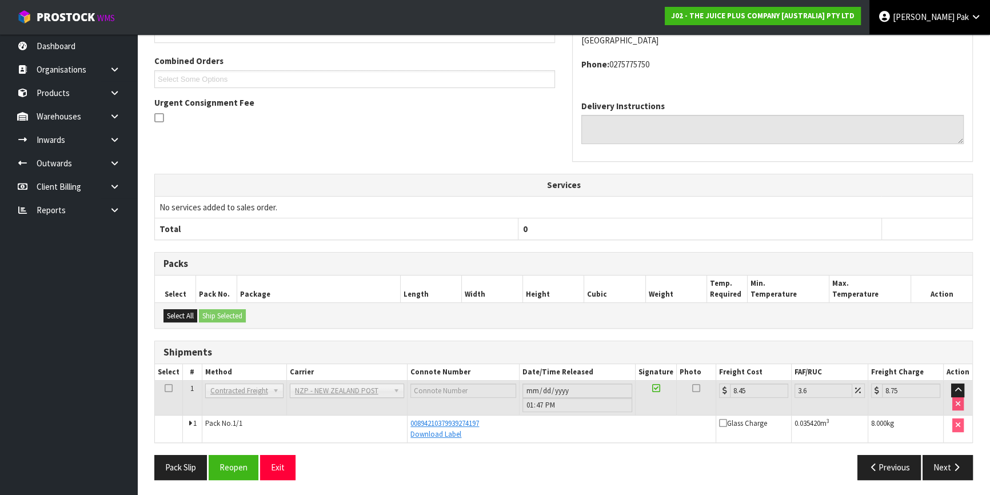
click at [950, 16] on span "[PERSON_NAME]" at bounding box center [924, 16] width 62 height 11
click at [945, 43] on link "Logout" at bounding box center [944, 45] width 90 height 15
